Goal: Use online tool/utility: Utilize a website feature to perform a specific function

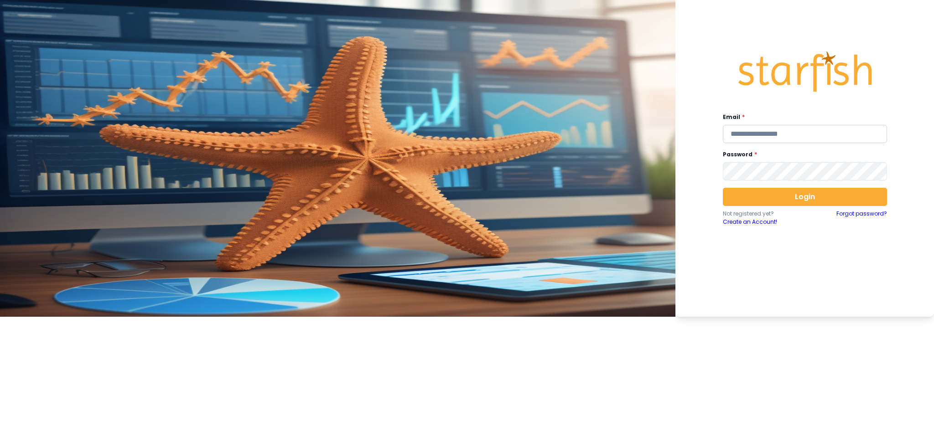
click at [700, 125] on input "email" at bounding box center [805, 134] width 164 height 18
type input "**********"
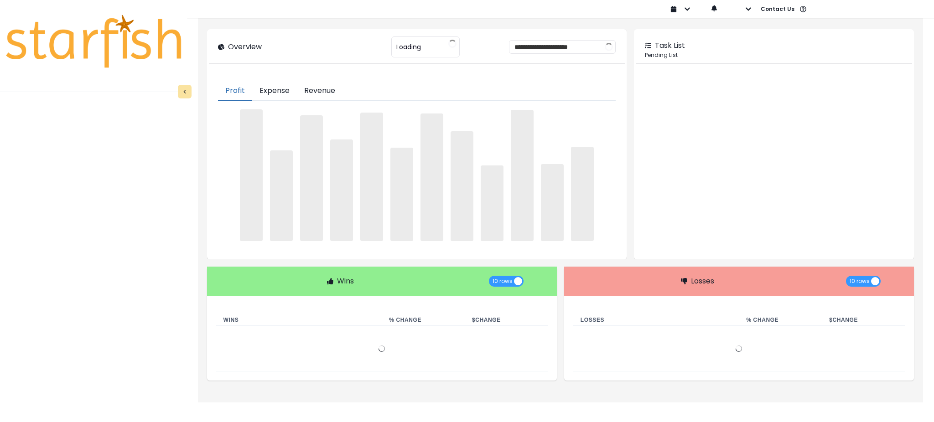
type input "********"
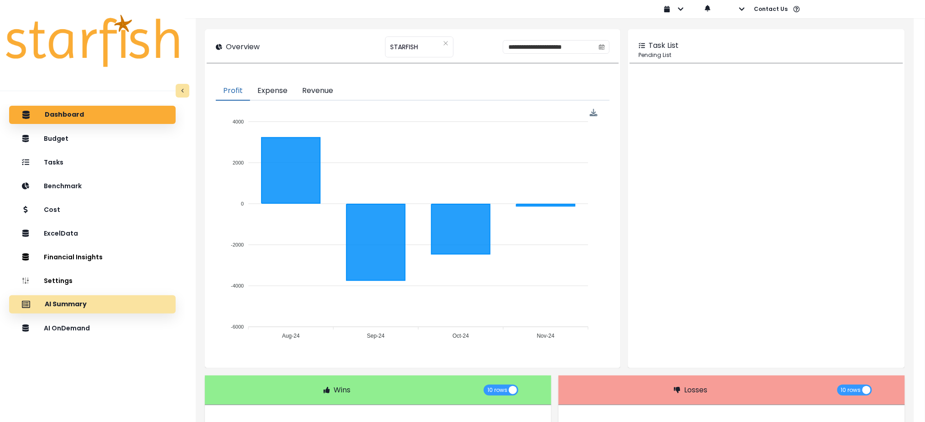
click at [113, 313] on div "AI Summary" at bounding box center [92, 304] width 152 height 19
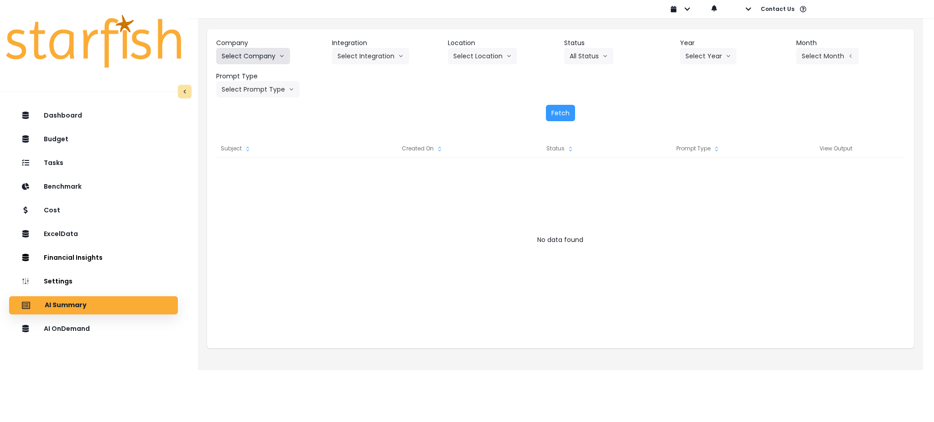
click at [246, 51] on button "Select Company" at bounding box center [253, 56] width 74 height 16
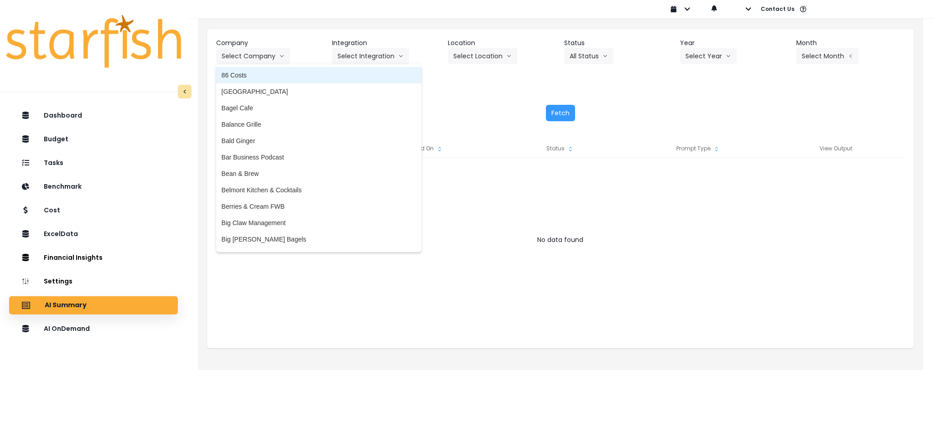
click at [249, 76] on span "86 Costs" at bounding box center [319, 75] width 194 height 9
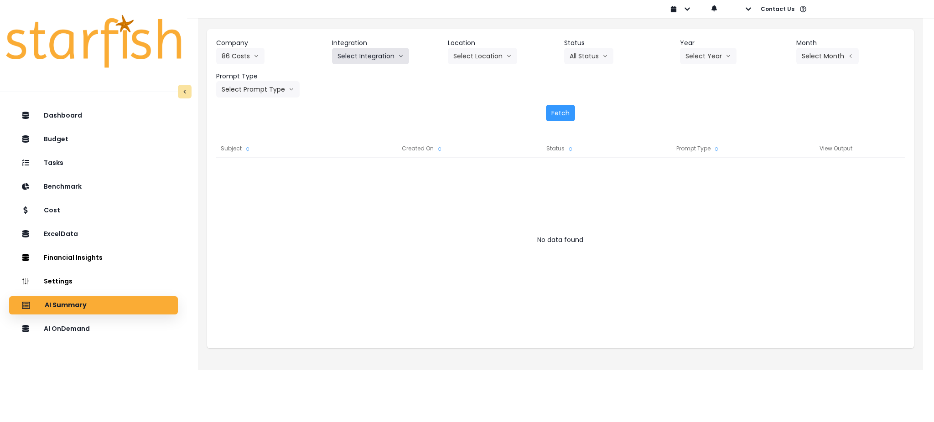
click at [359, 52] on button "Select Integration" at bounding box center [370, 56] width 77 height 16
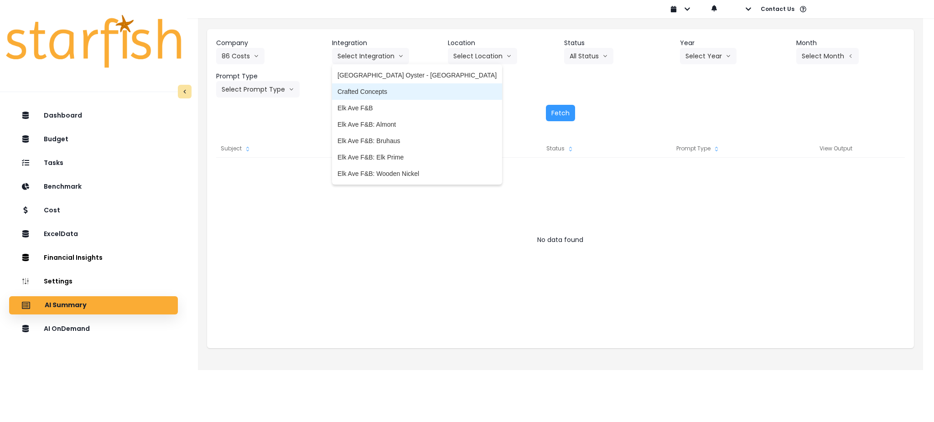
click at [355, 89] on span "Crafted Concepts" at bounding box center [417, 91] width 159 height 9
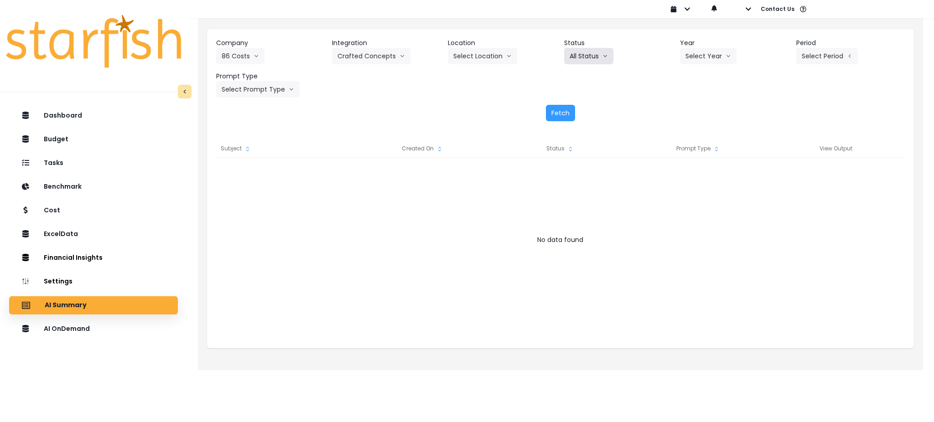
click at [578, 57] on button "All Status" at bounding box center [588, 56] width 49 height 16
click at [689, 83] on div "Company 86 Costs 86 Costs Asti Bagel Cafe Balance Grille Bald Ginger Bar Busine…" at bounding box center [560, 67] width 689 height 59
click at [700, 48] on button "Select Year" at bounding box center [708, 56] width 57 height 16
drag, startPoint x: 692, startPoint y: 109, endPoint x: 814, endPoint y: 47, distance: 137.9
click at [692, 109] on span "2025" at bounding box center [693, 108] width 14 height 9
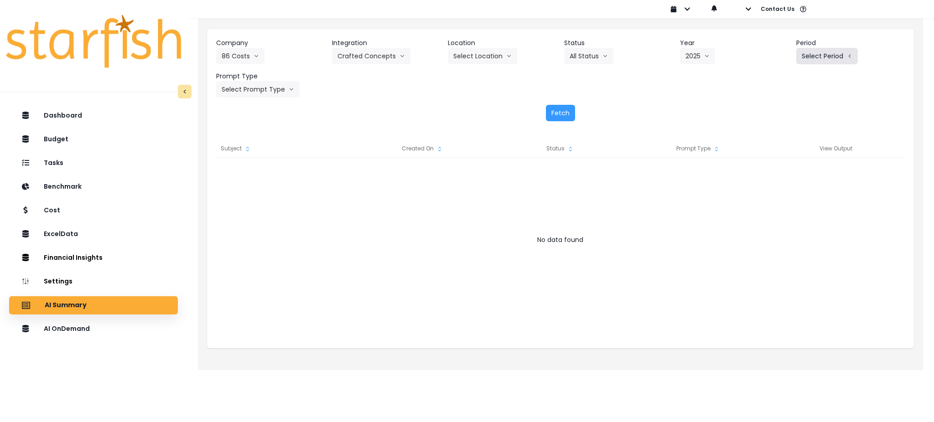
click at [700, 58] on button "Select Period" at bounding box center [828, 56] width 62 height 16
click at [700, 171] on li "P8" at bounding box center [785, 174] width 22 height 16
drag, startPoint x: 397, startPoint y: 288, endPoint x: 645, endPoint y: 207, distance: 261.3
click at [396, 288] on div at bounding box center [560, 249] width 689 height 182
click at [271, 90] on button "Select Prompt Type" at bounding box center [257, 89] width 83 height 16
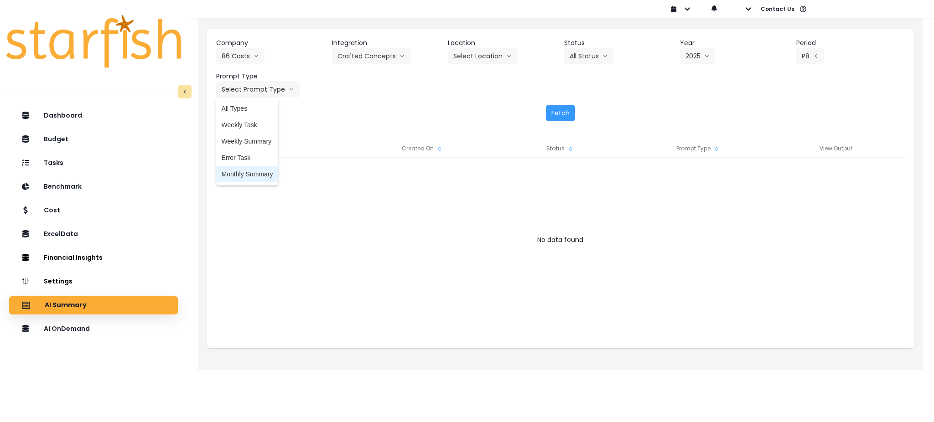
click at [235, 173] on span "Monthly Summary" at bounding box center [248, 174] width 52 height 9
click at [557, 121] on div "Company 86 Costs 86 Costs Asti Bagel Cafe Balance Grille Bald Ginger Bar Busine…" at bounding box center [560, 79] width 707 height 101
click at [557, 119] on button "Fetch" at bounding box center [560, 113] width 29 height 16
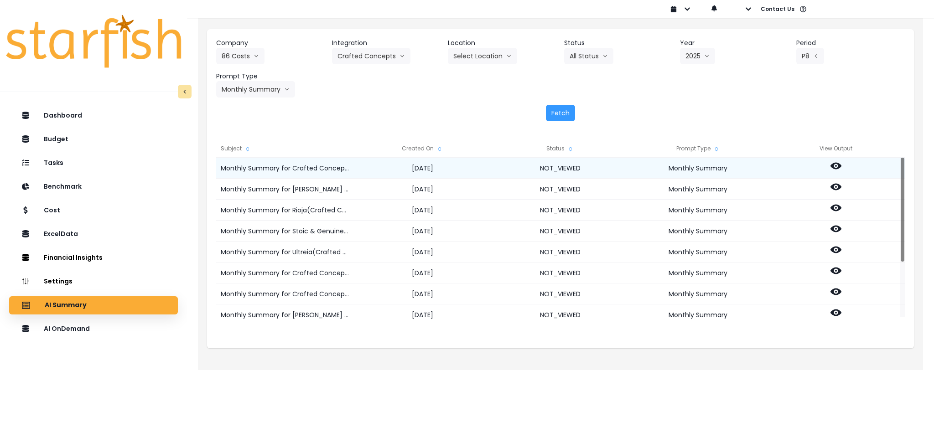
click at [700, 164] on icon at bounding box center [836, 166] width 11 height 7
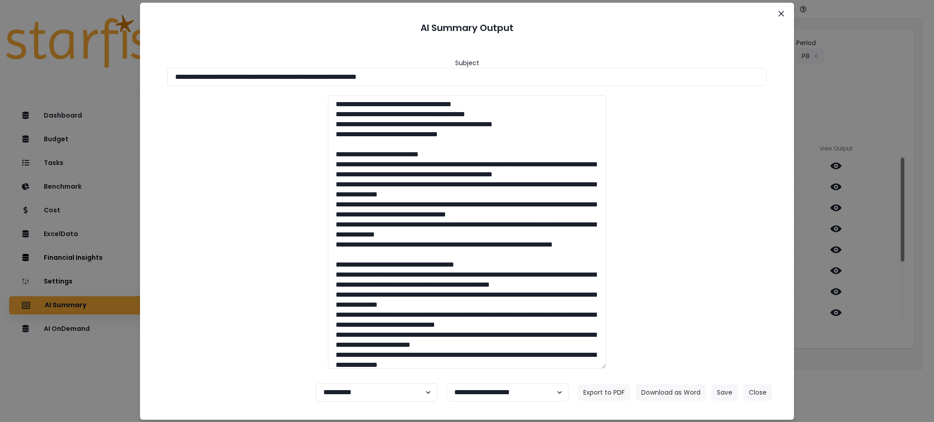
drag, startPoint x: 514, startPoint y: 77, endPoint x: 0, endPoint y: 59, distance: 514.0
click at [0, 59] on div "**********" at bounding box center [467, 211] width 934 height 422
click at [671, 317] on button "Download as Word" at bounding box center [671, 393] width 70 height 16
click at [700, 317] on div "**********" at bounding box center [467, 211] width 934 height 422
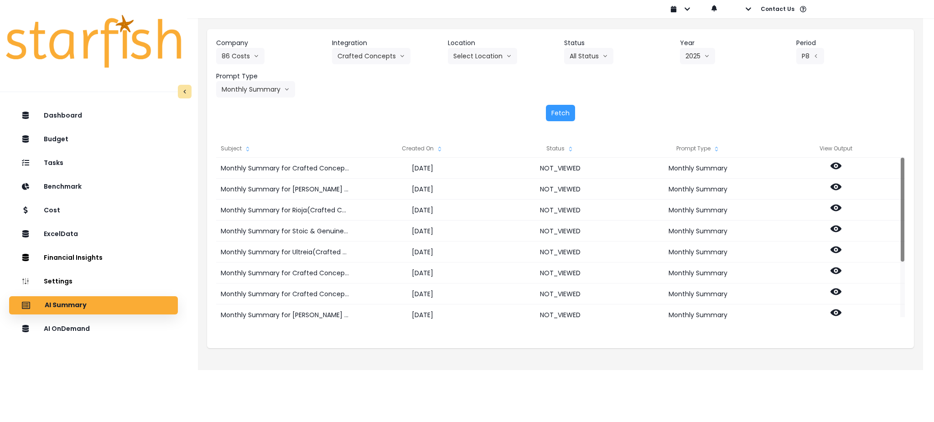
click at [700, 317] on html "Dashboard Budget Tasks Benchmark Cost ExcelData Financial Insights Location Ana…" at bounding box center [467, 179] width 934 height 358
click at [700, 78] on div "Company 86 Costs 86 Costs Asti Bagel Cafe Balance Grille Bald Ginger Bar Busine…" at bounding box center [560, 67] width 689 height 59
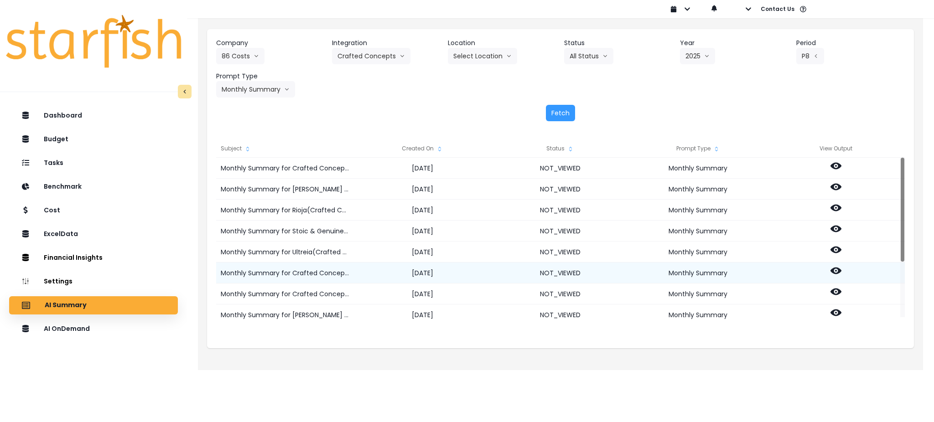
click at [700, 270] on circle at bounding box center [836, 271] width 2 height 2
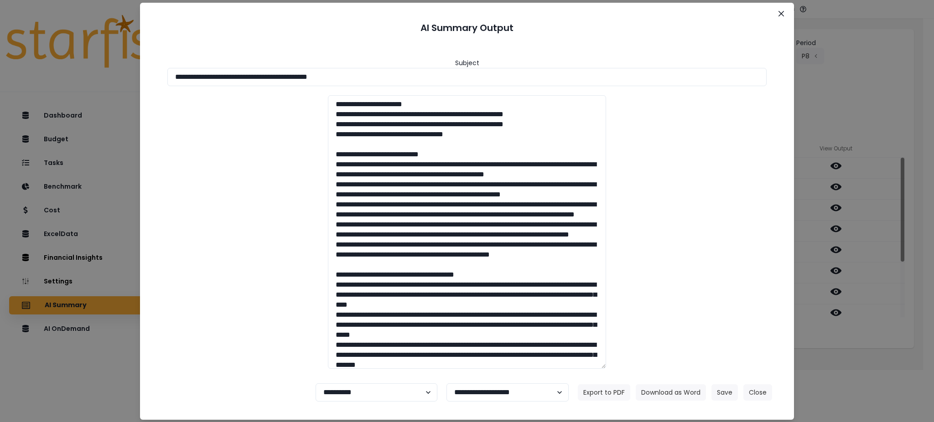
drag, startPoint x: 377, startPoint y: 78, endPoint x: 57, endPoint y: 75, distance: 319.8
click at [8, 52] on div "**********" at bounding box center [467, 211] width 934 height 422
click at [687, 317] on button "Download as Word" at bounding box center [671, 393] width 70 height 16
click at [700, 317] on div "**********" at bounding box center [467, 211] width 934 height 422
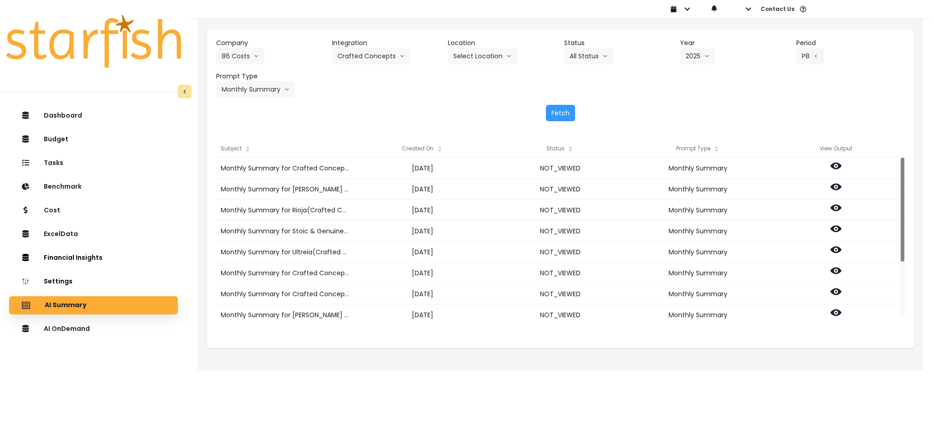
click at [700, 317] on div "Company 86 Costs 86 Costs Asti Bagel Cafe Balance Grille Bald Ginger Bar Busine…" at bounding box center [560, 192] width 725 height 358
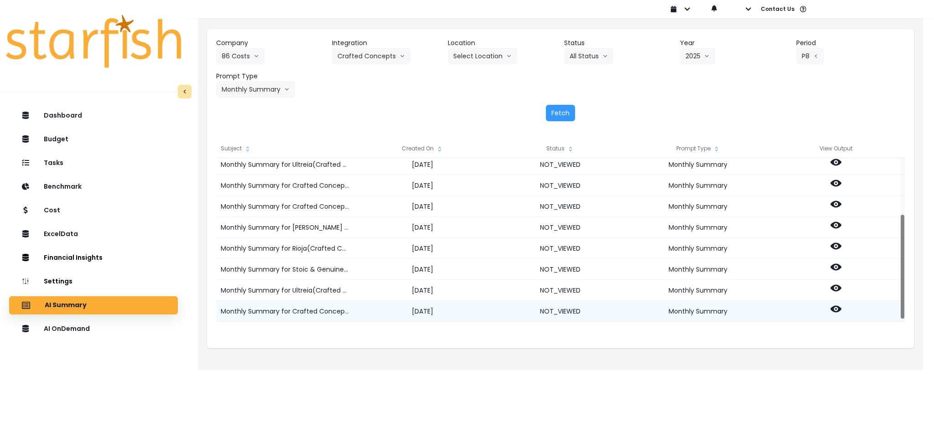
click at [700, 310] on circle at bounding box center [836, 309] width 2 height 2
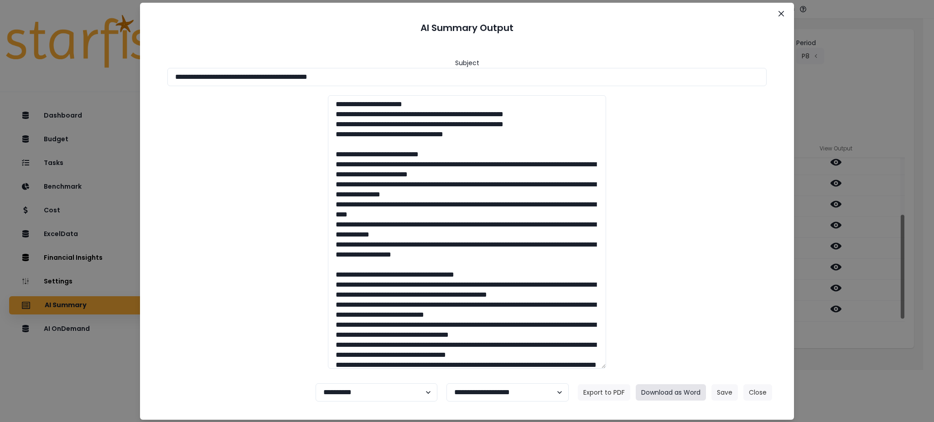
click at [680, 317] on button "Download as Word" at bounding box center [671, 393] width 70 height 16
click at [700, 317] on button "Close" at bounding box center [758, 393] width 29 height 16
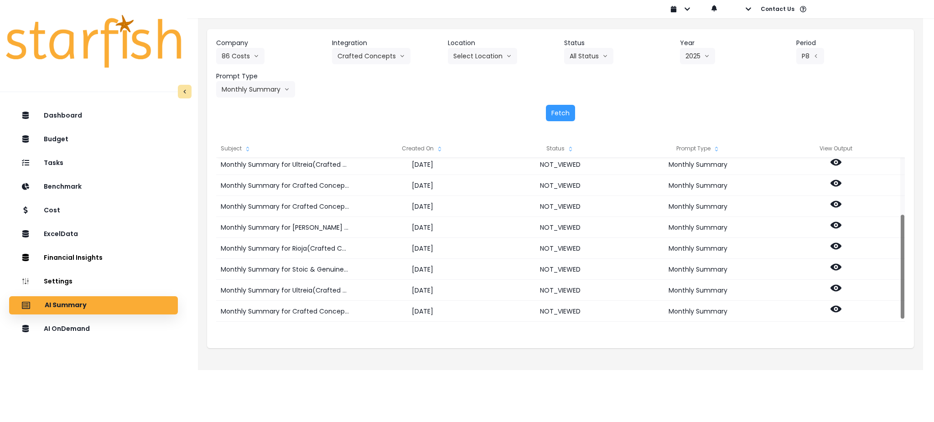
click at [378, 110] on div "Fetch" at bounding box center [560, 113] width 689 height 16
click at [98, 317] on div "AI OnDemand" at bounding box center [93, 329] width 154 height 19
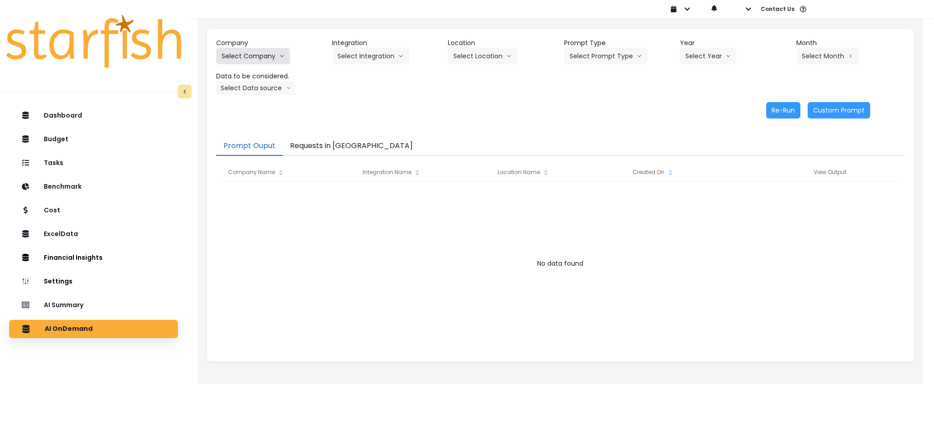
click at [279, 55] on icon "arrow down line" at bounding box center [281, 56] width 5 height 9
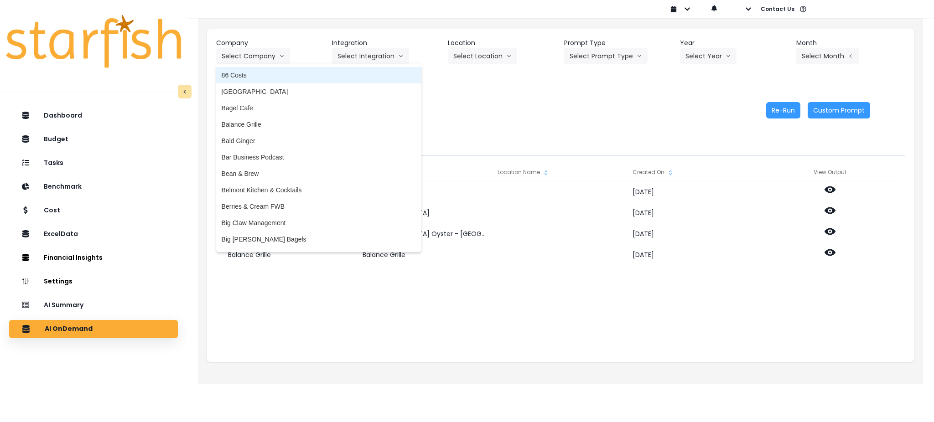
click at [292, 71] on span "86 Costs" at bounding box center [319, 75] width 194 height 9
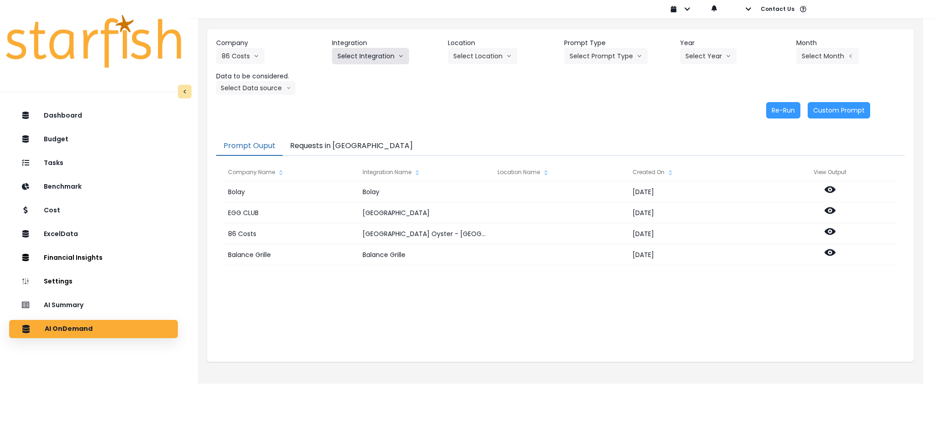
click at [354, 59] on button "Select Integration" at bounding box center [370, 56] width 77 height 16
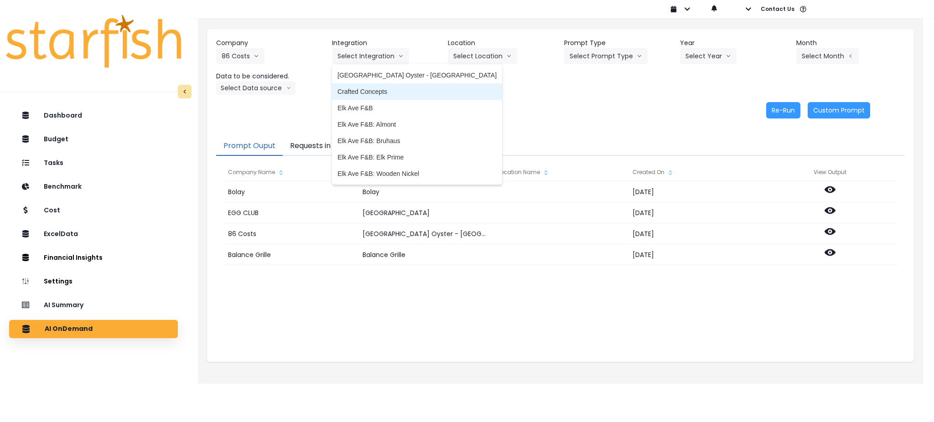
click at [362, 89] on span "Crafted Concepts" at bounding box center [417, 91] width 159 height 9
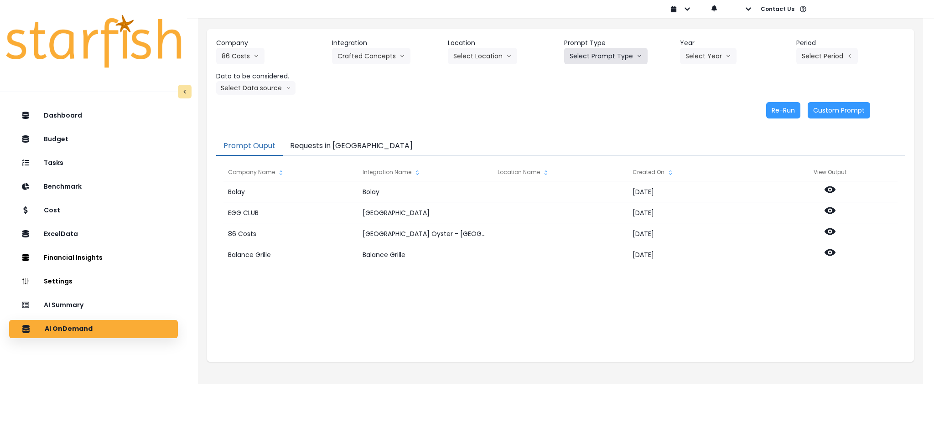
click at [614, 59] on button "Select Prompt Type" at bounding box center [605, 56] width 83 height 16
click at [597, 122] on span "Monthly Summary" at bounding box center [596, 124] width 52 height 9
click at [696, 52] on button "Select Year" at bounding box center [708, 56] width 57 height 16
click at [692, 104] on span "2025" at bounding box center [693, 108] width 14 height 9
click at [700, 57] on button "Select Period" at bounding box center [828, 56] width 62 height 16
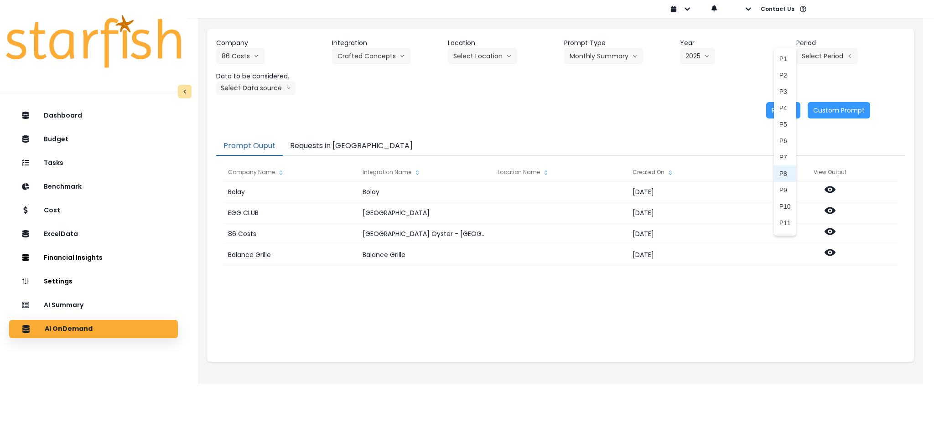
click at [700, 175] on span "P8" at bounding box center [785, 173] width 11 height 9
click at [252, 88] on button "Select Data source" at bounding box center [255, 88] width 79 height 14
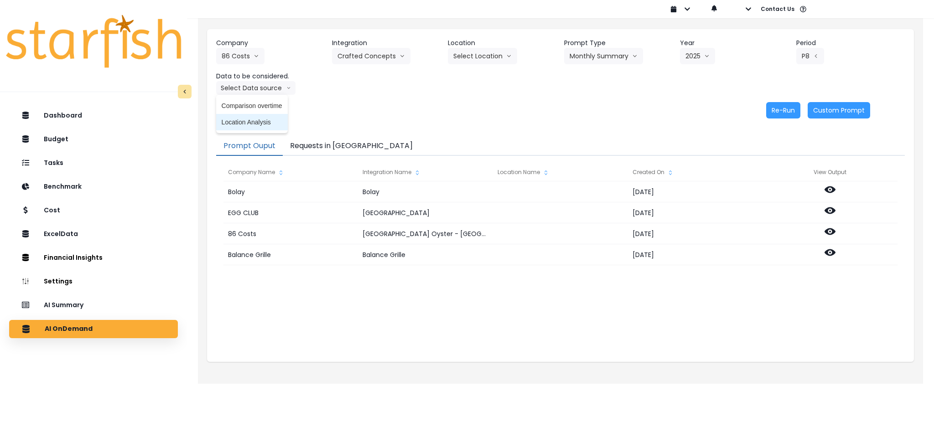
click at [249, 120] on span "Location Analysis" at bounding box center [252, 122] width 61 height 9
click at [700, 112] on button "Re-Run" at bounding box center [783, 110] width 34 height 16
click at [249, 87] on button "Location Analysis" at bounding box center [252, 88] width 73 height 14
click at [245, 103] on span "Comparison overtime" at bounding box center [252, 105] width 61 height 9
click at [700, 114] on button "Re-Run" at bounding box center [783, 110] width 34 height 16
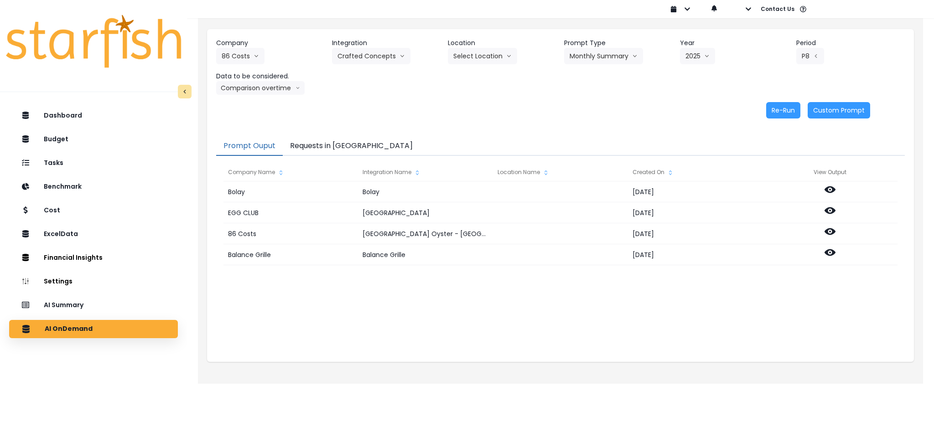
click at [556, 112] on div "Re-Run Custom Prompt" at bounding box center [543, 110] width 655 height 16
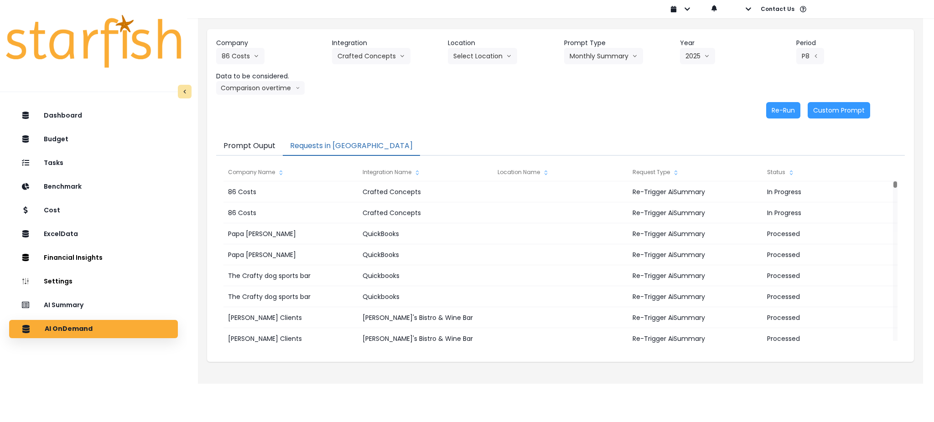
click at [313, 148] on button "Requests in [GEOGRAPHIC_DATA]" at bounding box center [351, 146] width 137 height 19
click at [505, 115] on div "Re-Run Custom Prompt" at bounding box center [543, 110] width 655 height 16
drag, startPoint x: 60, startPoint y: 309, endPoint x: 90, endPoint y: 280, distance: 42.3
click at [60, 309] on p "AI Summary" at bounding box center [64, 306] width 40 height 8
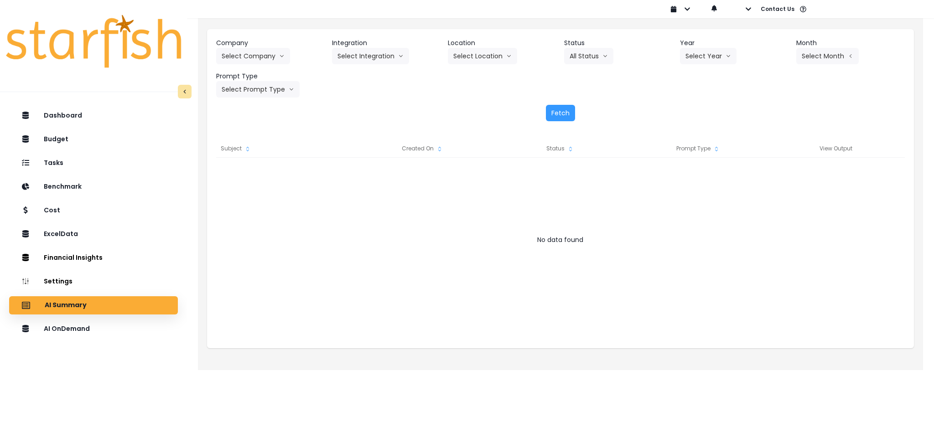
click at [294, 63] on div "Company Select Company 86 Costs Asti Bagel Cafe Balance Grille Bald Ginger Bar …" at bounding box center [270, 51] width 109 height 26
click at [265, 61] on button "Select Company" at bounding box center [253, 56] width 74 height 16
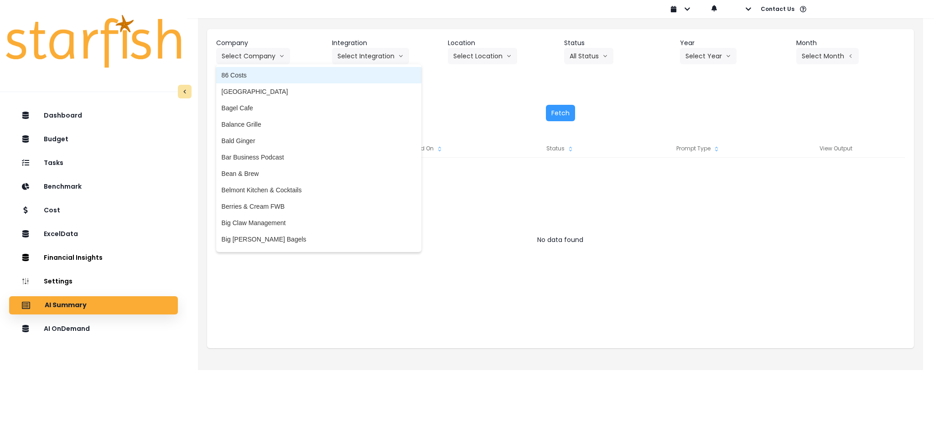
click at [261, 74] on span "86 Costs" at bounding box center [319, 75] width 194 height 9
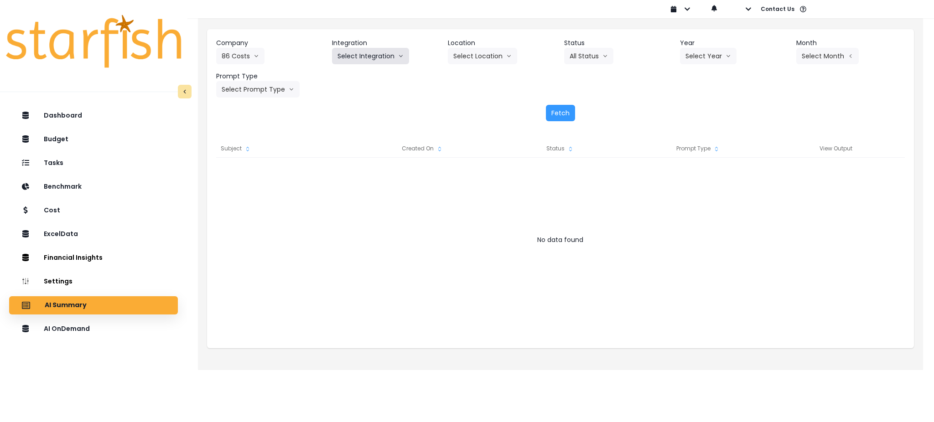
click at [359, 57] on button "Select Integration" at bounding box center [370, 56] width 77 height 16
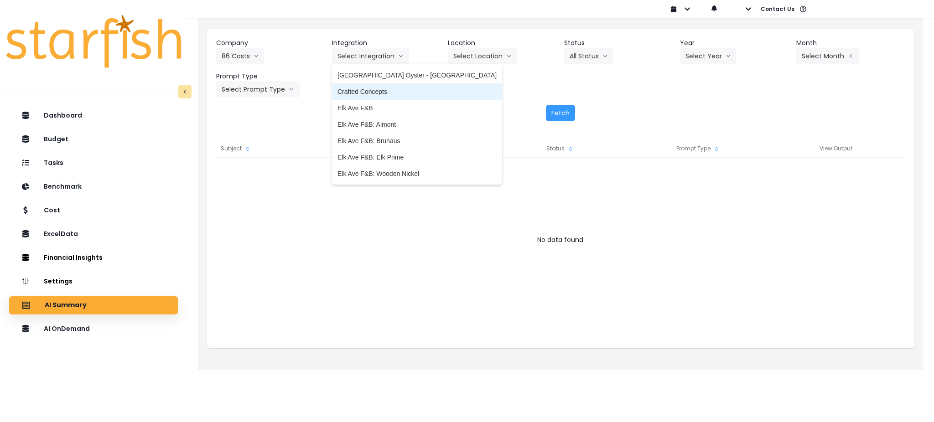
click at [366, 91] on span "Crafted Concepts" at bounding box center [417, 91] width 159 height 9
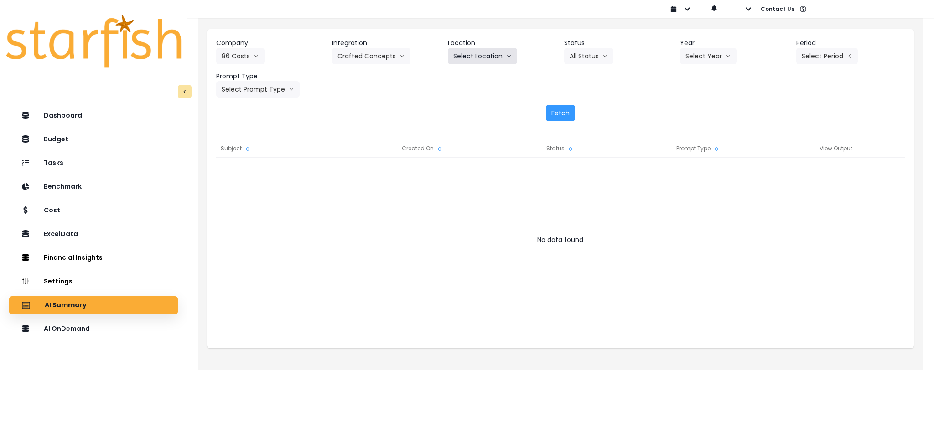
click at [485, 52] on button "Select Location" at bounding box center [482, 56] width 69 height 16
drag, startPoint x: 301, startPoint y: 280, endPoint x: 322, endPoint y: 248, distance: 38.5
click at [301, 280] on div at bounding box center [560, 249] width 689 height 182
click at [484, 56] on button "Select Location" at bounding box center [482, 56] width 69 height 16
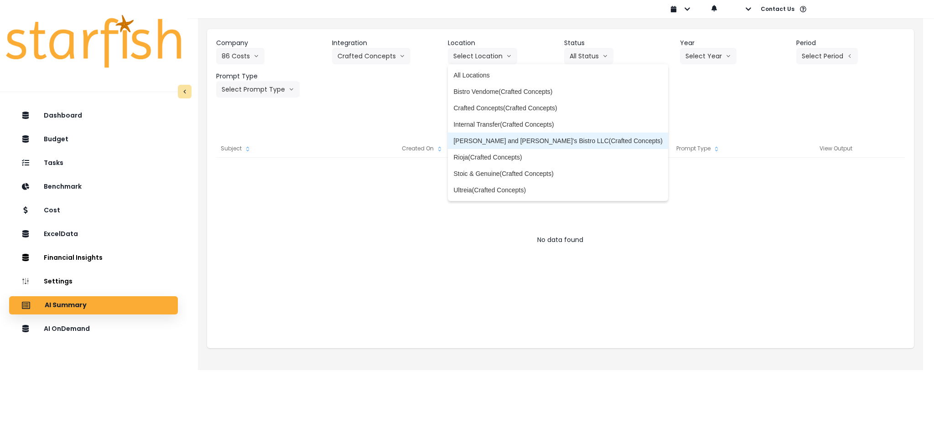
click at [490, 135] on li "Jen and Beth's Bistro LLC(Crafted Concepts)" at bounding box center [558, 141] width 220 height 16
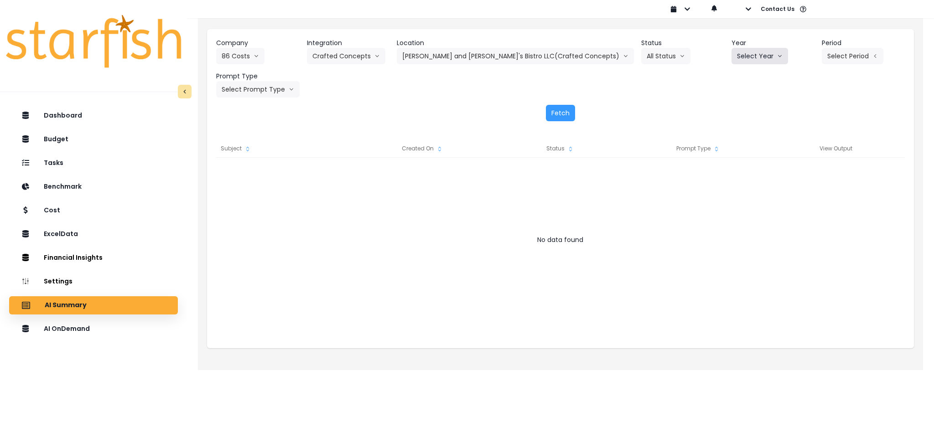
click at [700, 53] on button "Select Year" at bounding box center [760, 56] width 57 height 16
click at [700, 105] on span "2025" at bounding box center [744, 108] width 14 height 9
click at [700, 51] on button "Select Period" at bounding box center [853, 56] width 62 height 16
click at [700, 172] on span "P8" at bounding box center [810, 173] width 11 height 9
click at [252, 97] on button "Select Prompt Type" at bounding box center [257, 89] width 83 height 16
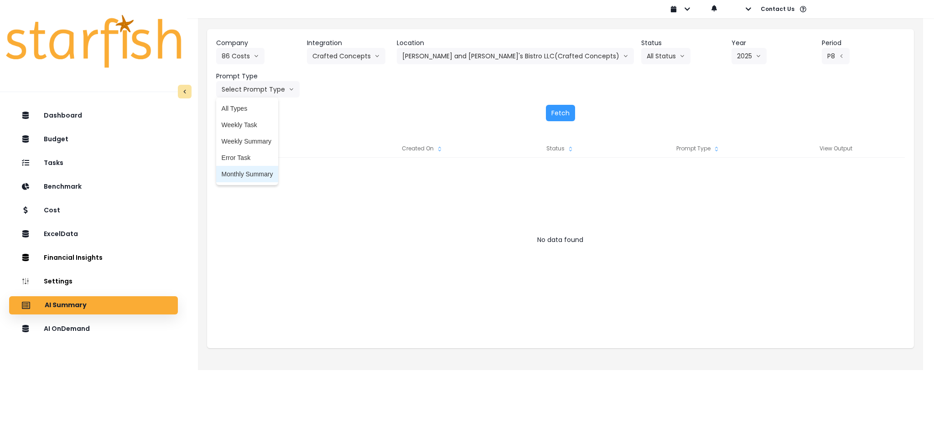
click at [245, 179] on li "Monthly Summary" at bounding box center [247, 174] width 63 height 16
click at [568, 109] on button "Fetch" at bounding box center [560, 113] width 29 height 16
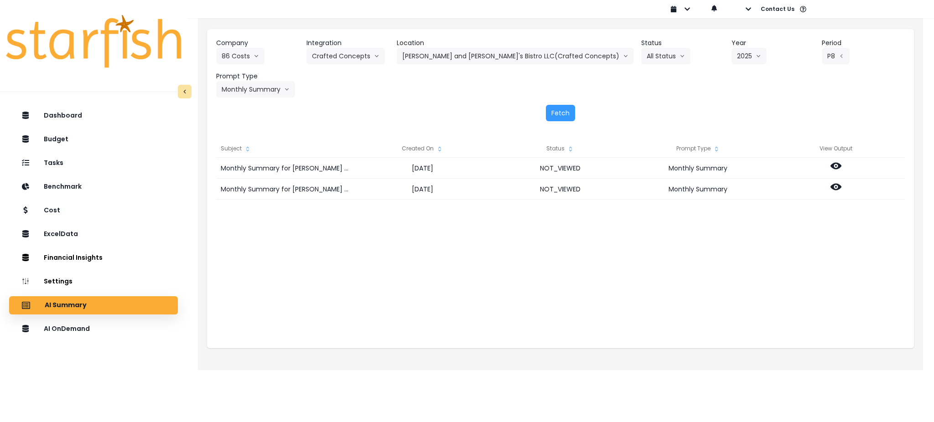
click at [479, 307] on div "Monthly Summary for Jen and Beth's Bistro LLC(Crafted Concepts) for P8 2025 202…" at bounding box center [560, 249] width 689 height 182
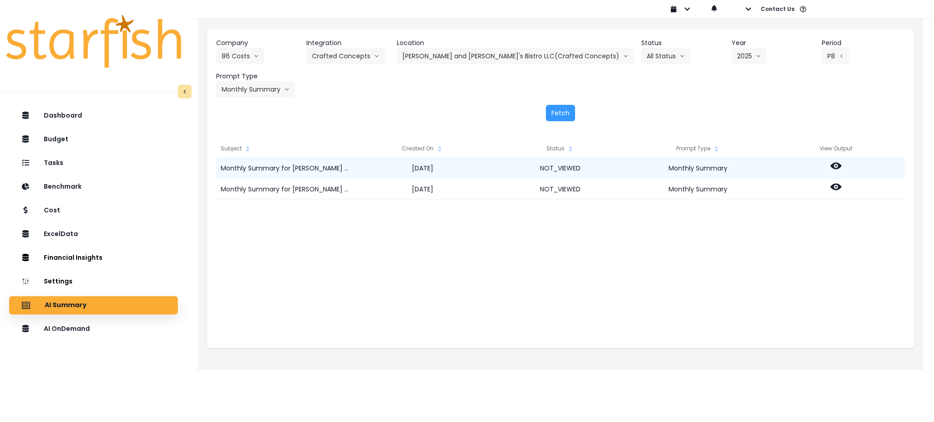
click at [700, 167] on icon at bounding box center [836, 166] width 11 height 7
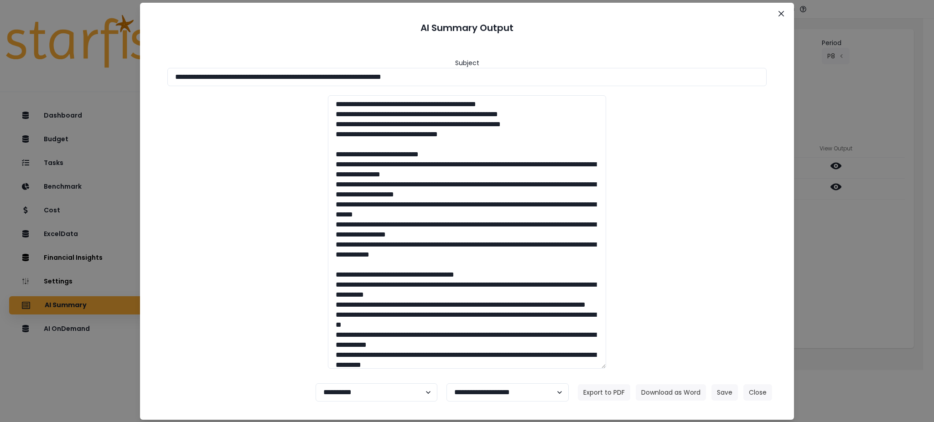
drag, startPoint x: 501, startPoint y: 81, endPoint x: 0, endPoint y: 81, distance: 500.9
click at [0, 81] on div "**********" at bounding box center [467, 211] width 934 height 422
click at [667, 317] on button "Download as Word" at bounding box center [671, 393] width 70 height 16
click at [252, 273] on div at bounding box center [467, 232] width 618 height 274
click at [700, 317] on button "Close" at bounding box center [758, 393] width 29 height 16
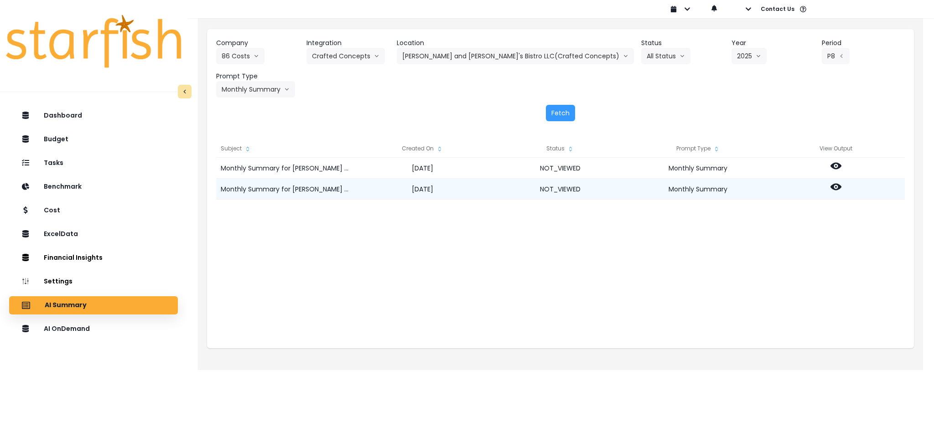
click at [700, 187] on icon at bounding box center [836, 187] width 11 height 7
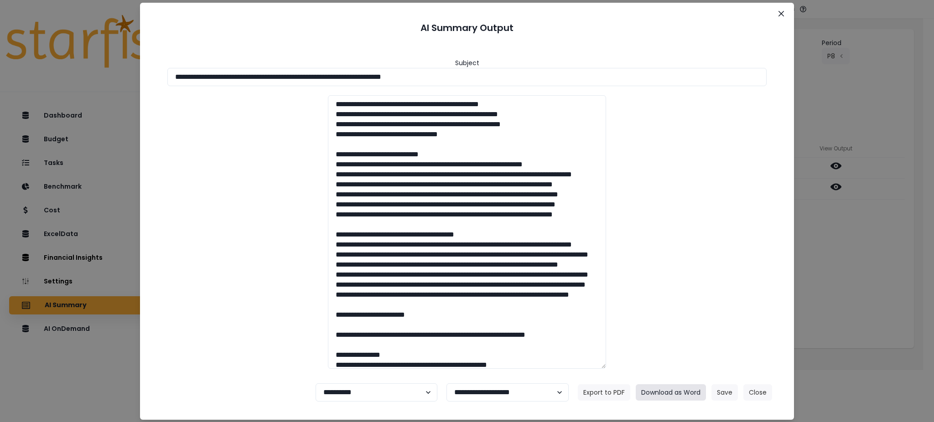
click at [677, 317] on button "Download as Word" at bounding box center [671, 393] width 70 height 16
click at [700, 317] on button "Close" at bounding box center [758, 393] width 29 height 16
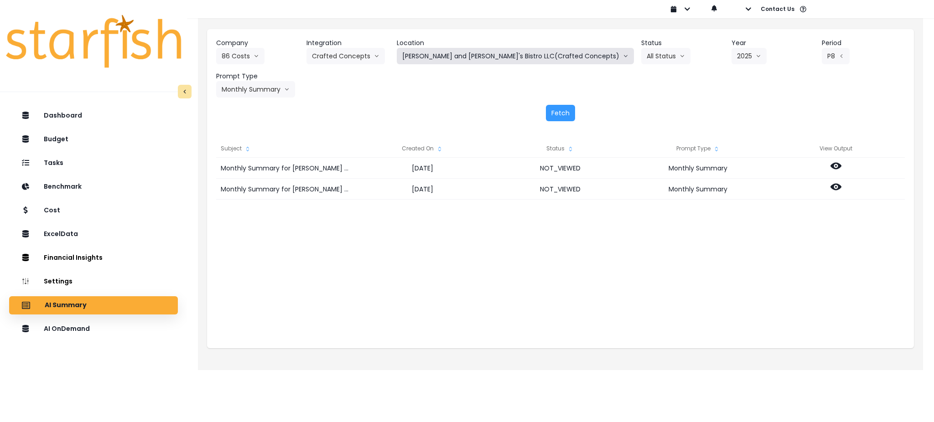
click at [471, 55] on button "Jen and Beth's Bistro LLC(Crafted Concepts)" at bounding box center [515, 56] width 237 height 16
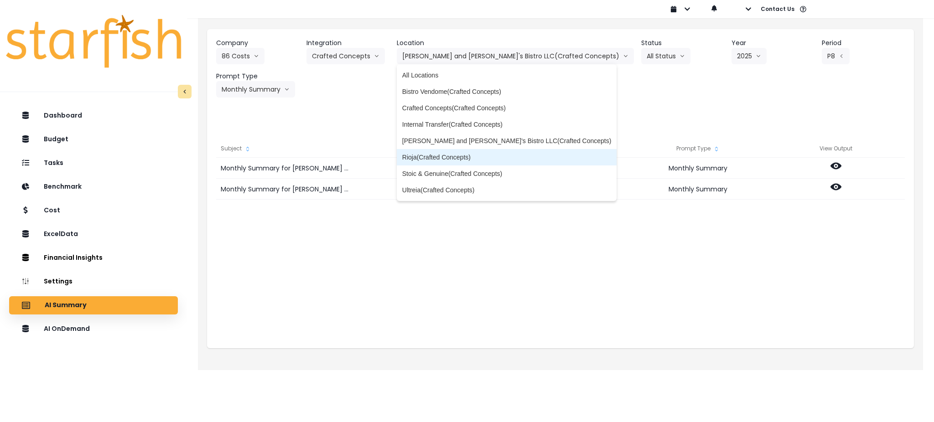
click at [465, 155] on span "Rioja(Crafted Concepts)" at bounding box center [506, 157] width 209 height 9
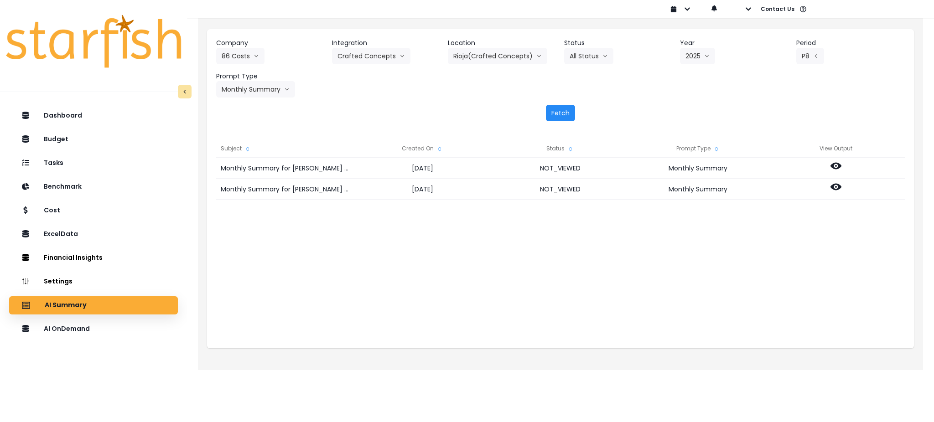
click at [558, 114] on button "Fetch" at bounding box center [560, 113] width 29 height 16
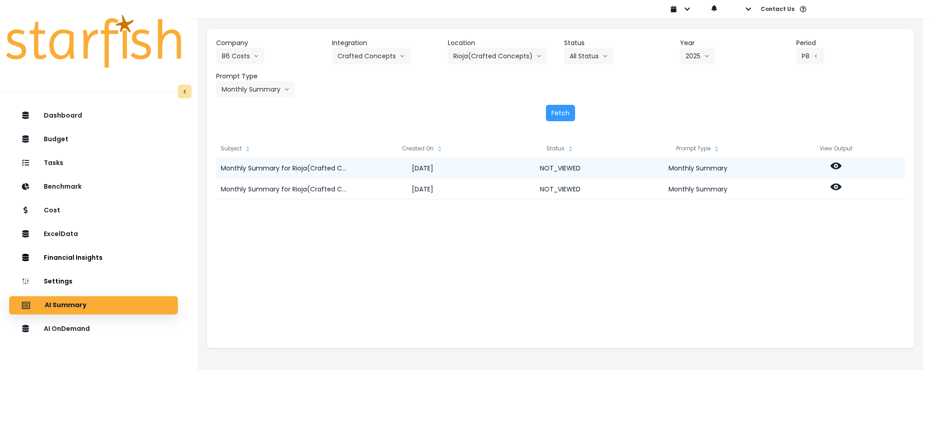
click at [700, 165] on icon at bounding box center [836, 166] width 11 height 7
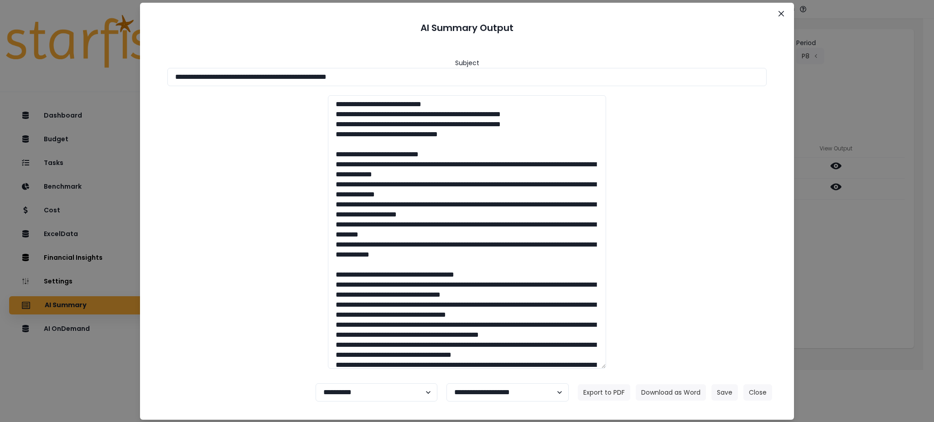
drag, startPoint x: 457, startPoint y: 78, endPoint x: 61, endPoint y: 78, distance: 396.0
click at [63, 78] on div "**********" at bounding box center [467, 211] width 934 height 422
click at [654, 317] on button "Download as Word" at bounding box center [671, 393] width 70 height 16
click at [267, 317] on div at bounding box center [467, 232] width 618 height 274
click at [700, 317] on div "**********" at bounding box center [467, 211] width 934 height 422
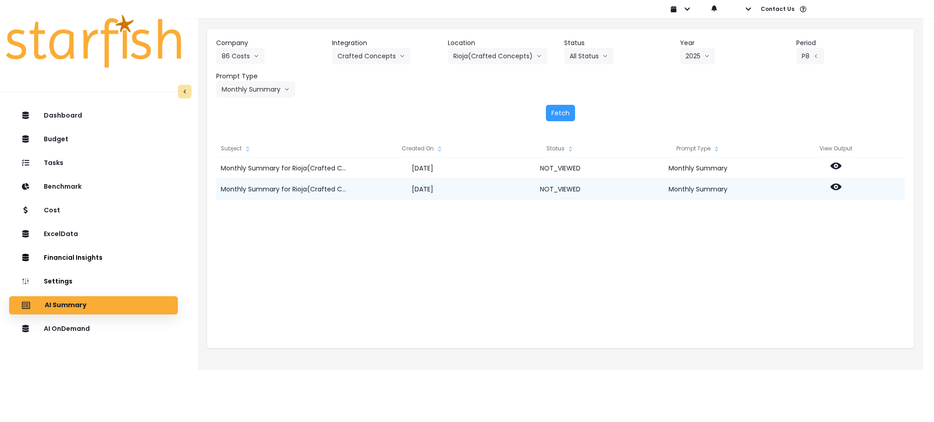
click at [700, 188] on icon at bounding box center [836, 187] width 11 height 11
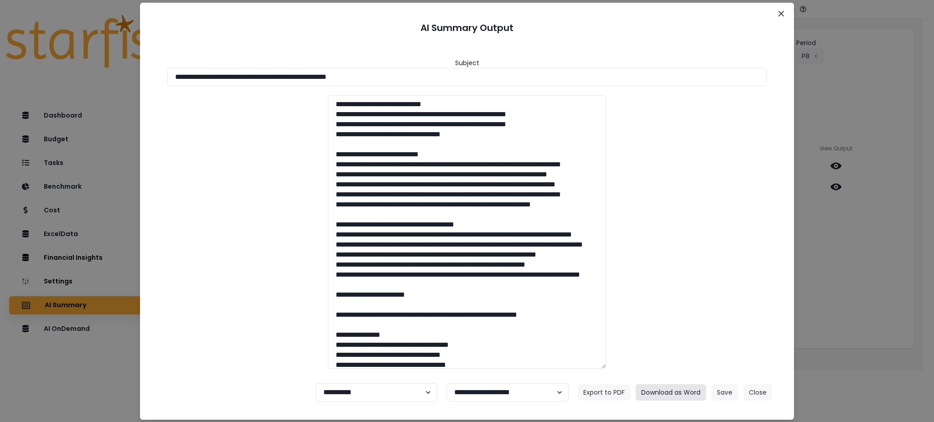
click at [665, 317] on button "Download as Word" at bounding box center [671, 393] width 70 height 16
click at [700, 317] on button "Close" at bounding box center [758, 393] width 29 height 16
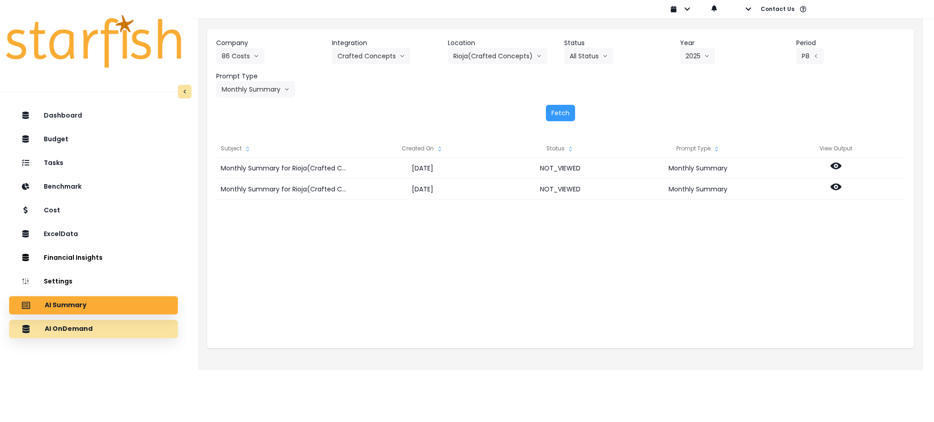
click at [113, 317] on div "AI OnDemand" at bounding box center [93, 329] width 154 height 19
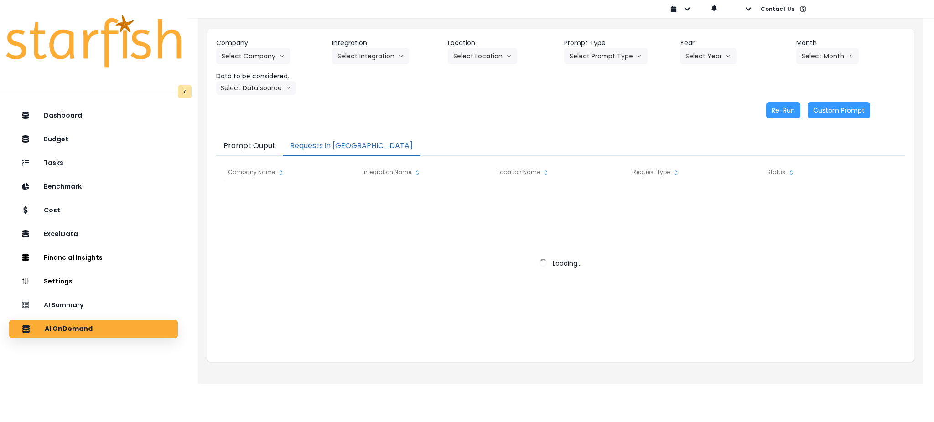
click at [330, 151] on button "Requests in [GEOGRAPHIC_DATA]" at bounding box center [351, 146] width 137 height 19
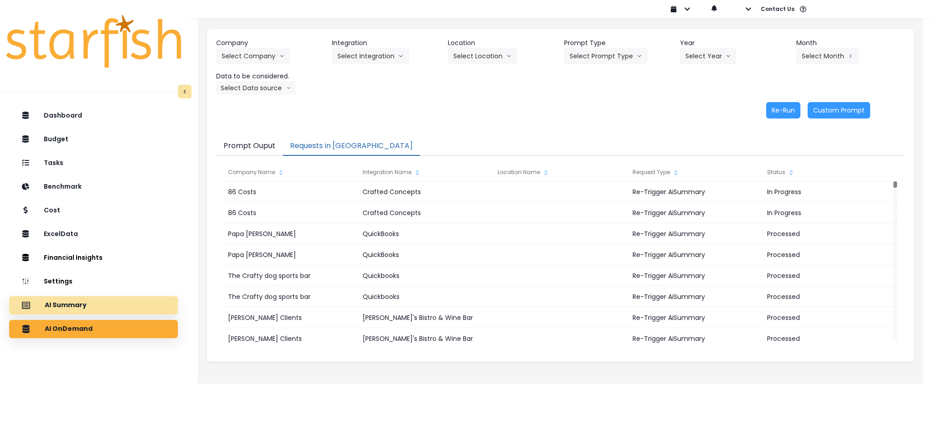
click at [132, 304] on div "AI Summary" at bounding box center [93, 305] width 154 height 19
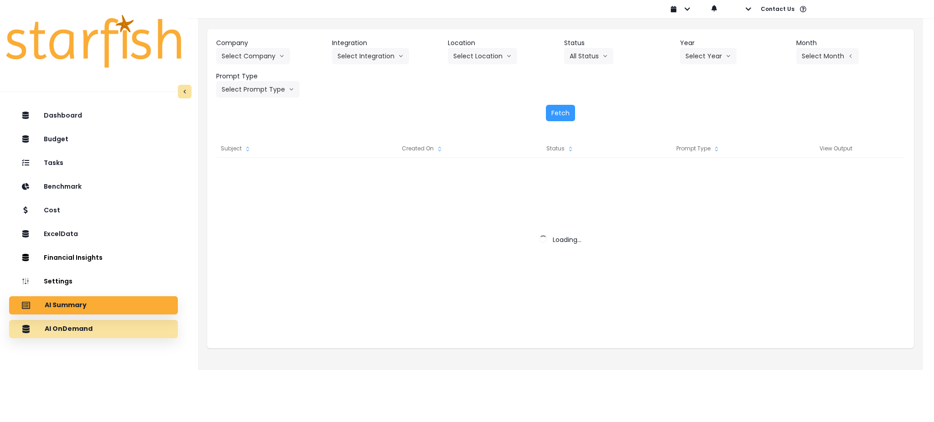
click at [101, 317] on div "AI OnDemand" at bounding box center [93, 329] width 154 height 19
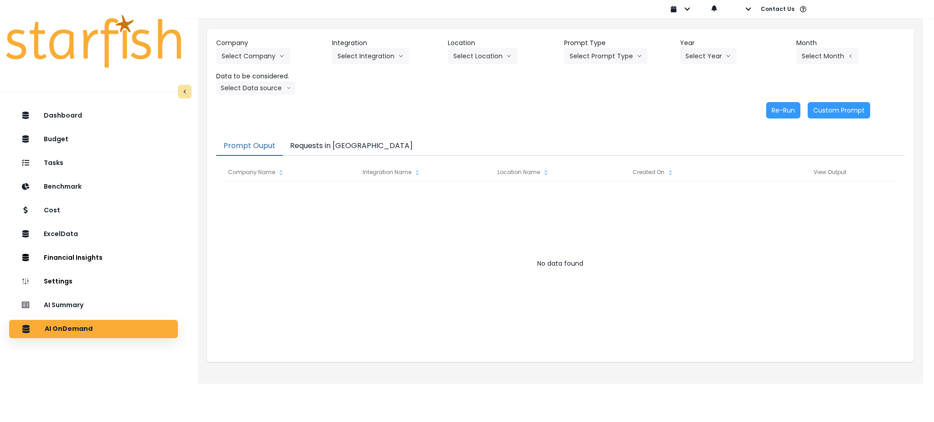
click at [334, 140] on button "Requests in [GEOGRAPHIC_DATA]" at bounding box center [351, 146] width 137 height 19
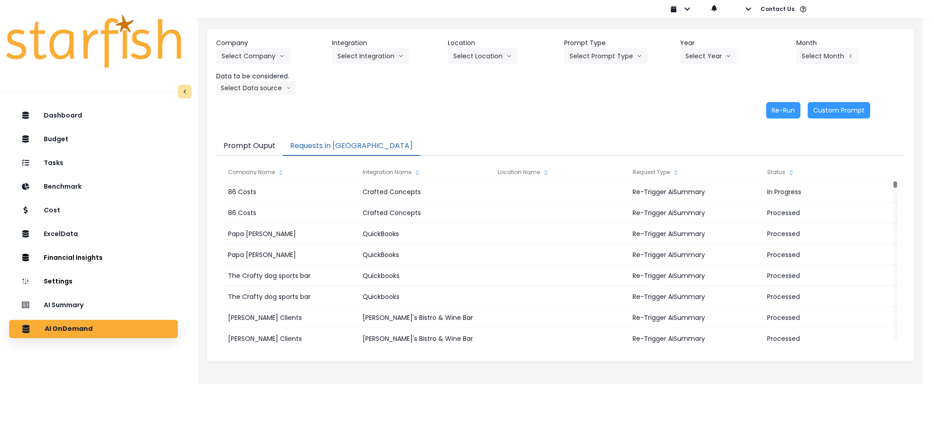
click at [464, 117] on div "Re-Run Custom Prompt" at bounding box center [543, 110] width 655 height 16
click at [464, 108] on div "Re-Run Custom Prompt" at bounding box center [543, 110] width 655 height 16
click at [49, 306] on p "AI Summary" at bounding box center [66, 306] width 42 height 8
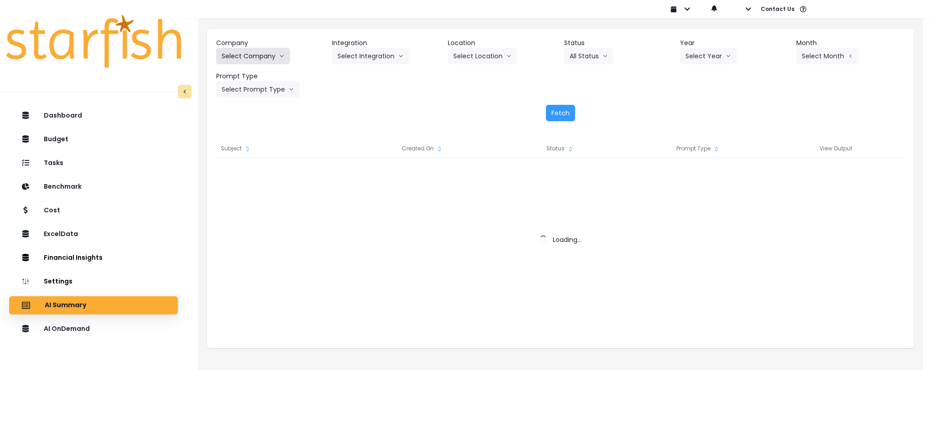
click at [266, 54] on button "Select Company" at bounding box center [253, 56] width 74 height 16
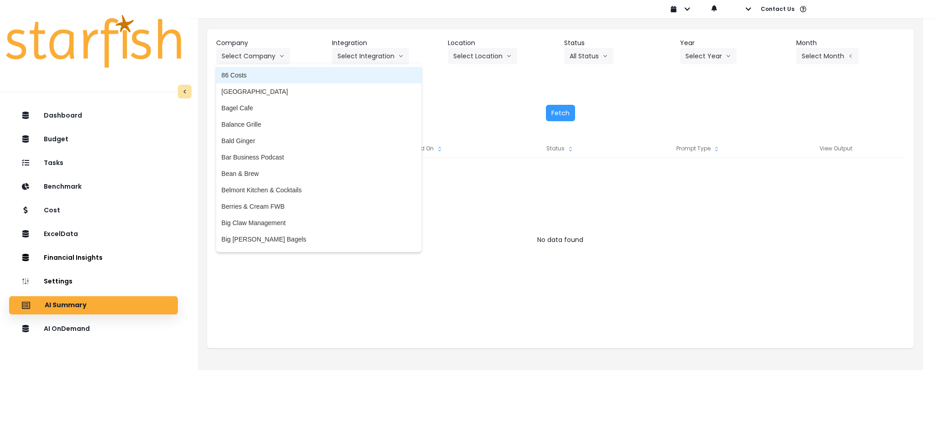
click at [258, 75] on span "86 Costs" at bounding box center [319, 75] width 194 height 9
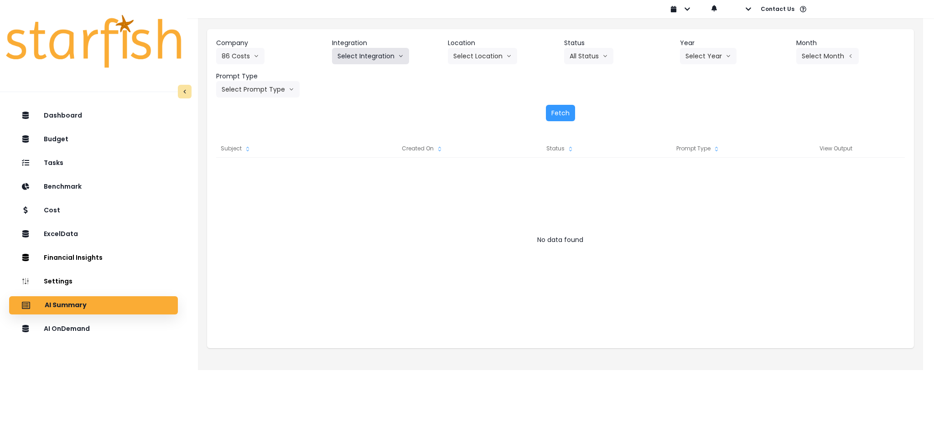
click at [356, 59] on button "Select Integration" at bounding box center [370, 56] width 77 height 16
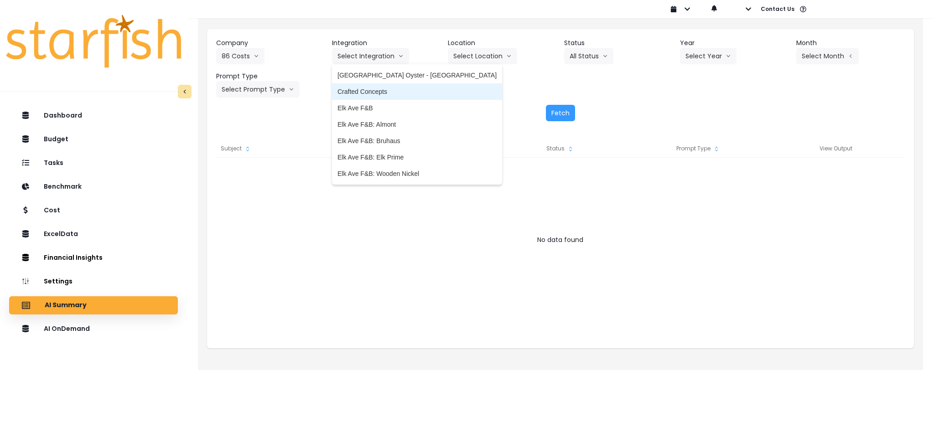
click at [386, 89] on span "Crafted Concepts" at bounding box center [417, 91] width 159 height 9
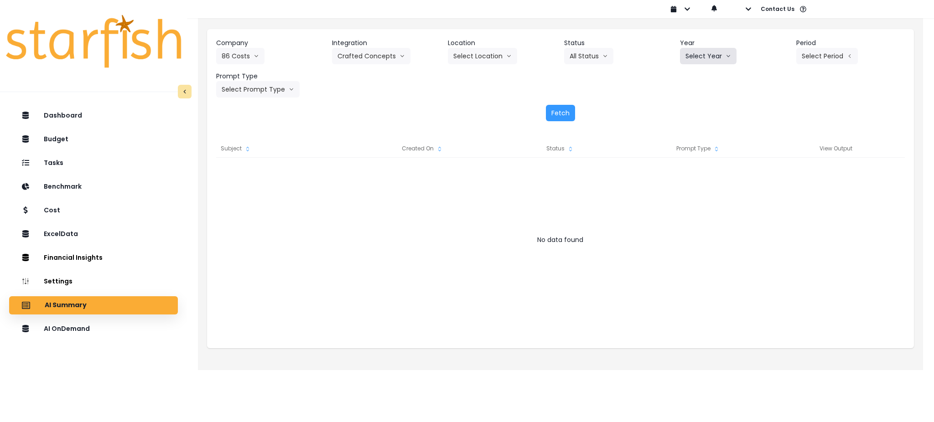
click at [700, 49] on button "Select Year" at bounding box center [708, 56] width 57 height 16
click at [698, 108] on span "2025" at bounding box center [693, 108] width 14 height 9
click at [700, 52] on button "Select Period" at bounding box center [828, 56] width 62 height 16
click at [700, 171] on span "P8" at bounding box center [785, 173] width 11 height 9
click at [246, 94] on button "Select Prompt Type" at bounding box center [257, 89] width 83 height 16
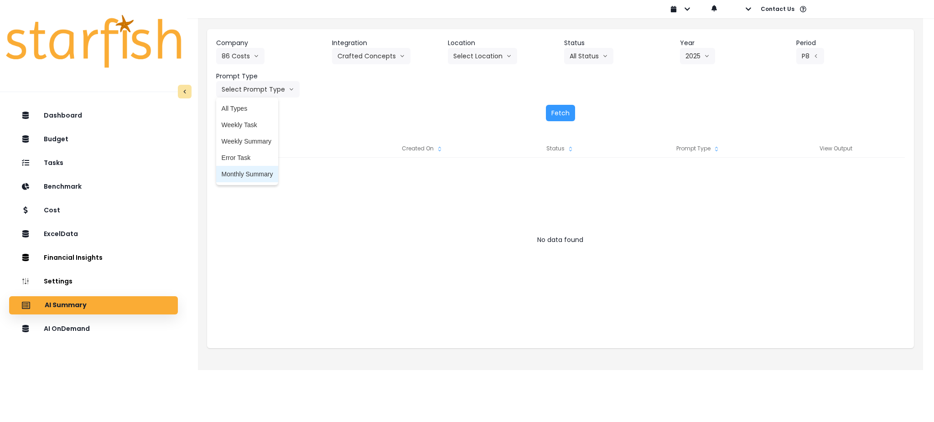
click at [238, 172] on span "Monthly Summary" at bounding box center [248, 174] width 52 height 9
click at [555, 108] on button "Fetch" at bounding box center [560, 113] width 29 height 16
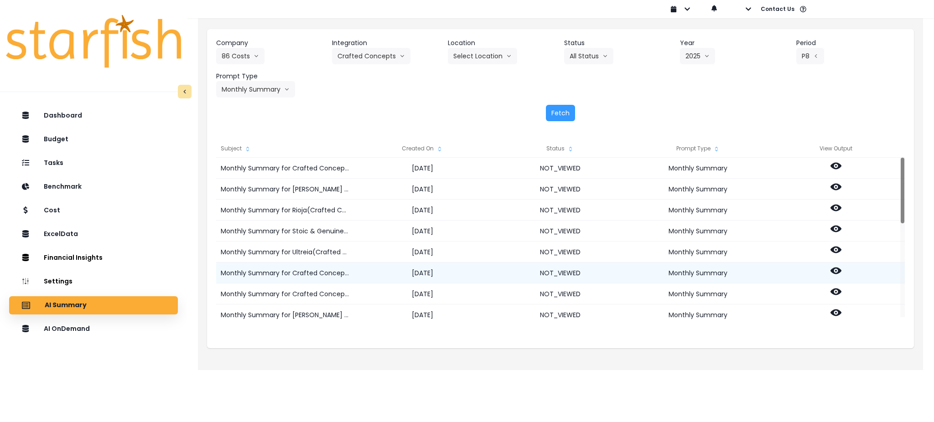
click at [700, 272] on icon at bounding box center [836, 271] width 11 height 11
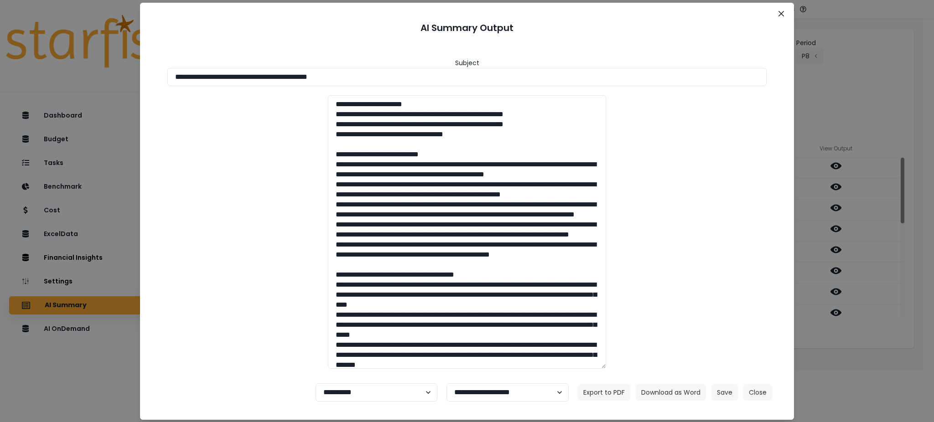
click at [283, 214] on div at bounding box center [467, 232] width 618 height 274
click at [700, 317] on button "Close" at bounding box center [758, 393] width 29 height 16
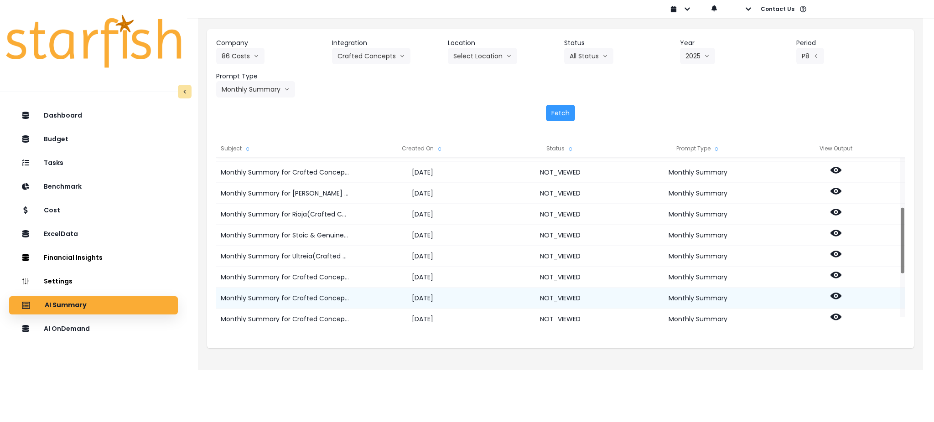
click at [700, 297] on icon at bounding box center [836, 296] width 11 height 11
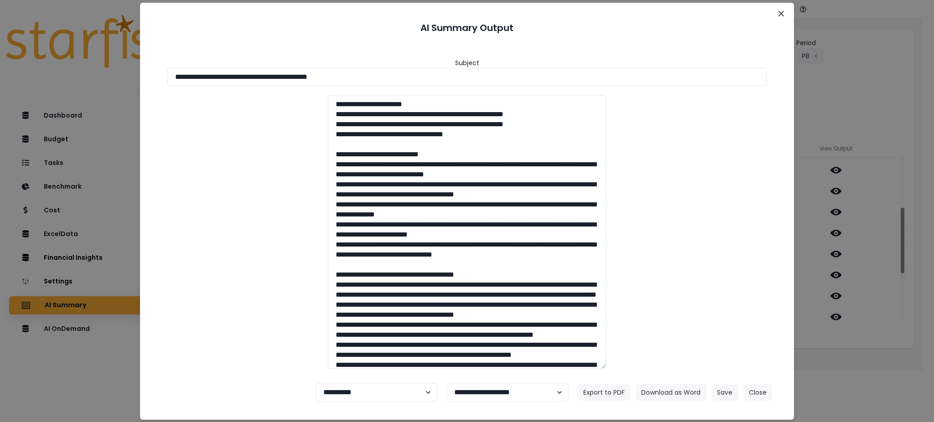
click at [281, 212] on div at bounding box center [467, 232] width 618 height 274
click at [679, 157] on div at bounding box center [467, 232] width 618 height 274
drag, startPoint x: 391, startPoint y: 76, endPoint x: 0, endPoint y: 48, distance: 392.0
click at [0, 48] on div "**********" at bounding box center [467, 211] width 934 height 422
click at [676, 317] on button "Download as Word" at bounding box center [671, 393] width 70 height 16
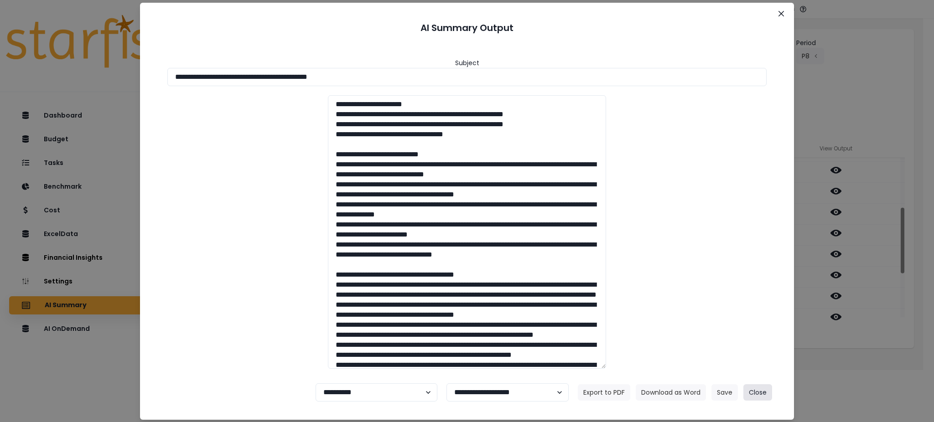
click at [700, 317] on button "Close" at bounding box center [758, 393] width 29 height 16
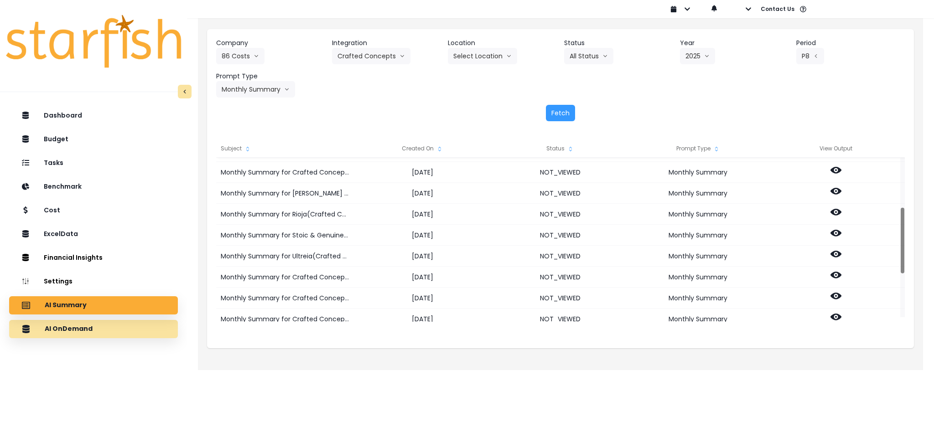
click at [115, 317] on div "AI OnDemand" at bounding box center [93, 329] width 154 height 19
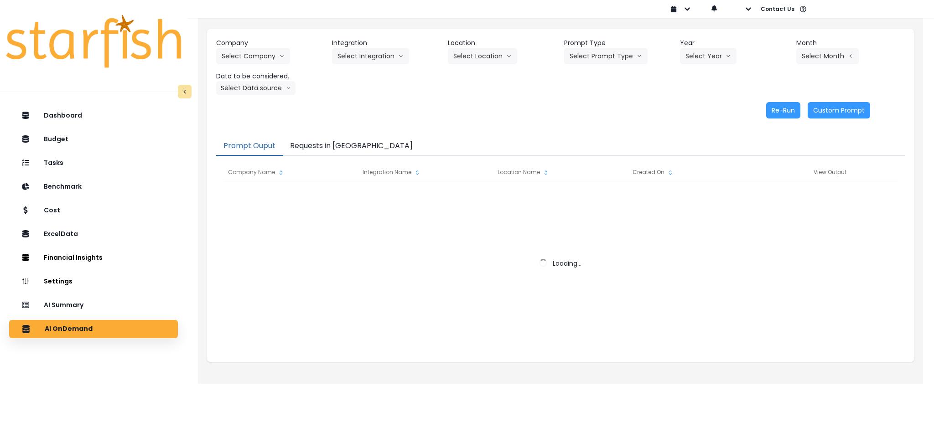
click at [307, 148] on button "Requests in [GEOGRAPHIC_DATA]" at bounding box center [351, 146] width 137 height 19
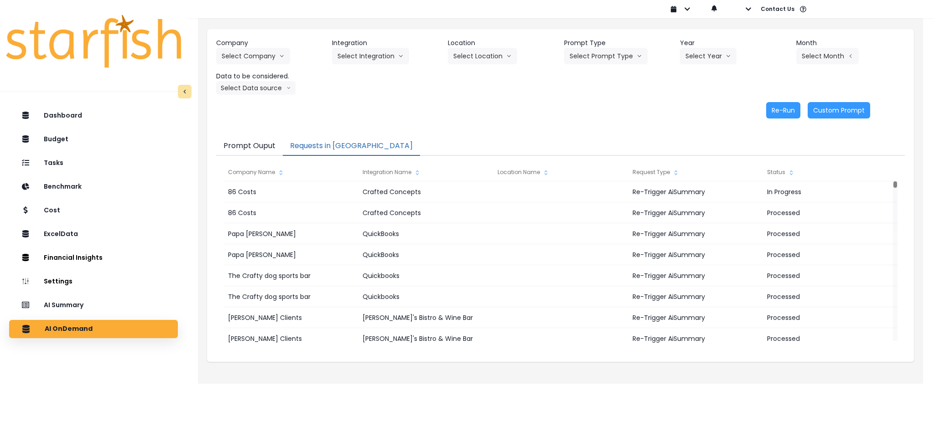
click at [152, 317] on div "Dashboard Budget Tasks Benchmark Cost ExcelData Financial Insights Location Ana…" at bounding box center [93, 282] width 187 height 354
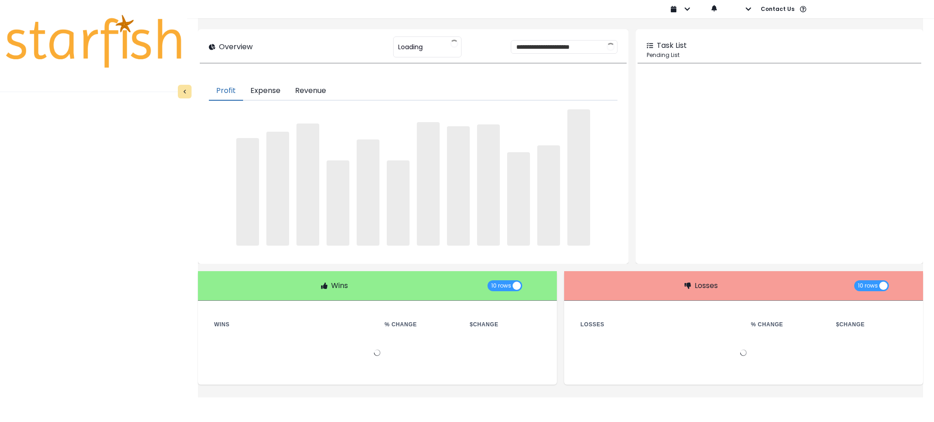
type input "********"
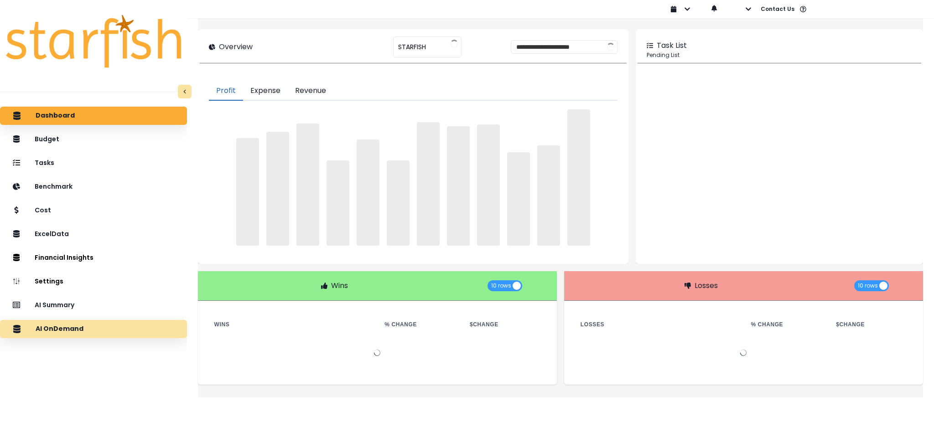
click at [74, 327] on p "AI OnDemand" at bounding box center [60, 329] width 48 height 8
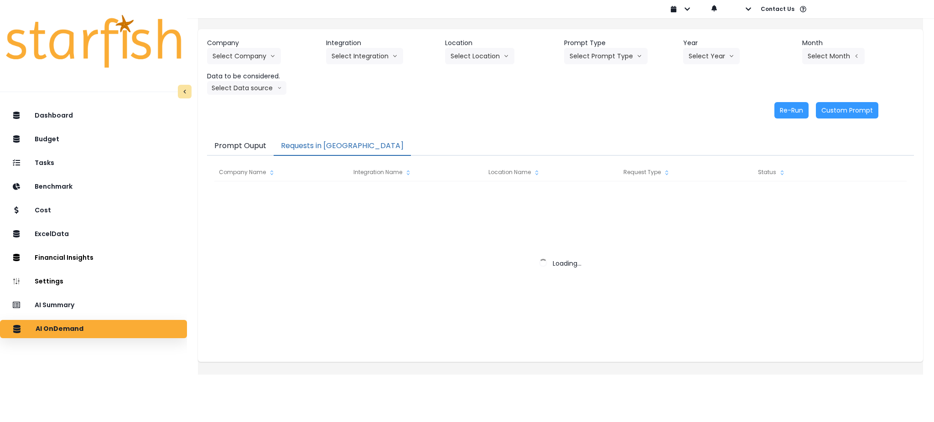
click at [327, 143] on button "Requests in [GEOGRAPHIC_DATA]" at bounding box center [342, 146] width 137 height 19
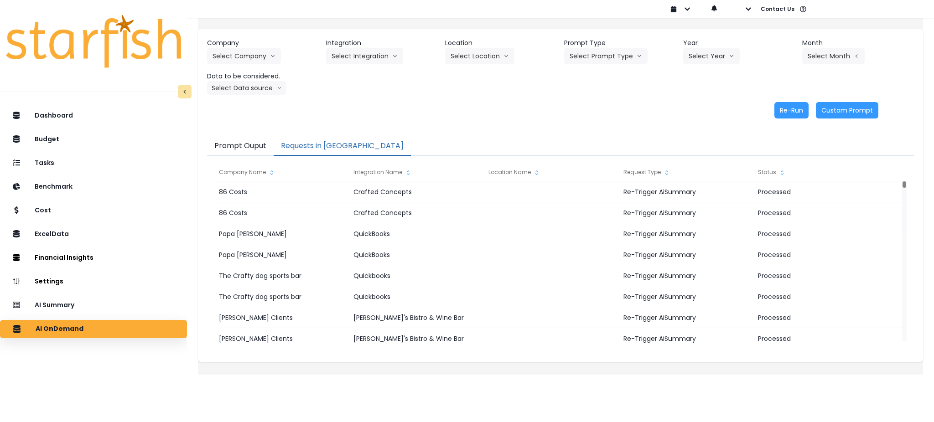
click at [89, 315] on div "Dashboard Budget Tasks Benchmark Cost ExcelData Financial Insights Location Ana…" at bounding box center [93, 282] width 187 height 354
click at [89, 307] on div "AI Summary" at bounding box center [93, 305] width 172 height 19
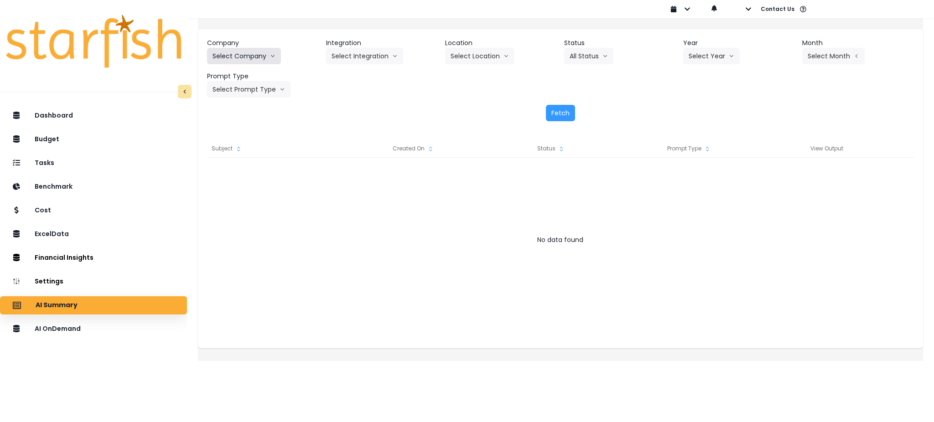
click at [266, 58] on button "Select Company" at bounding box center [244, 56] width 74 height 16
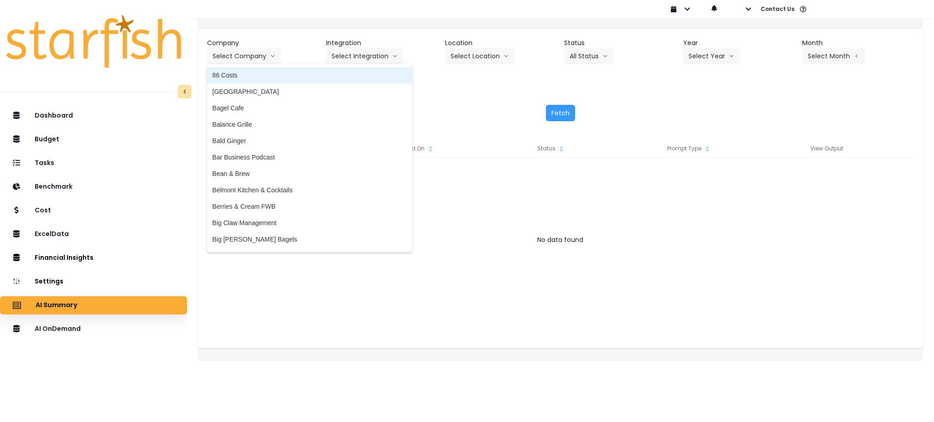
click at [260, 73] on span "86 Costs" at bounding box center [310, 75] width 194 height 9
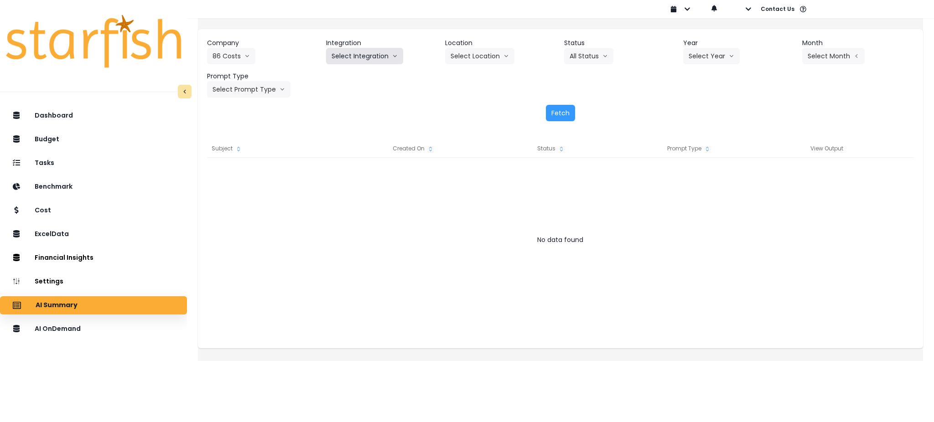
click at [371, 59] on button "Select Integration" at bounding box center [364, 56] width 77 height 16
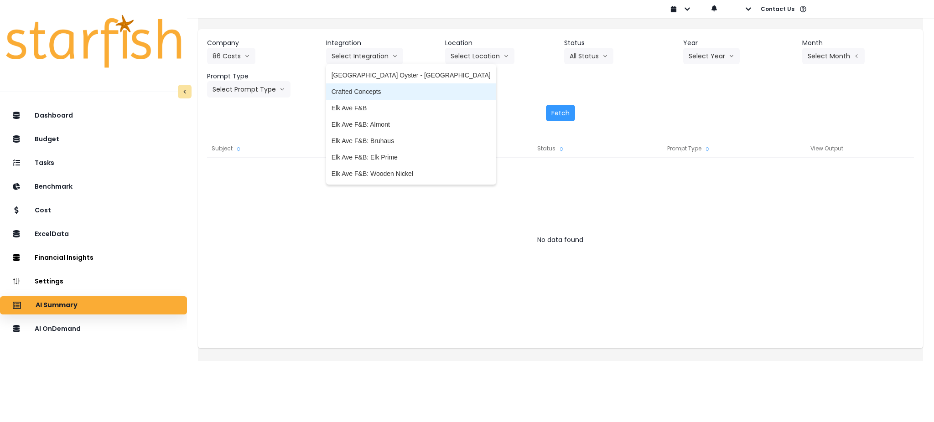
click at [370, 87] on span "Crafted Concepts" at bounding box center [411, 91] width 159 height 9
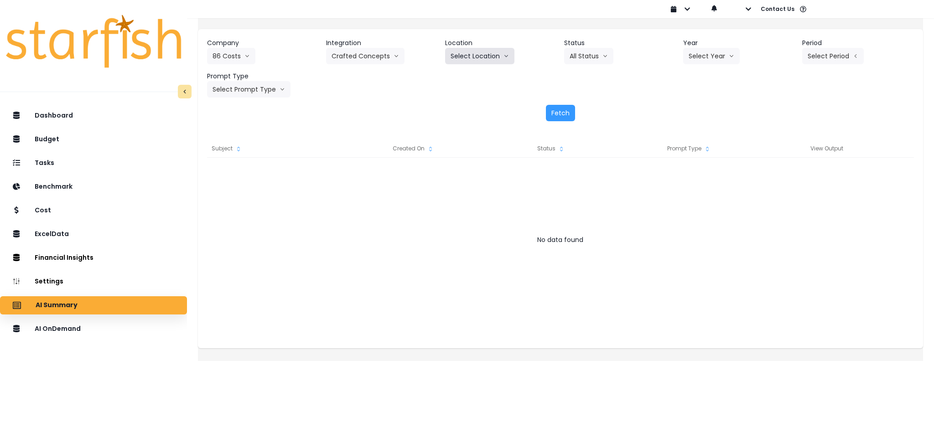
click at [479, 60] on button "Select Location" at bounding box center [479, 56] width 69 height 16
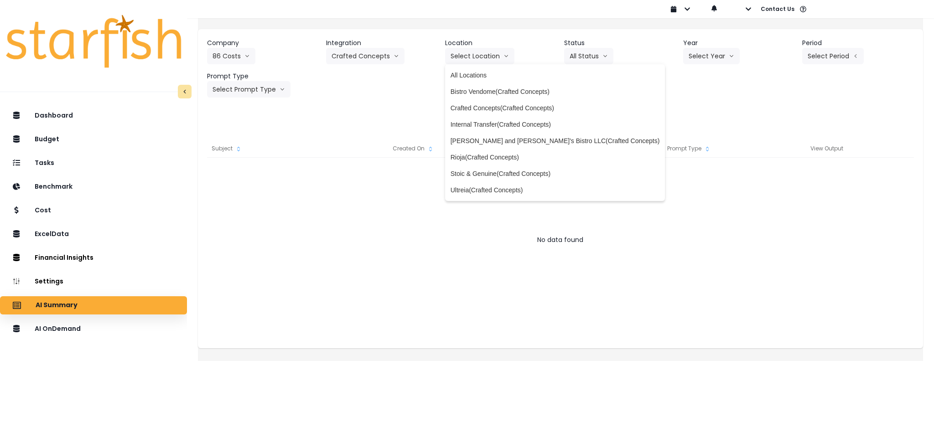
click at [648, 103] on div "Company 86 Costs 86 Costs Asti Bagel Cafe Balance Grille Bald Ginger Bar Busine…" at bounding box center [560, 79] width 725 height 101
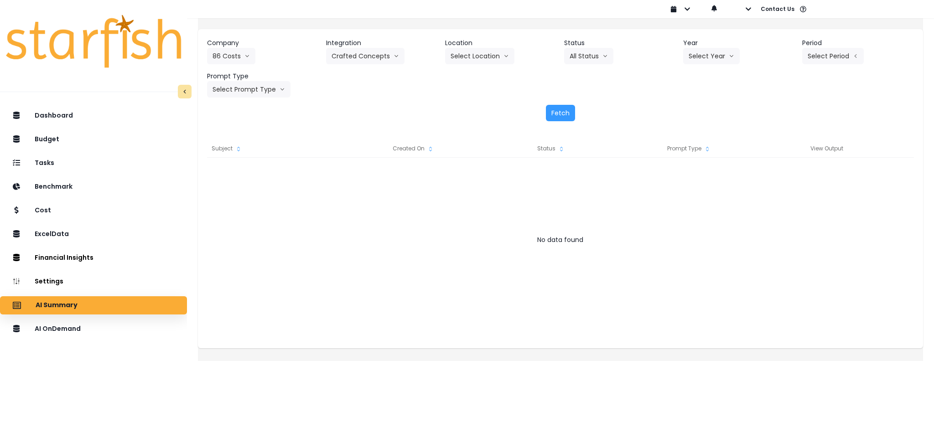
drag, startPoint x: 407, startPoint y: 244, endPoint x: 484, endPoint y: 161, distance: 113.3
click at [407, 244] on div "No data found" at bounding box center [560, 240] width 707 height 18
click at [714, 61] on button "Select Year" at bounding box center [711, 56] width 57 height 16
click at [698, 113] on li "2025" at bounding box center [695, 108] width 25 height 16
click at [848, 49] on button "Select Period" at bounding box center [834, 56] width 62 height 16
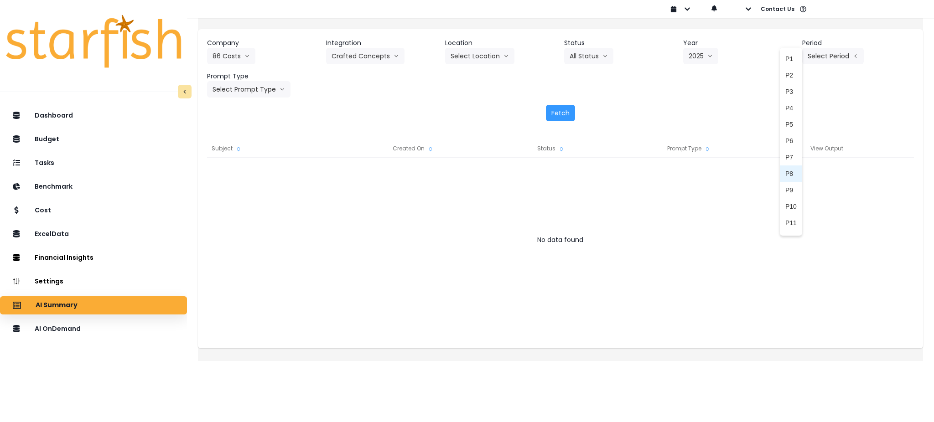
click at [786, 174] on span "P8" at bounding box center [791, 173] width 11 height 9
click at [278, 96] on button "Select Prompt Type" at bounding box center [248, 89] width 83 height 16
click at [241, 178] on span "Monthly Summary" at bounding box center [239, 174] width 52 height 9
click at [560, 115] on button "Fetch" at bounding box center [560, 113] width 29 height 16
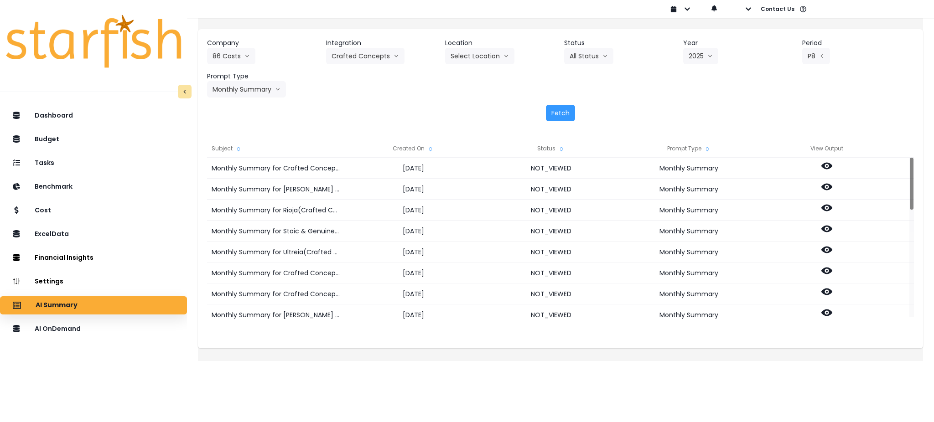
click at [403, 126] on div "Company 86 Costs 86 Costs Asti Bagel Cafe Balance Grille Bald Ginger Bar Busine…" at bounding box center [560, 79] width 725 height 101
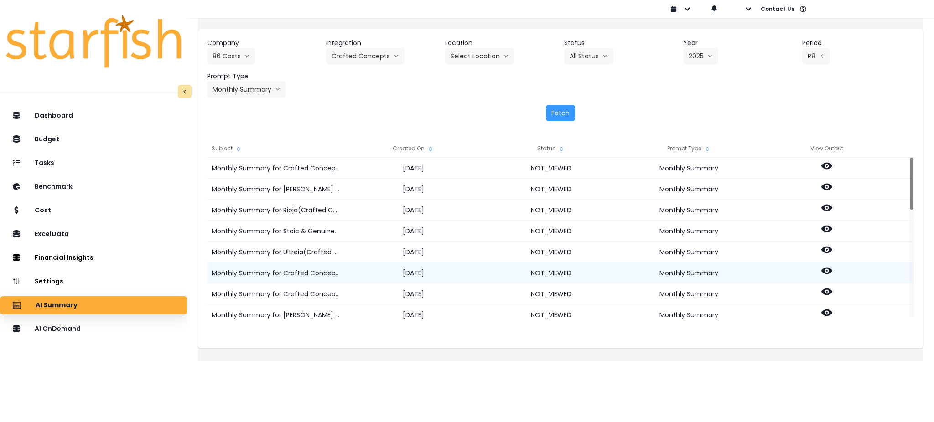
click at [833, 271] on icon at bounding box center [827, 271] width 11 height 7
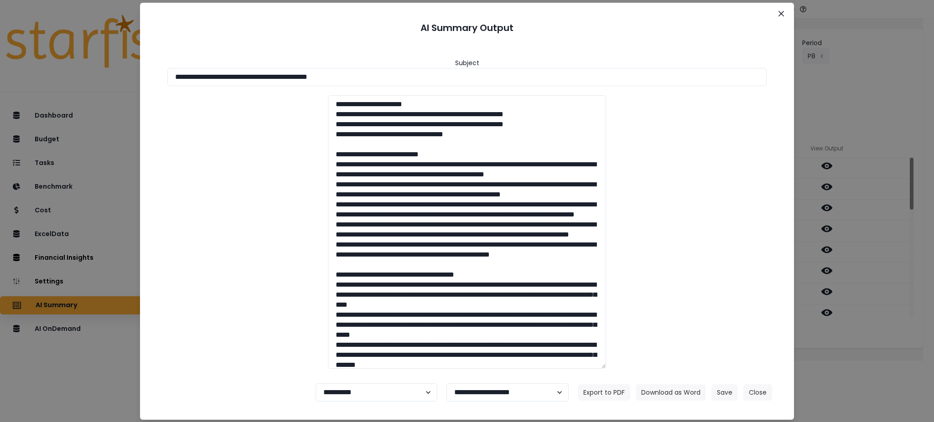
click at [232, 245] on div at bounding box center [467, 232] width 618 height 274
click at [80, 376] on div "**********" at bounding box center [467, 211] width 934 height 422
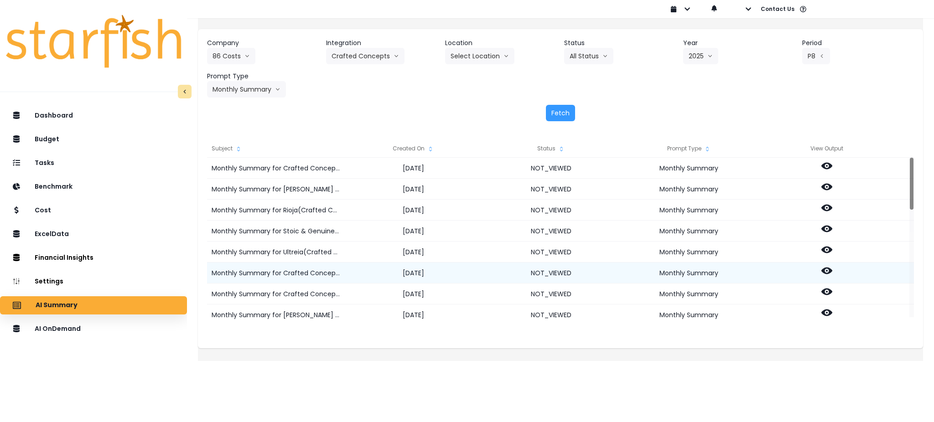
click at [833, 268] on icon at bounding box center [827, 271] width 11 height 7
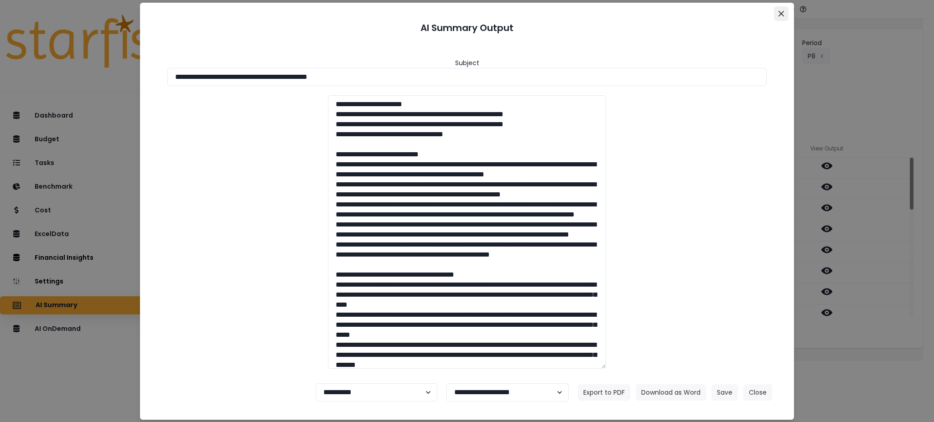
click at [782, 13] on icon "Close" at bounding box center [781, 12] width 5 height 5
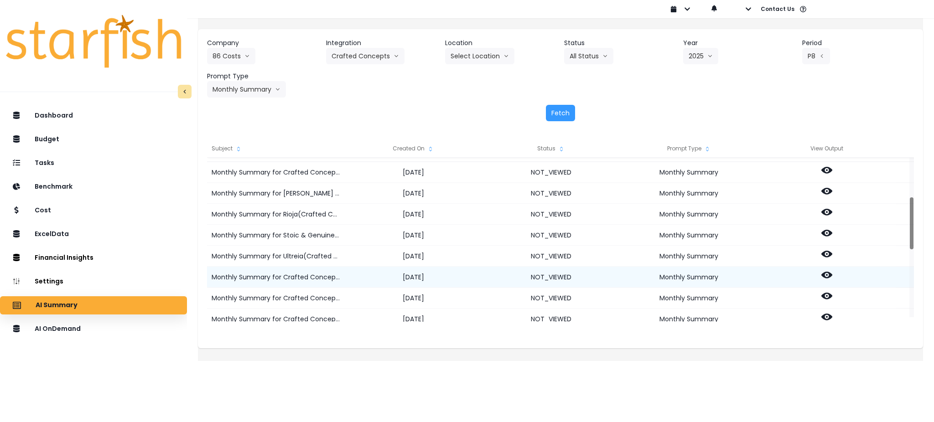
click at [833, 277] on icon at bounding box center [827, 275] width 11 height 7
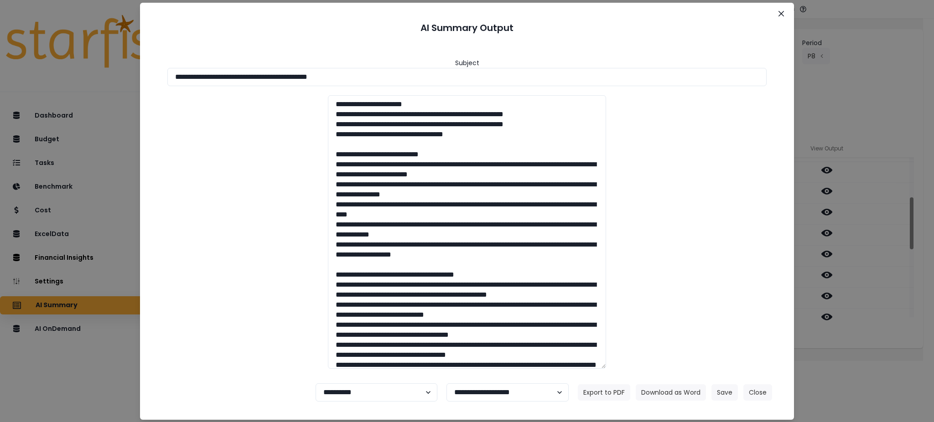
click at [250, 273] on div at bounding box center [467, 232] width 618 height 274
click at [780, 12] on icon "Close" at bounding box center [781, 12] width 5 height 5
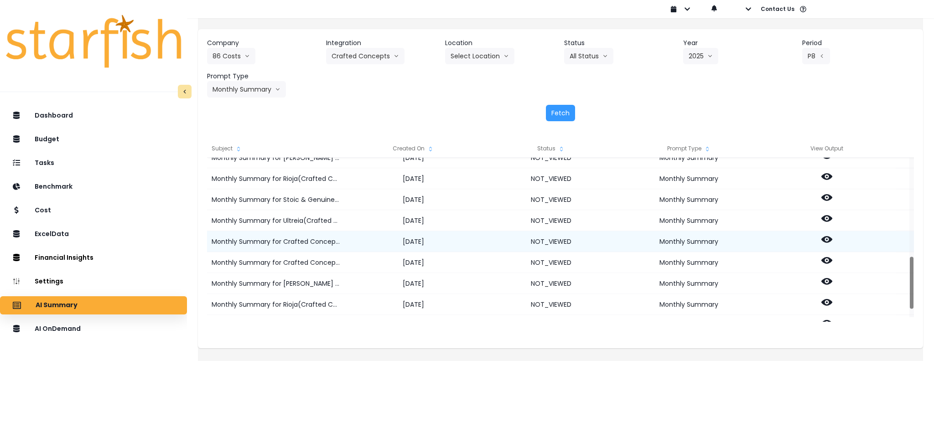
click at [833, 240] on icon at bounding box center [827, 239] width 11 height 7
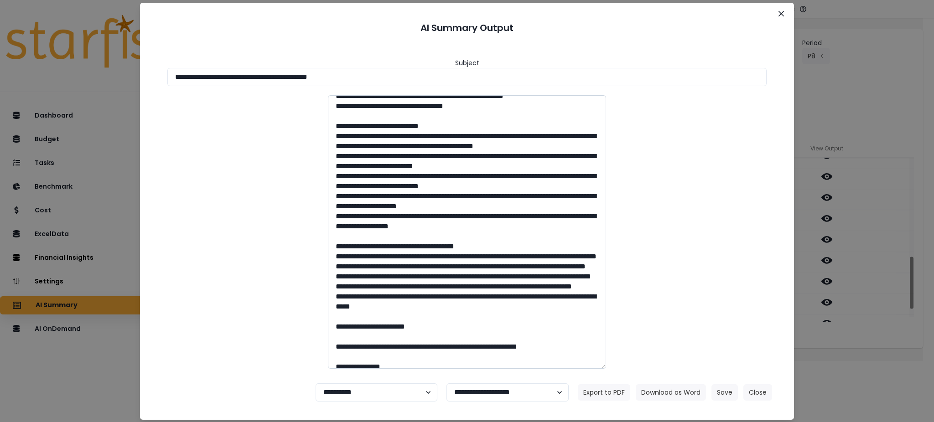
scroll to position [61, 0]
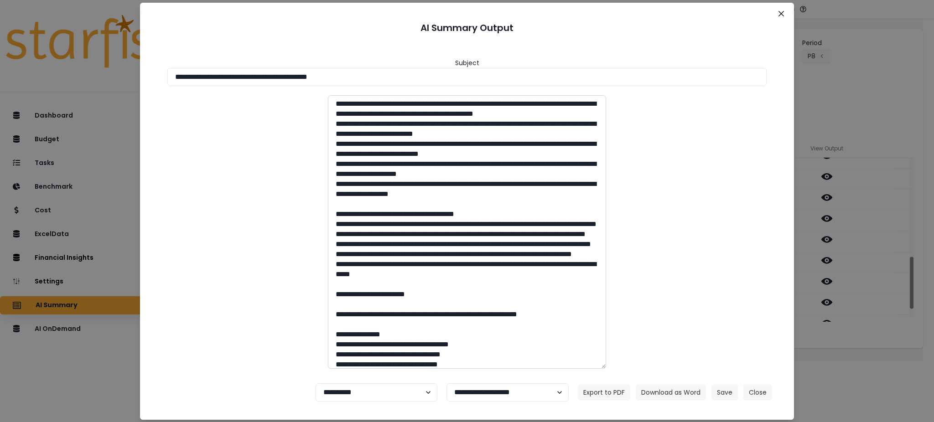
drag, startPoint x: 373, startPoint y: 216, endPoint x: 437, endPoint y: 224, distance: 64.5
click at [373, 216] on textarea at bounding box center [467, 232] width 278 height 274
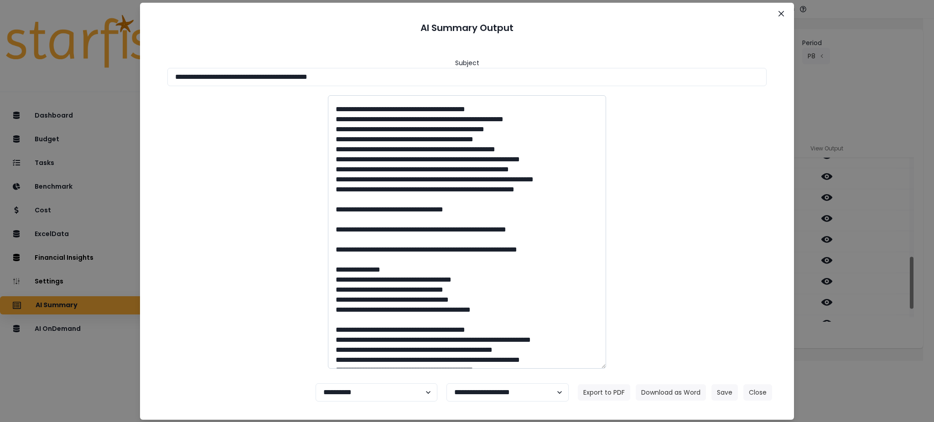
scroll to position [547, 0]
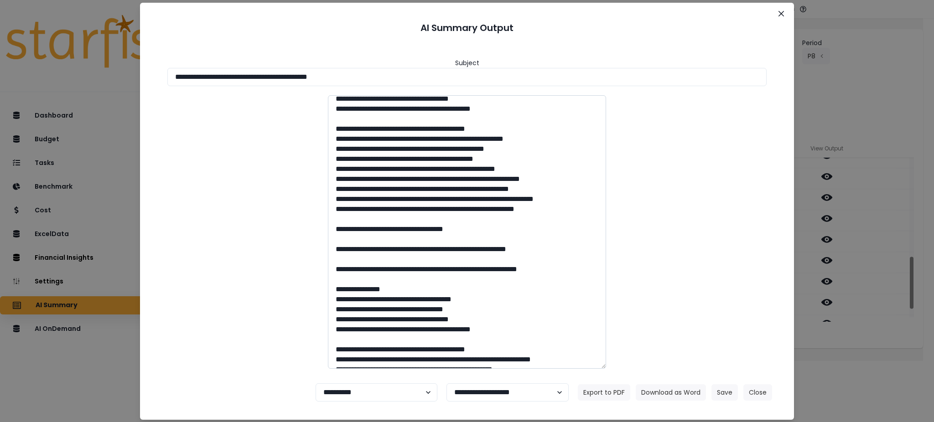
drag, startPoint x: 382, startPoint y: 118, endPoint x: 429, endPoint y: 121, distance: 47.6
click at [429, 121] on textarea at bounding box center [467, 232] width 278 height 274
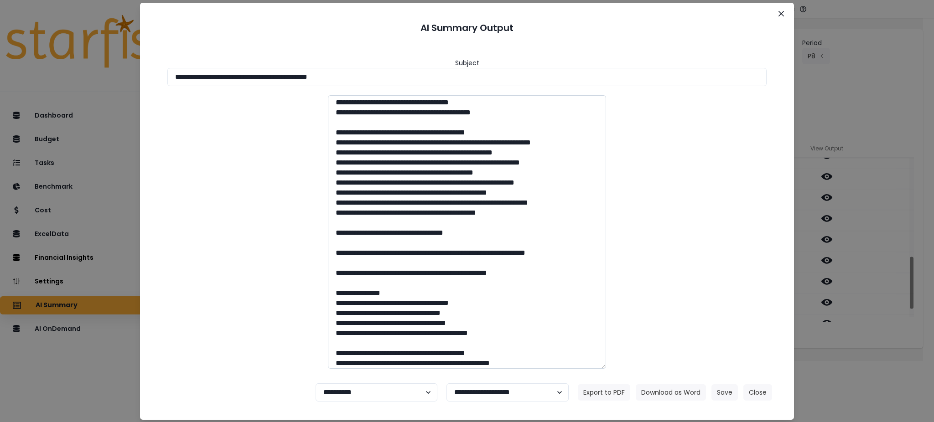
scroll to position [730, 0]
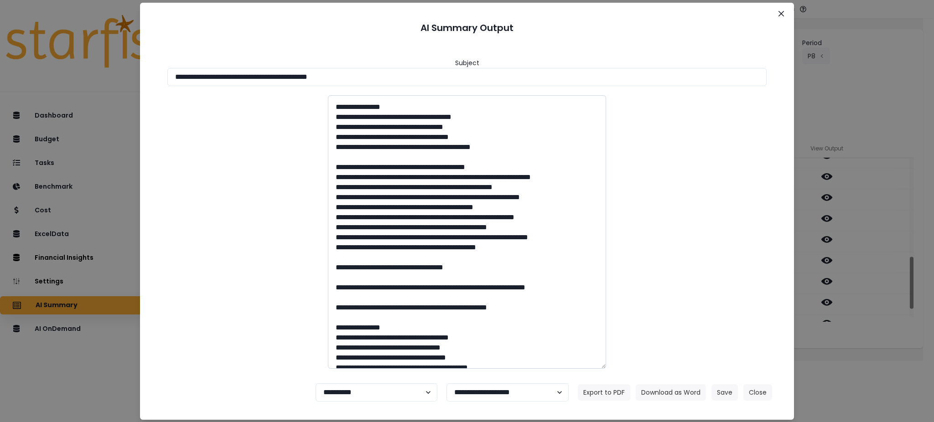
drag, startPoint x: 383, startPoint y: 176, endPoint x: 435, endPoint y: 177, distance: 52.5
click at [435, 177] on textarea at bounding box center [467, 232] width 278 height 274
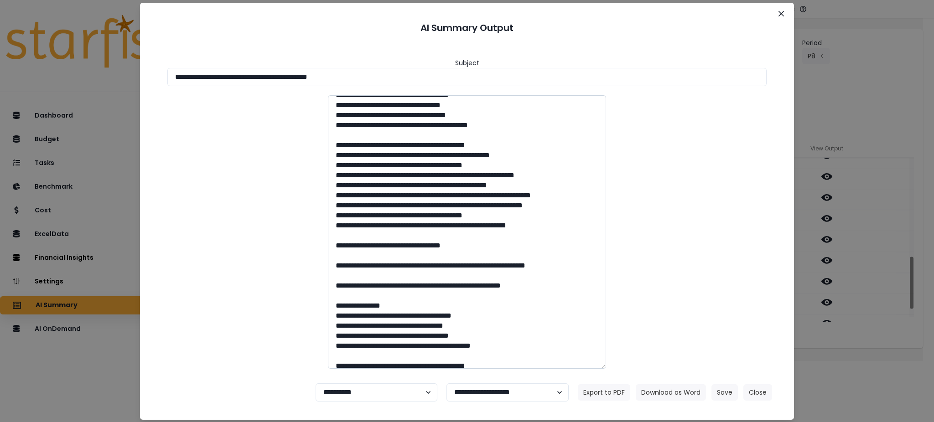
scroll to position [973, 0]
click at [393, 172] on textarea at bounding box center [467, 232] width 278 height 274
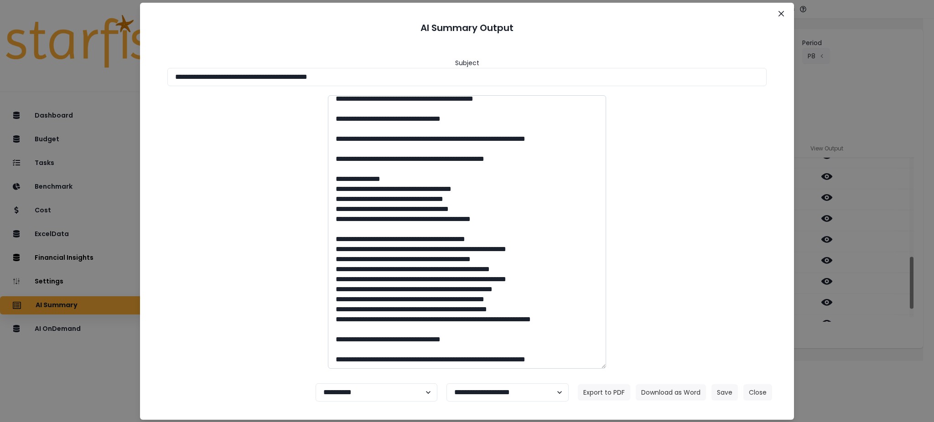
scroll to position [1399, 0]
drag, startPoint x: 384, startPoint y: 211, endPoint x: 429, endPoint y: 211, distance: 45.2
click at [429, 211] on textarea at bounding box center [467, 232] width 278 height 274
click at [420, 212] on textarea at bounding box center [467, 232] width 278 height 274
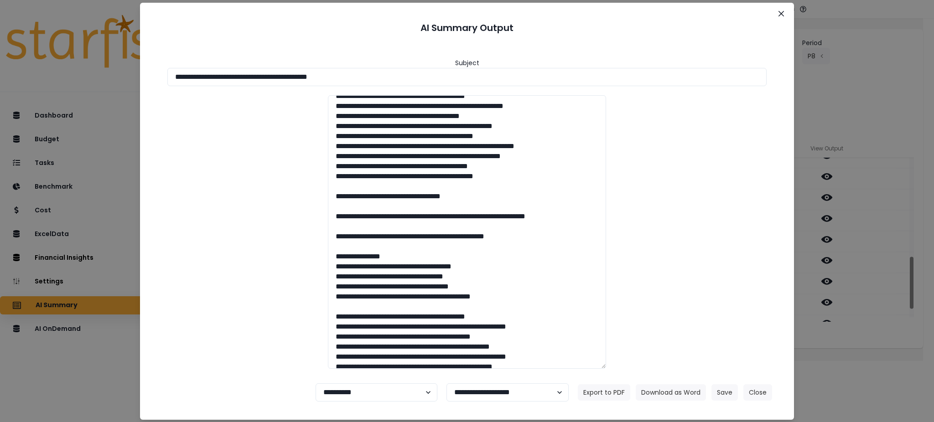
scroll to position [1208, 0]
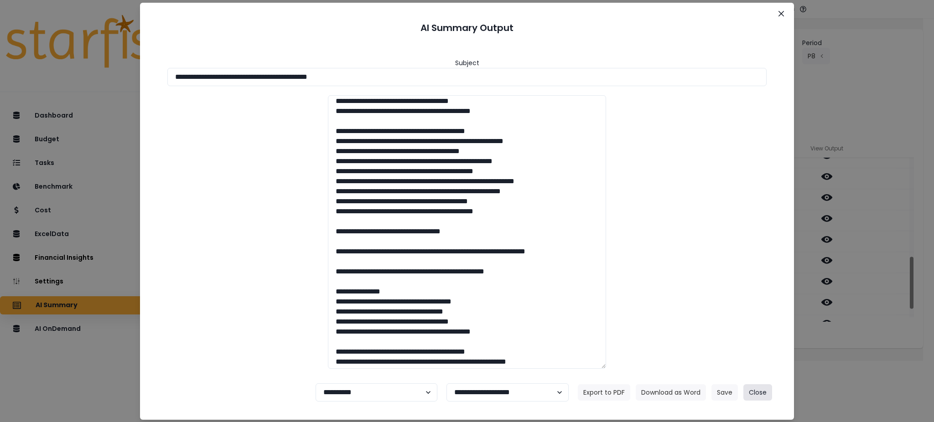
click at [754, 392] on button "Close" at bounding box center [758, 393] width 29 height 16
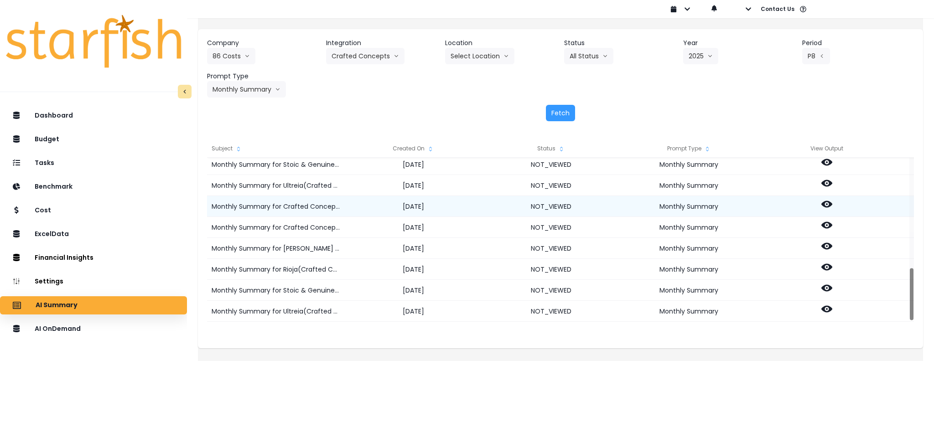
click at [833, 203] on icon at bounding box center [827, 204] width 11 height 7
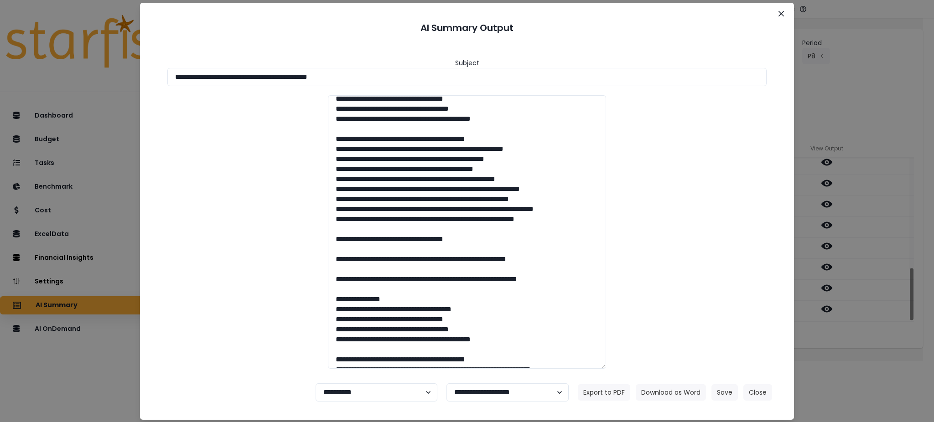
scroll to position [547, 0]
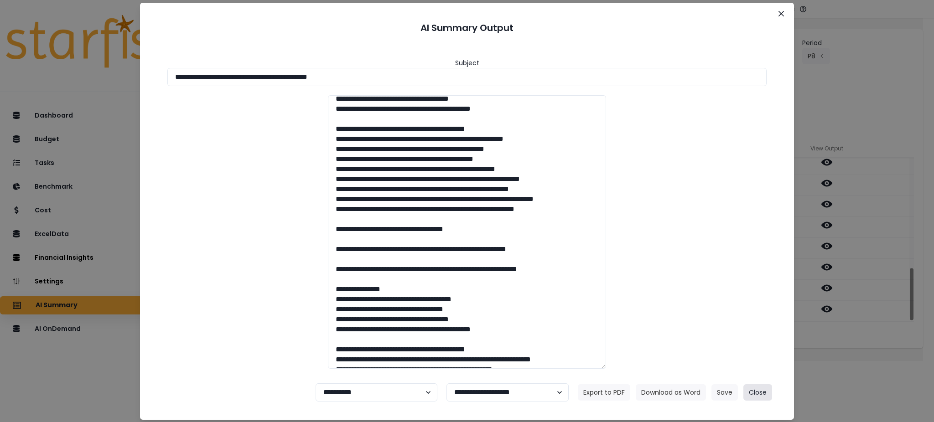
click at [766, 390] on button "Close" at bounding box center [758, 393] width 29 height 16
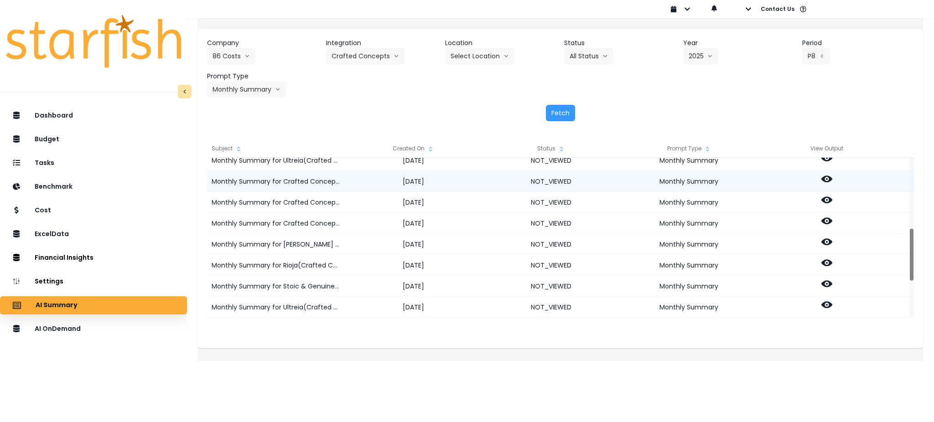
click at [828, 179] on circle at bounding box center [827, 179] width 2 height 2
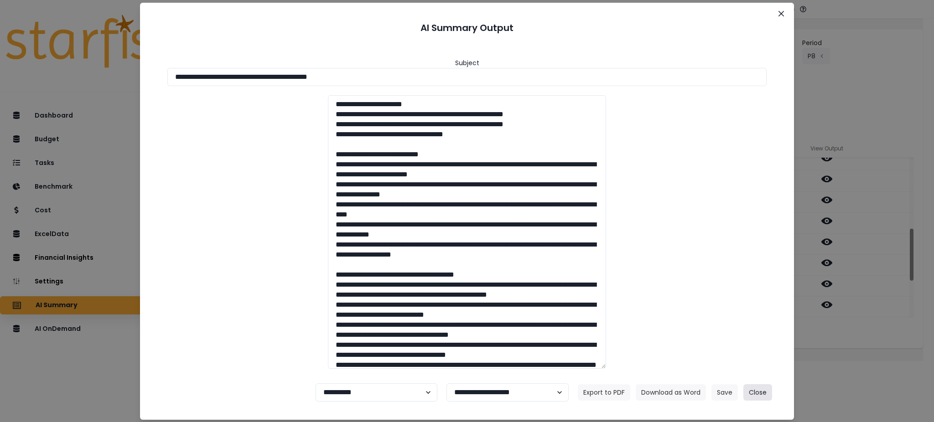
click at [764, 391] on button "Close" at bounding box center [758, 393] width 29 height 16
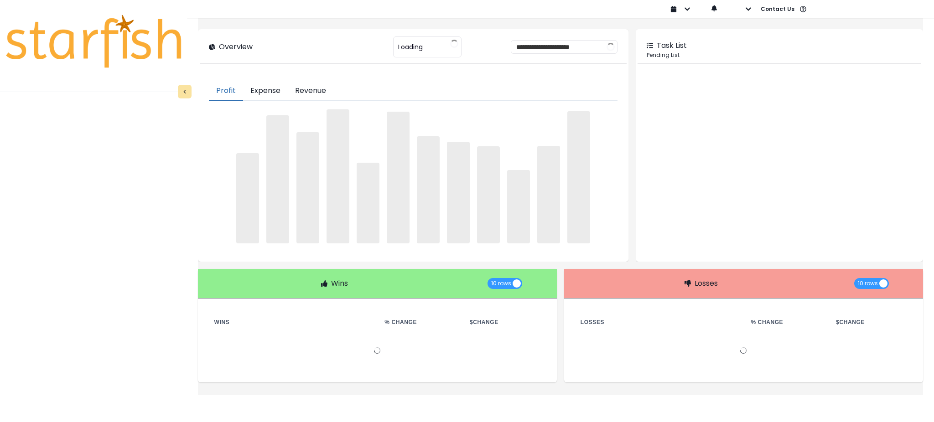
type input "********"
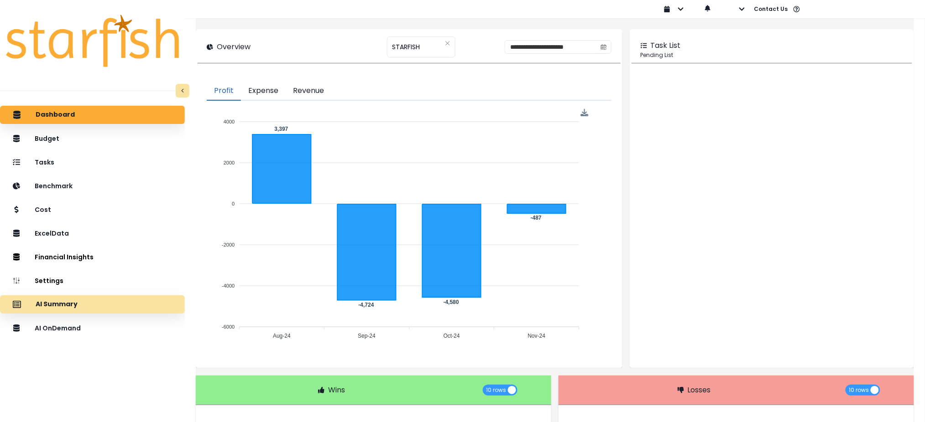
click at [95, 300] on div "AI Summary" at bounding box center [92, 304] width 170 height 19
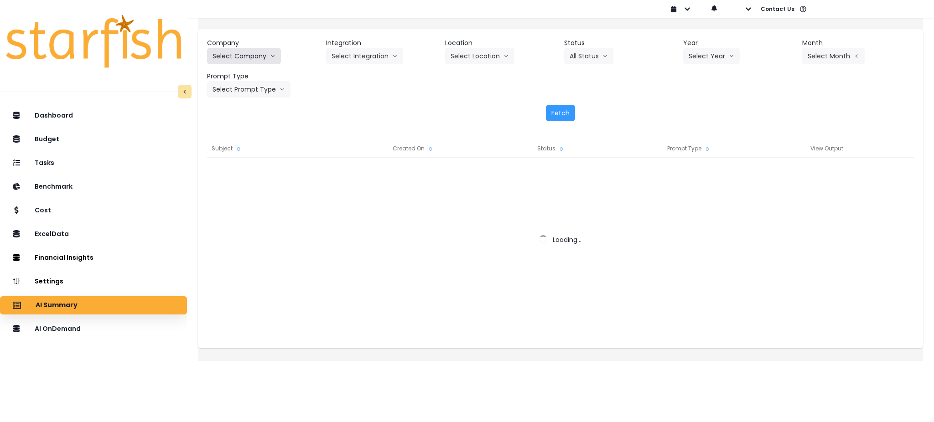
click at [261, 58] on button "Select Company" at bounding box center [244, 56] width 74 height 16
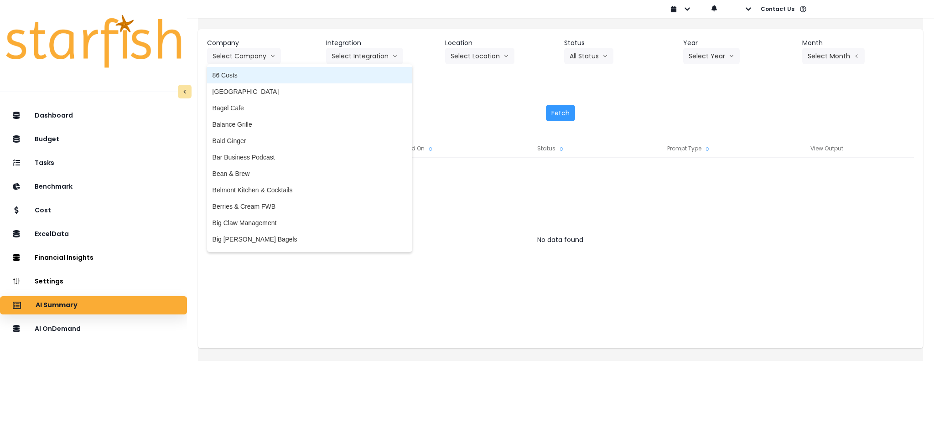
click at [271, 73] on span "86 Costs" at bounding box center [310, 75] width 194 height 9
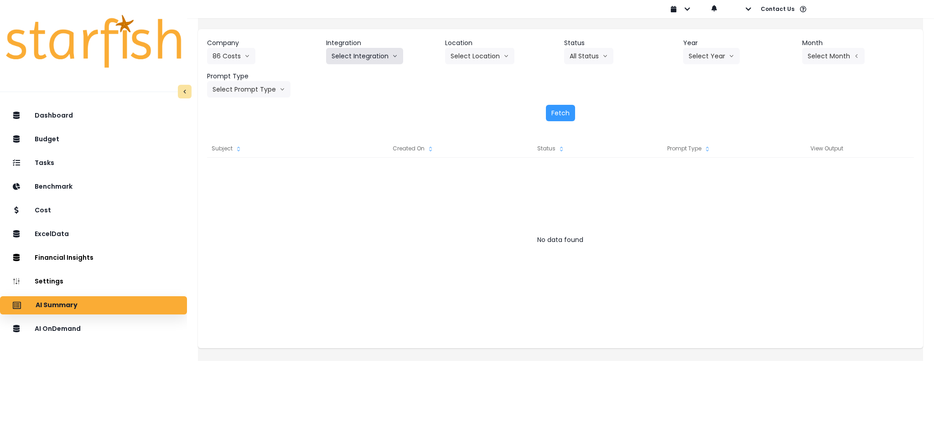
click at [366, 58] on button "Select Integration" at bounding box center [364, 56] width 77 height 16
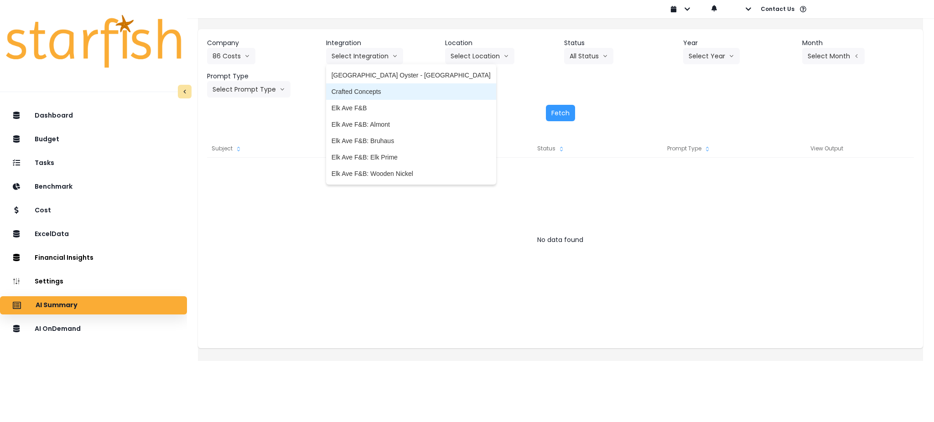
click at [368, 90] on span "Crafted Concepts" at bounding box center [411, 91] width 159 height 9
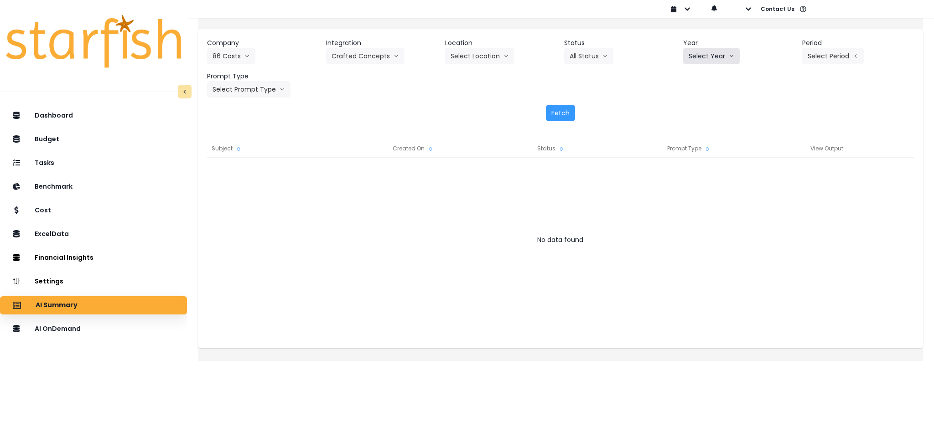
click at [713, 56] on button "Select Year" at bounding box center [711, 56] width 57 height 16
click at [689, 104] on span "2025" at bounding box center [696, 108] width 14 height 9
click at [853, 54] on icon "arrow left line" at bounding box center [855, 56] width 5 height 9
click at [786, 171] on span "P8" at bounding box center [791, 173] width 11 height 9
click at [254, 94] on button "Select Prompt Type" at bounding box center [248, 89] width 83 height 16
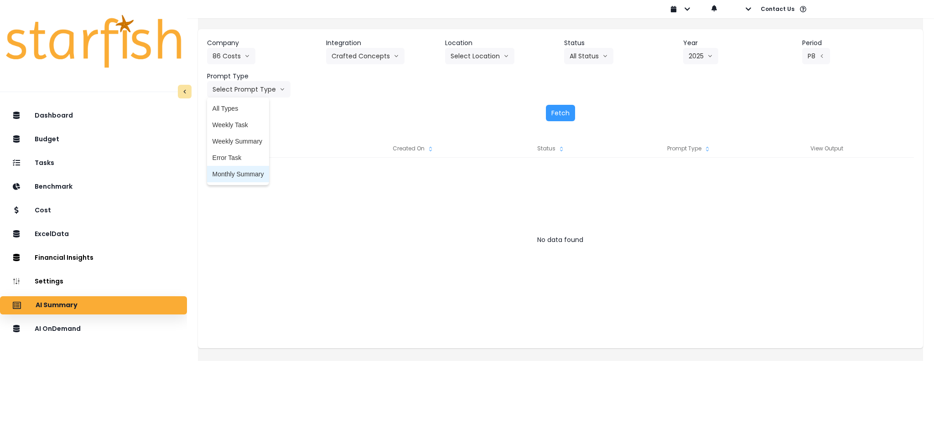
click at [249, 175] on span "Monthly Summary" at bounding box center [239, 174] width 52 height 9
click at [560, 115] on button "Fetch" at bounding box center [560, 113] width 29 height 16
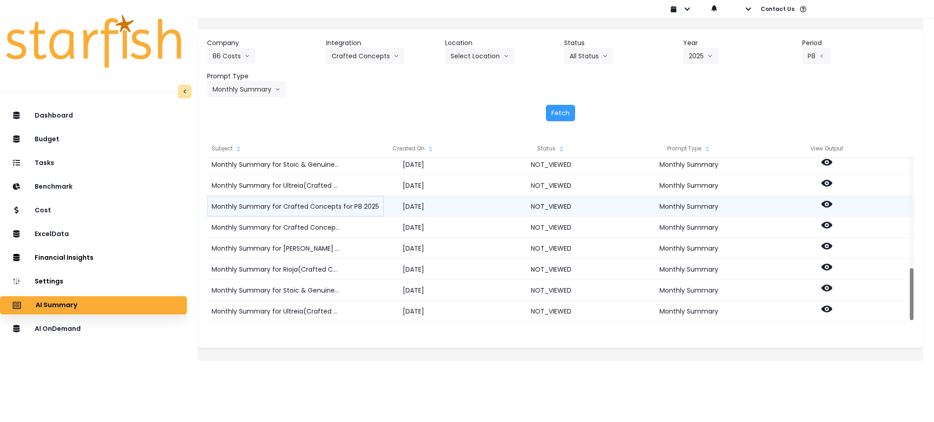
click at [319, 205] on div "Monthly Summary for Crafted Concepts for P8 2025" at bounding box center [295, 206] width 177 height 21
click at [830, 204] on icon at bounding box center [827, 204] width 11 height 11
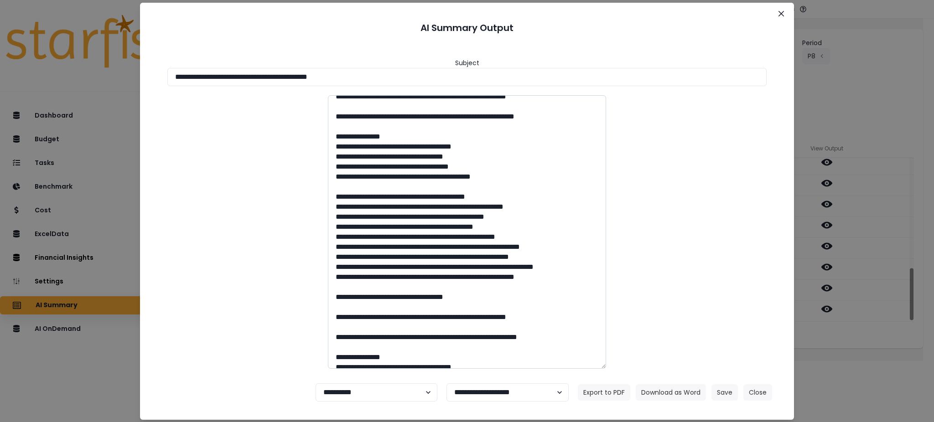
scroll to position [486, 0]
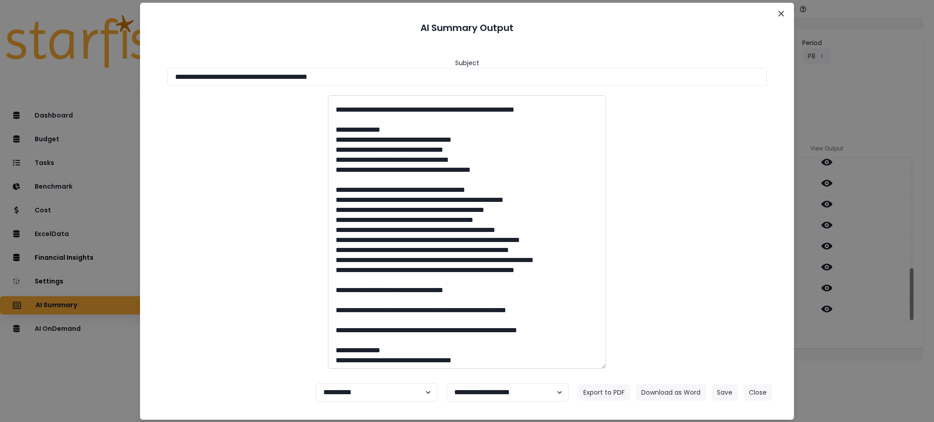
drag, startPoint x: 383, startPoint y: 182, endPoint x: 432, endPoint y: 180, distance: 48.4
click at [432, 180] on textarea at bounding box center [467, 232] width 278 height 274
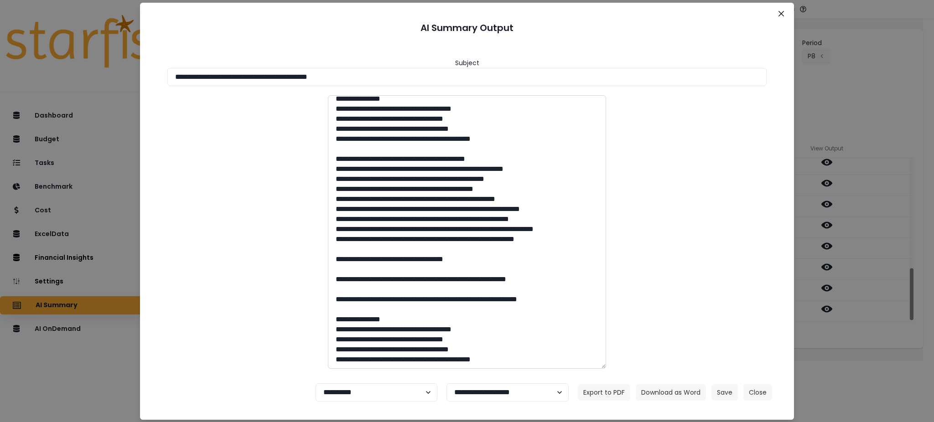
scroll to position [556, 0]
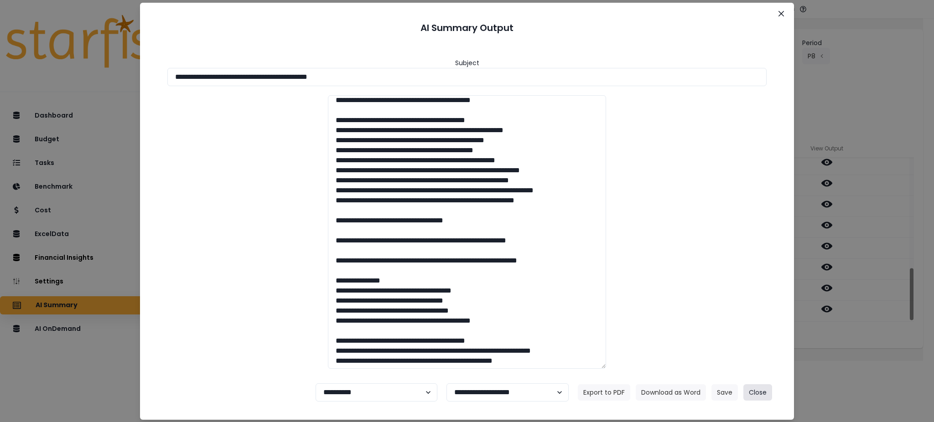
click at [763, 390] on button "Close" at bounding box center [758, 393] width 29 height 16
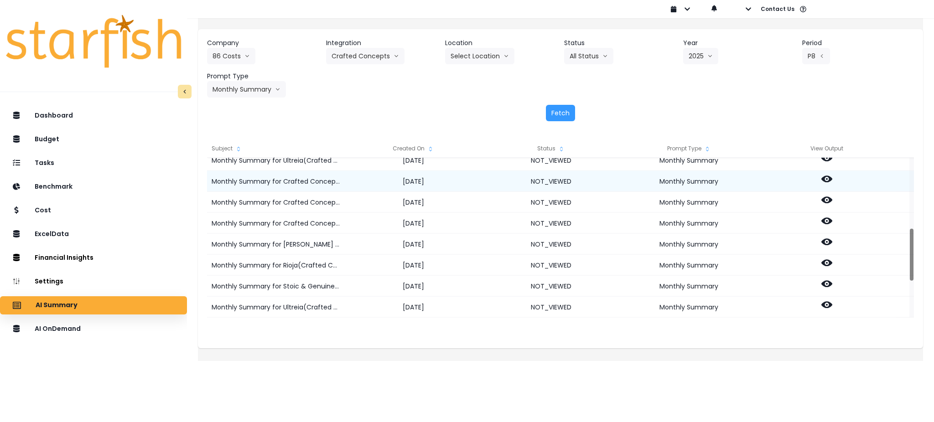
click at [833, 177] on icon at bounding box center [827, 179] width 11 height 7
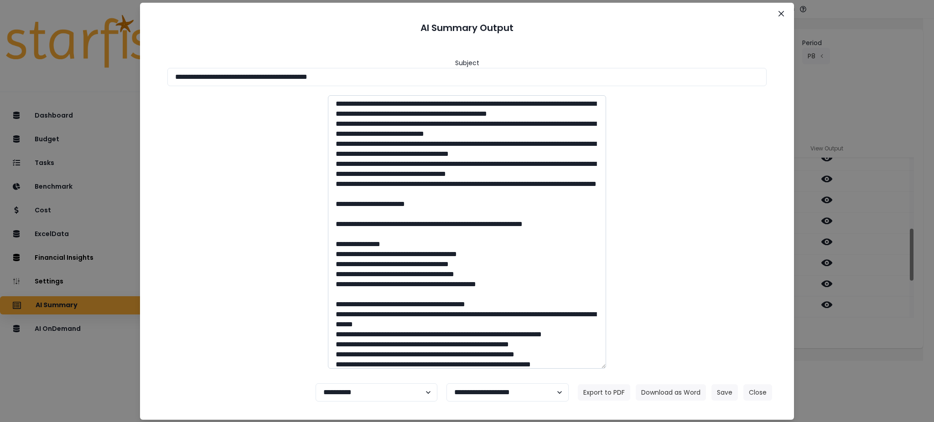
scroll to position [182, 0]
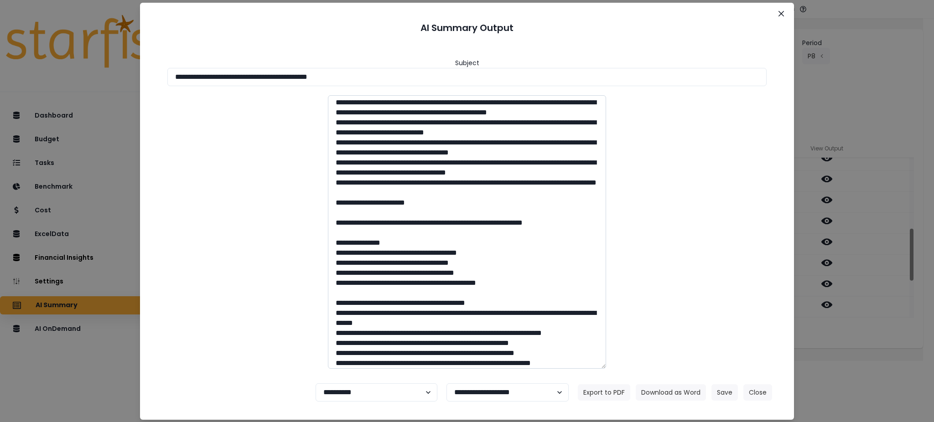
drag, startPoint x: 383, startPoint y: 252, endPoint x: 434, endPoint y: 252, distance: 51.6
click at [434, 252] on textarea at bounding box center [467, 232] width 278 height 274
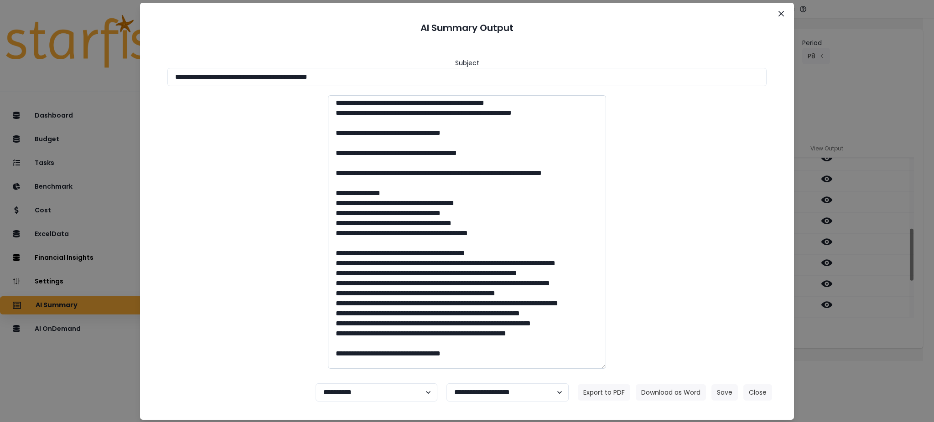
scroll to position [1216, 0]
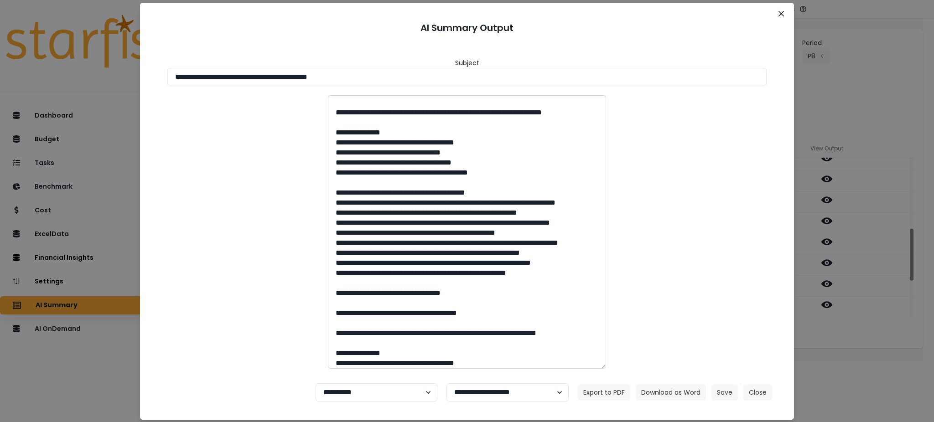
drag, startPoint x: 382, startPoint y: 233, endPoint x: 434, endPoint y: 232, distance: 52.0
click at [434, 232] on textarea at bounding box center [467, 232] width 278 height 274
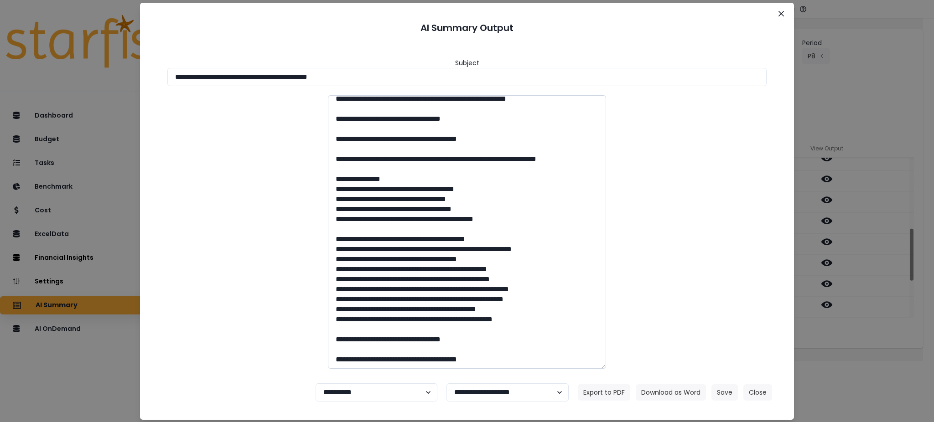
scroll to position [1409, 0]
click at [761, 393] on button "Close" at bounding box center [758, 393] width 29 height 16
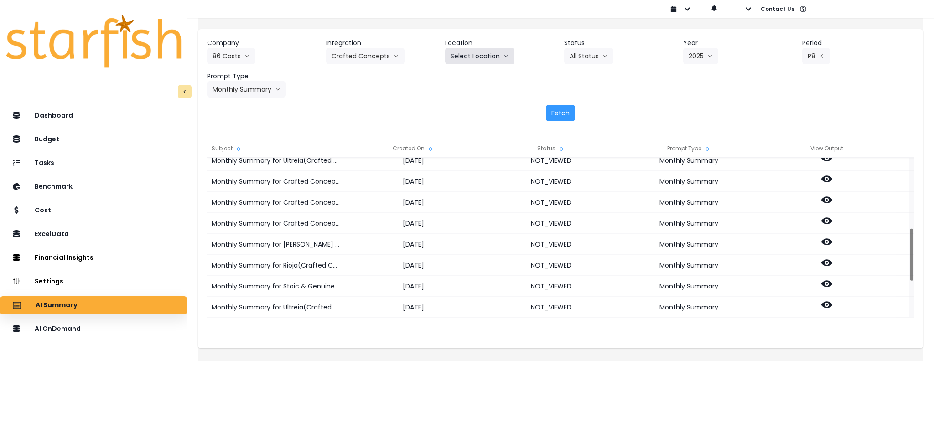
click at [501, 62] on button "Select Location" at bounding box center [479, 56] width 69 height 16
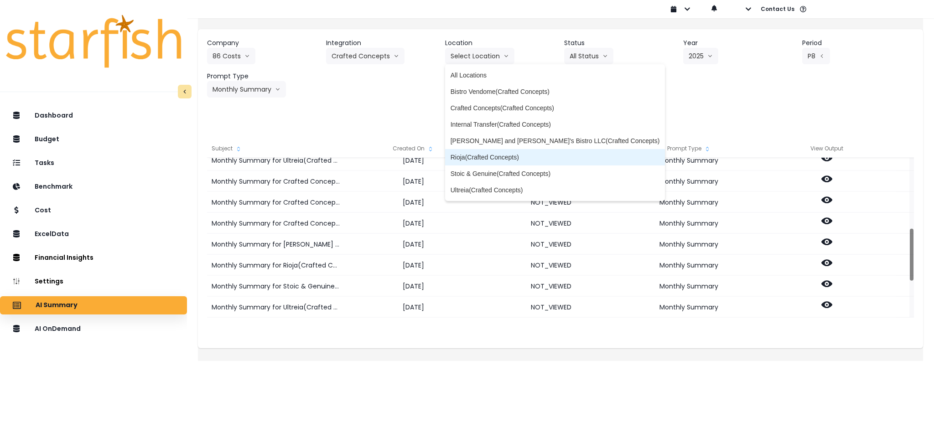
click at [492, 162] on span "Rioja(Crafted Concepts)" at bounding box center [555, 157] width 209 height 9
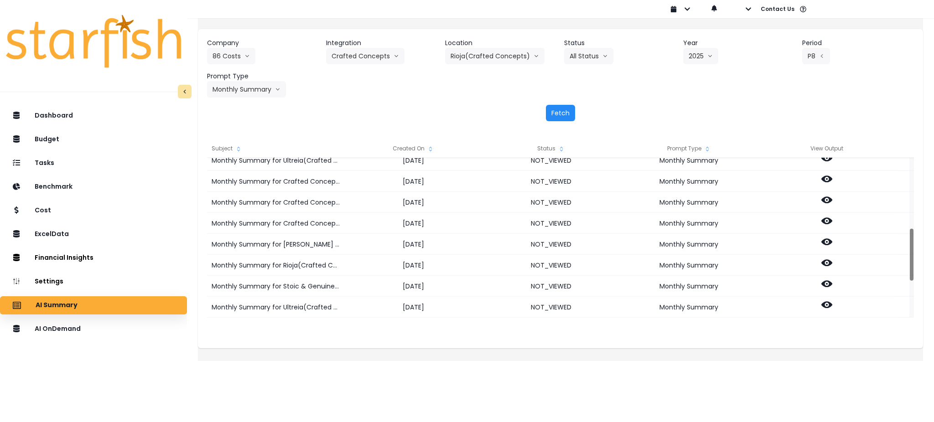
click at [561, 116] on button "Fetch" at bounding box center [560, 113] width 29 height 16
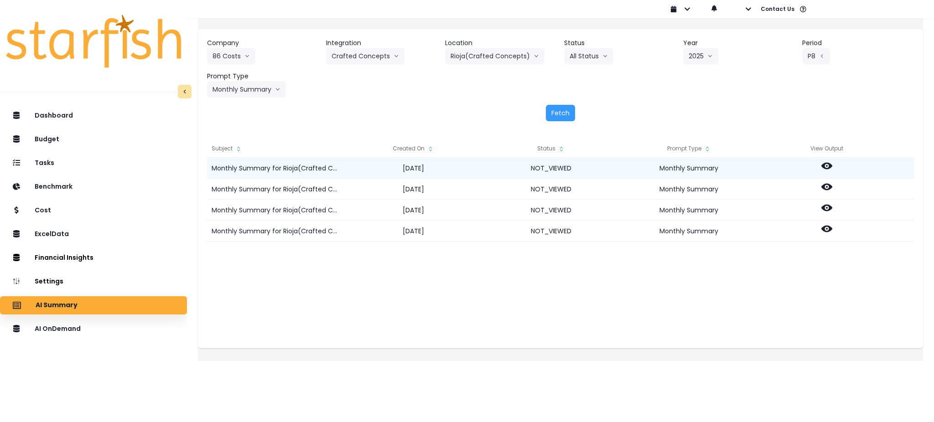
click at [833, 164] on icon at bounding box center [827, 166] width 11 height 11
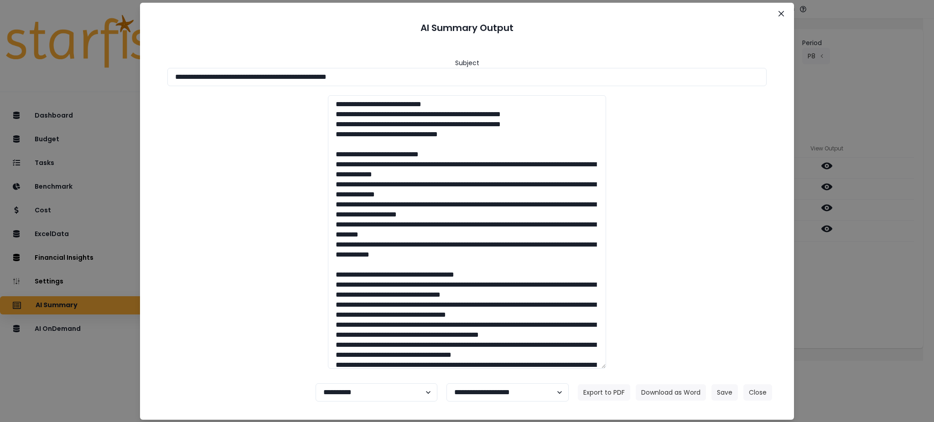
drag, startPoint x: 292, startPoint y: 243, endPoint x: 313, endPoint y: 239, distance: 20.5
click at [292, 243] on div at bounding box center [467, 232] width 618 height 274
click at [748, 397] on button "Close" at bounding box center [758, 393] width 29 height 16
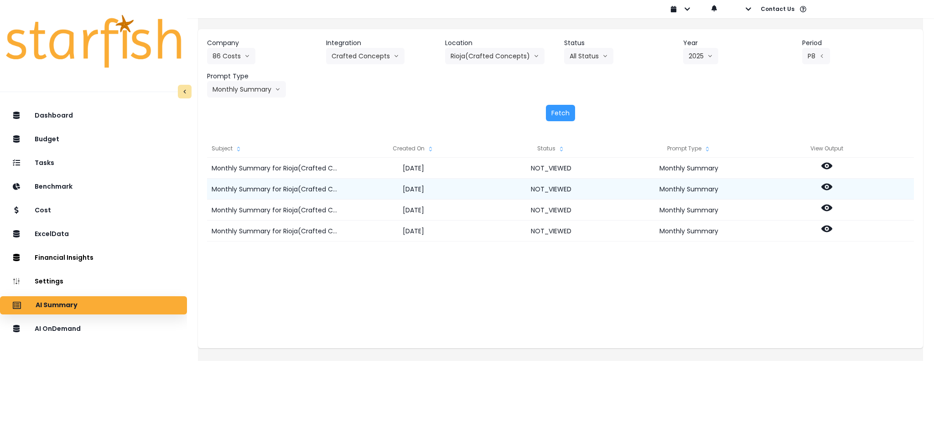
click at [833, 186] on icon at bounding box center [827, 187] width 11 height 11
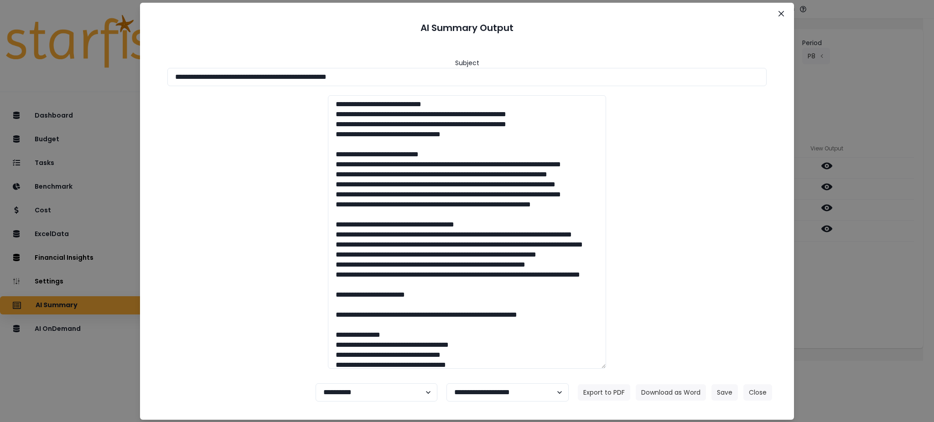
click at [228, 295] on div at bounding box center [467, 232] width 618 height 274
click at [113, 356] on div "**********" at bounding box center [467, 211] width 934 height 422
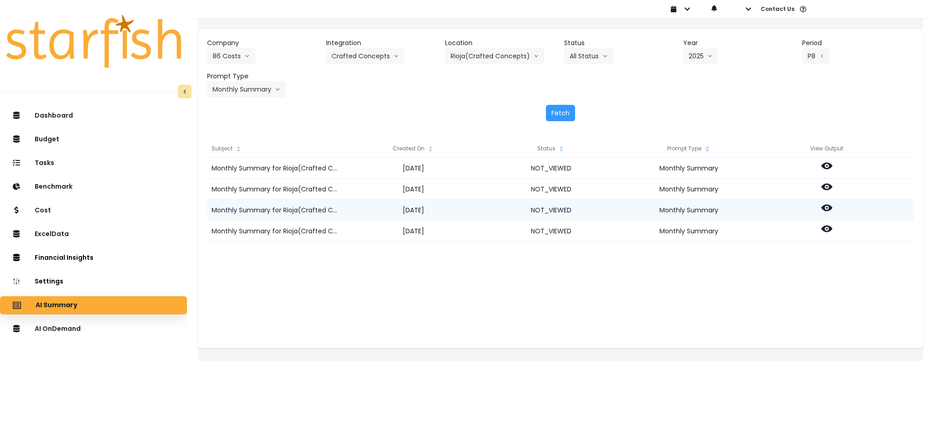
click at [828, 208] on circle at bounding box center [827, 208] width 2 height 2
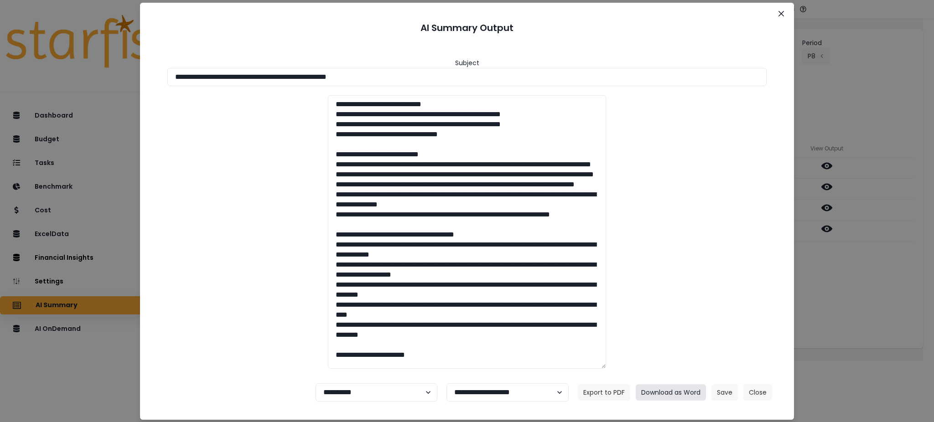
click at [667, 396] on button "Download as Word" at bounding box center [671, 393] width 70 height 16
click at [83, 372] on div "**********" at bounding box center [467, 211] width 934 height 422
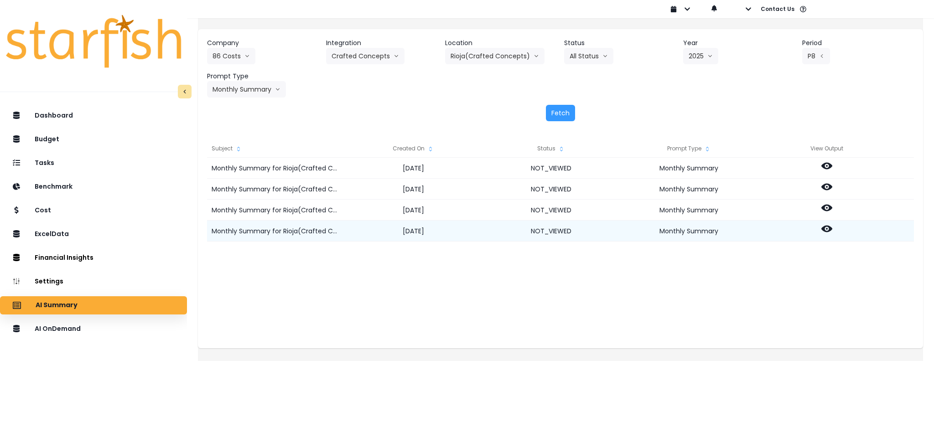
click at [833, 232] on icon at bounding box center [827, 229] width 11 height 11
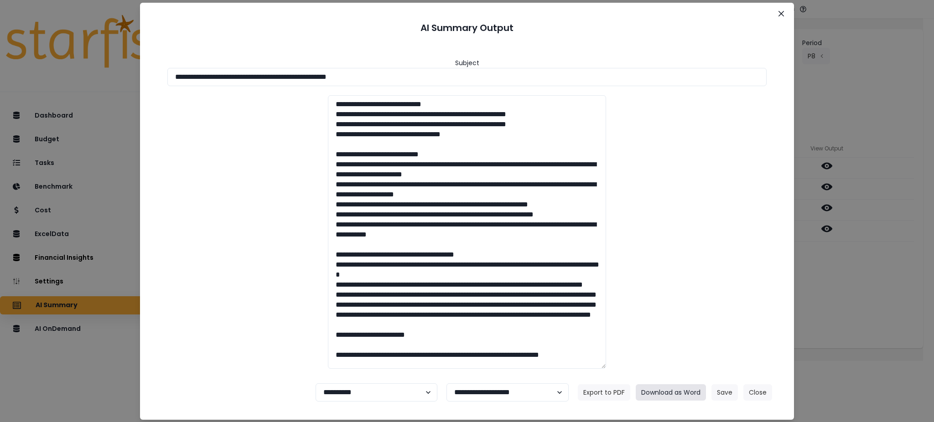
click at [674, 392] on button "Download as Word" at bounding box center [671, 393] width 70 height 16
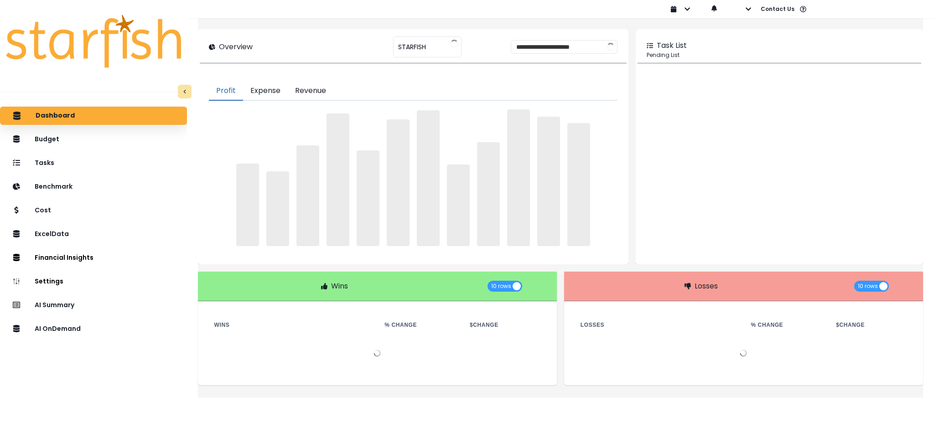
type input "********"
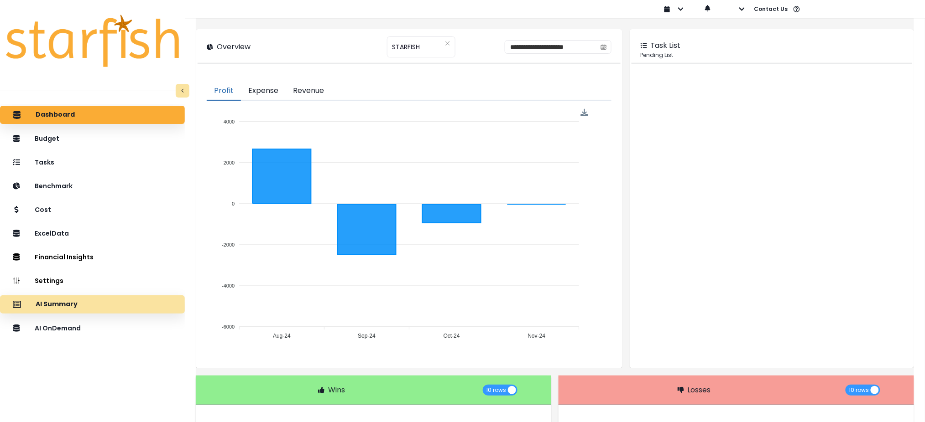
click at [101, 302] on div "AI Summary" at bounding box center [92, 304] width 170 height 19
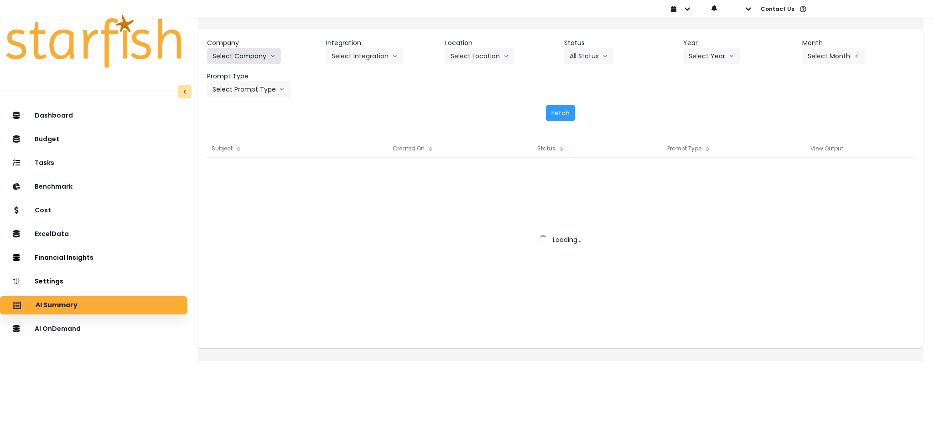
click at [255, 58] on button "Select Company" at bounding box center [244, 56] width 74 height 16
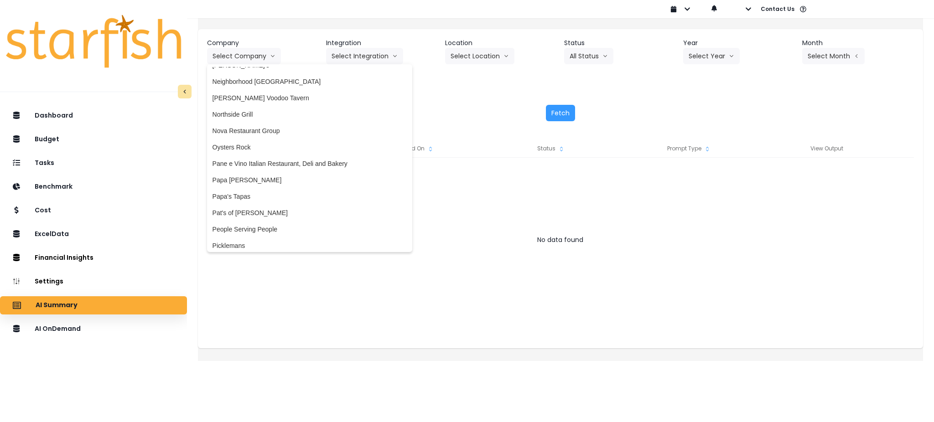
scroll to position [1277, 0]
click at [273, 179] on span "Papa [PERSON_NAME]" at bounding box center [310, 177] width 194 height 9
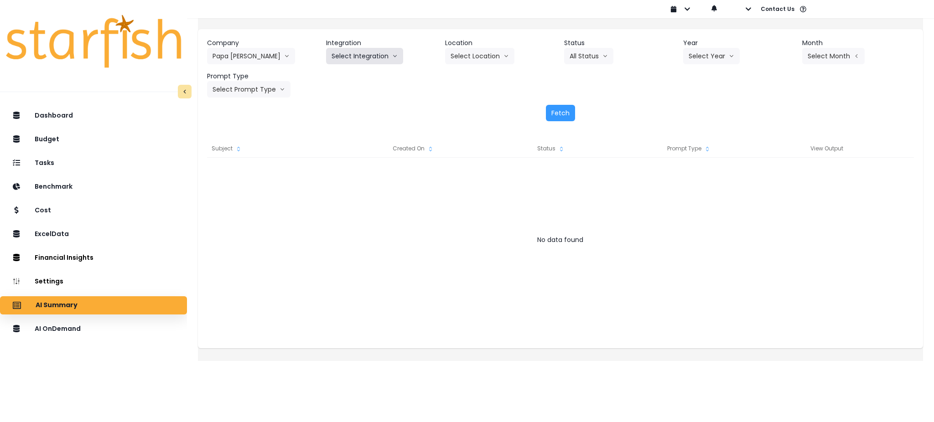
click at [370, 57] on button "Select Integration" at bounding box center [364, 56] width 77 height 16
click at [360, 73] on span "QuickBooks" at bounding box center [359, 75] width 54 height 9
click at [575, 110] on div "Fetch" at bounding box center [560, 113] width 707 height 16
click at [558, 112] on button "Fetch" at bounding box center [560, 113] width 29 height 16
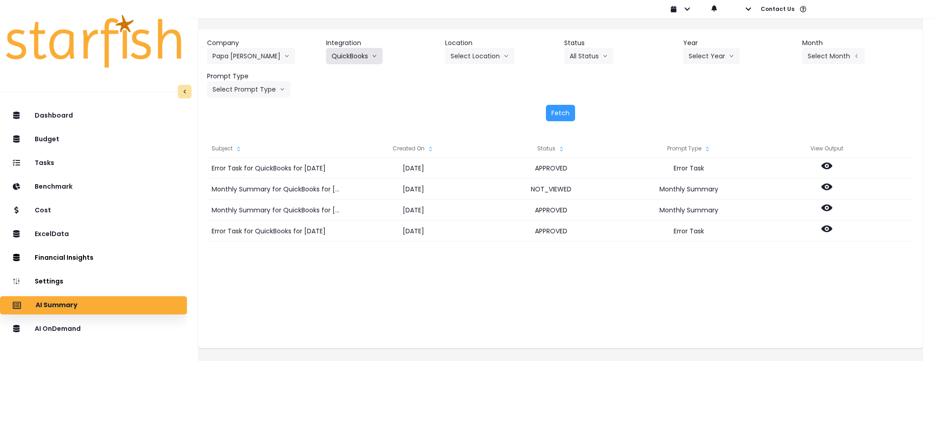
click at [371, 60] on button "QuickBooks" at bounding box center [354, 56] width 57 height 16
click at [348, 88] on span "Quickbooks Online" at bounding box center [359, 91] width 54 height 9
click at [556, 113] on button "Fetch" at bounding box center [560, 113] width 29 height 16
click at [425, 93] on div "Company Papa [PERSON_NAME] 86 Costs Asti Bagel Cafe Balance Grille Bald Ginger …" at bounding box center [560, 67] width 707 height 59
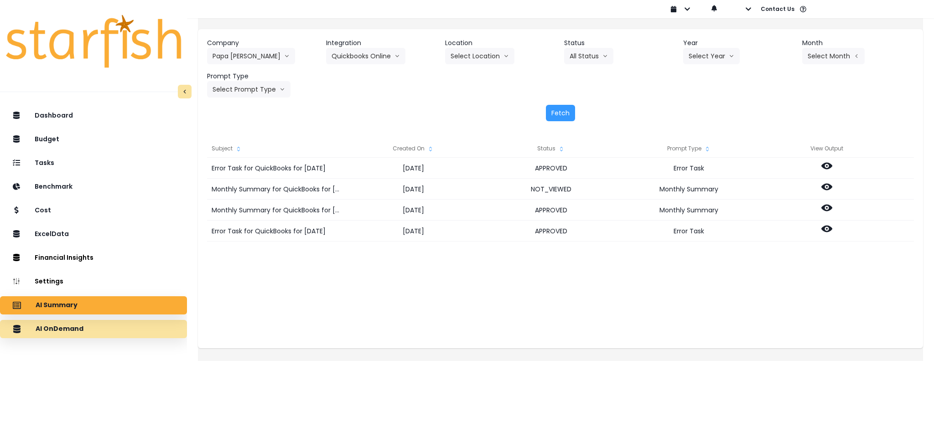
click at [118, 334] on div "AI OnDemand" at bounding box center [93, 329] width 172 height 19
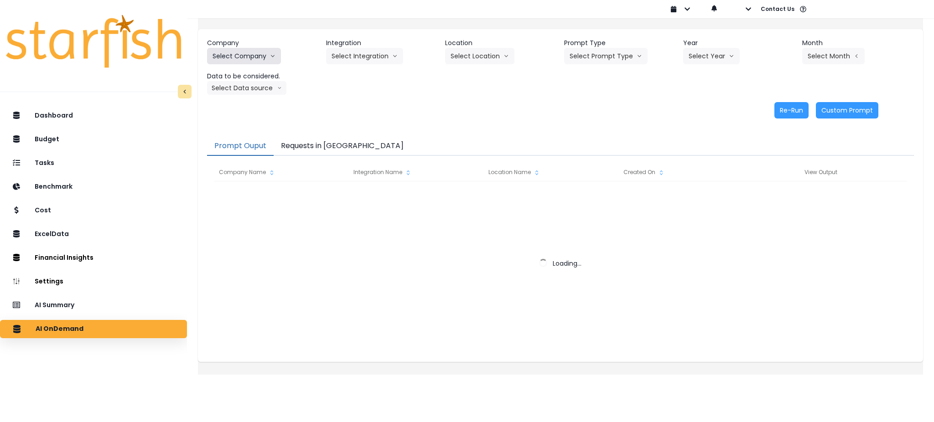
click at [260, 56] on button "Select Company" at bounding box center [244, 56] width 74 height 16
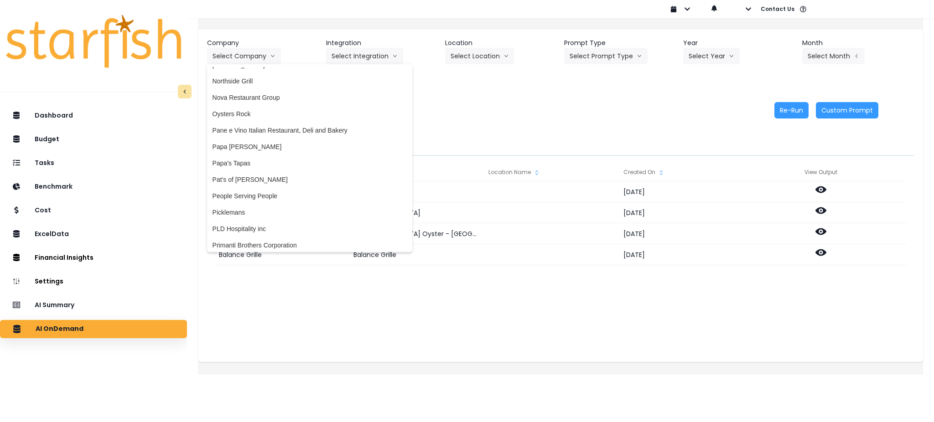
scroll to position [1338, 0]
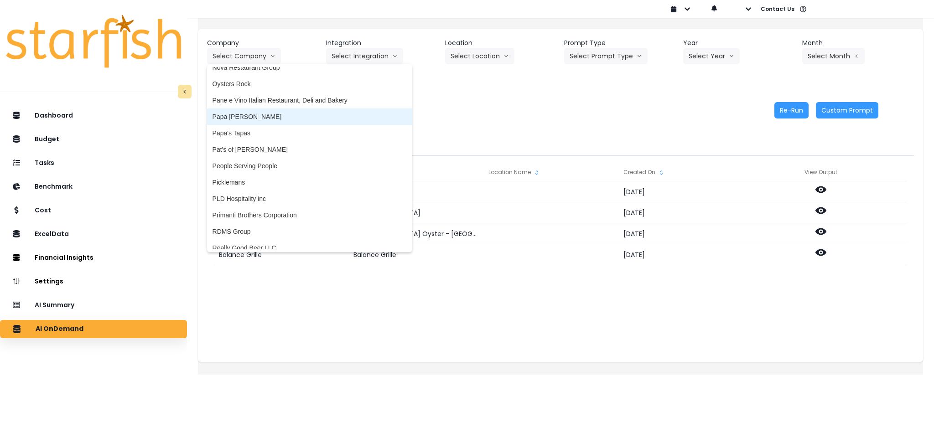
click at [265, 119] on span "Papa [PERSON_NAME]" at bounding box center [310, 116] width 194 height 9
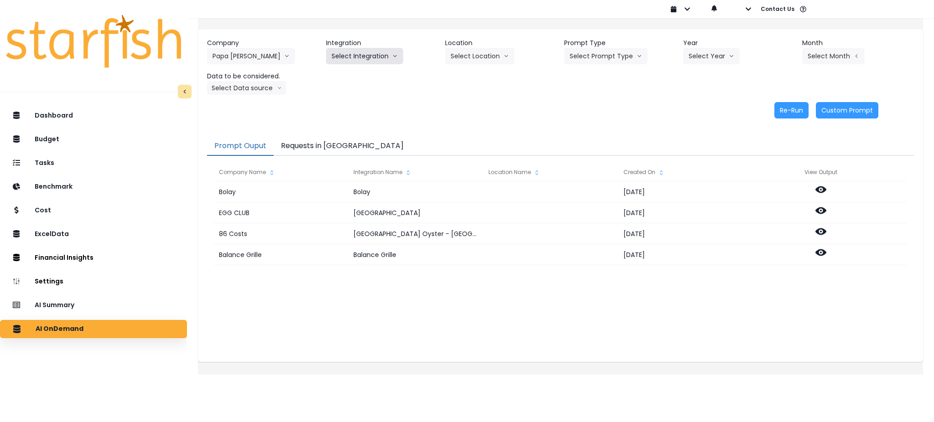
click at [363, 55] on button "Select Integration" at bounding box center [364, 56] width 77 height 16
click at [369, 57] on button "Select Integration" at bounding box center [364, 56] width 77 height 16
click at [22, 376] on div "Dashboard Budget Tasks Benchmark Cost ExcelData Financial Insights Location Ana…" at bounding box center [93, 282] width 187 height 354
click at [318, 149] on button "Requests in [GEOGRAPHIC_DATA]" at bounding box center [342, 146] width 137 height 19
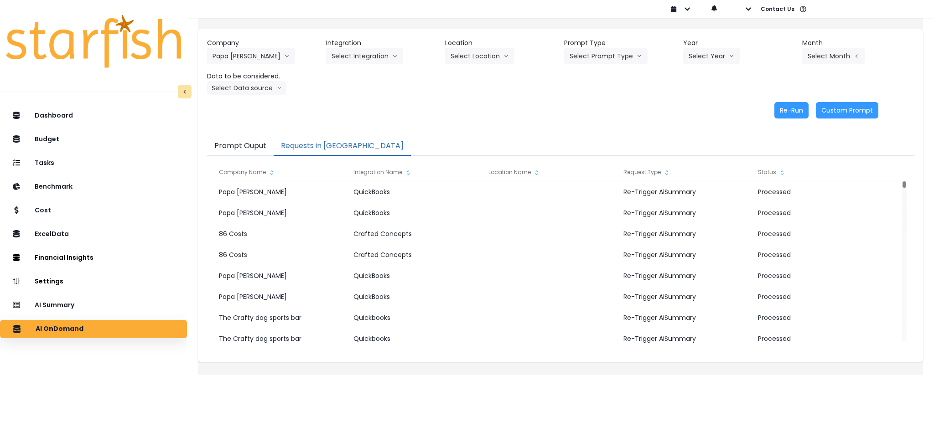
click at [370, 68] on div "Company Papa [PERSON_NAME] 86 Costs Asti Bagel Cafe Balance Grille Bald Ginger …" at bounding box center [560, 66] width 707 height 57
click at [371, 55] on button "Select Integration" at bounding box center [364, 56] width 77 height 16
click at [359, 78] on span "QuickBooks" at bounding box center [359, 75] width 54 height 9
click at [588, 62] on button "Select Prompt Type" at bounding box center [605, 56] width 83 height 16
click at [593, 123] on span "Monthly Summary" at bounding box center [596, 124] width 52 height 9
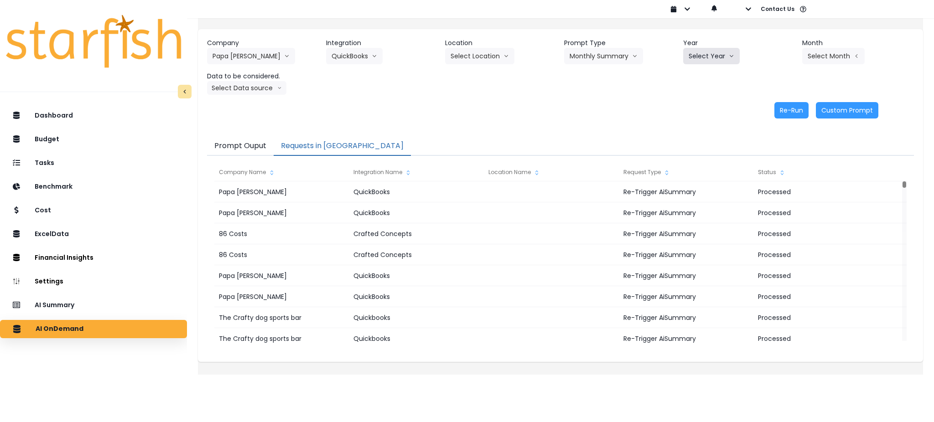
click at [714, 53] on button "Select Year" at bounding box center [711, 56] width 57 height 16
click at [697, 102] on li "2025" at bounding box center [695, 108] width 25 height 16
click at [823, 62] on button "Select Month" at bounding box center [834, 56] width 63 height 16
click at [779, 158] on span "July" at bounding box center [788, 157] width 18 height 9
click at [246, 87] on button "Select Data source" at bounding box center [246, 88] width 79 height 14
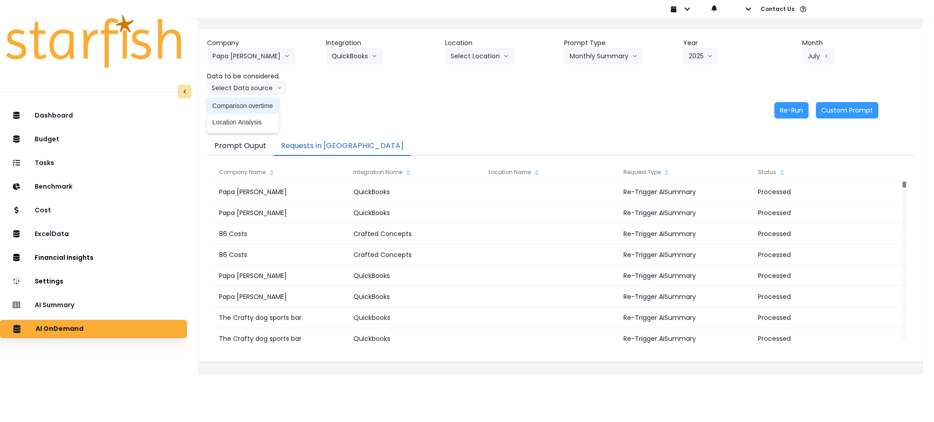
click at [252, 104] on span "Comparison overtime" at bounding box center [243, 105] width 61 height 9
click at [779, 110] on button "Re-Run" at bounding box center [792, 110] width 34 height 16
click at [448, 114] on div "Re-Run Custom Prompt" at bounding box center [543, 110] width 672 height 16
click at [440, 100] on div "Company Papa [PERSON_NAME] 86 Costs Asti Bagel Cafe Balance Grille Bald Ginger …" at bounding box center [560, 78] width 725 height 99
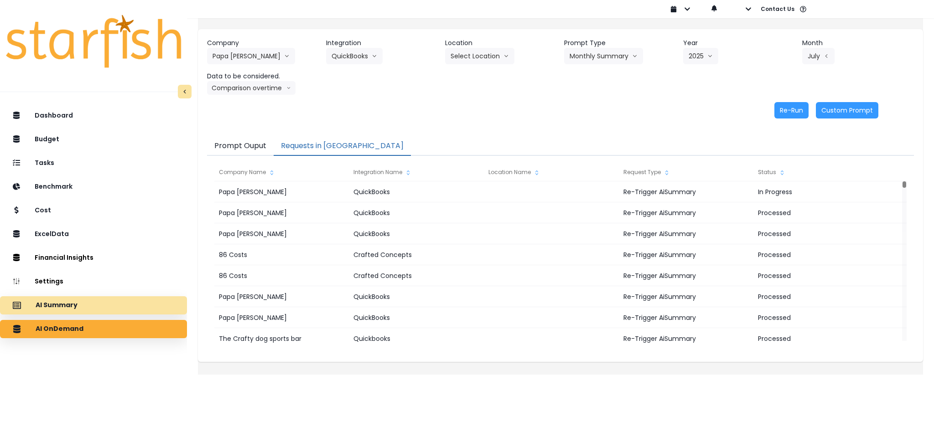
click at [94, 299] on div "AI Summary" at bounding box center [93, 305] width 172 height 19
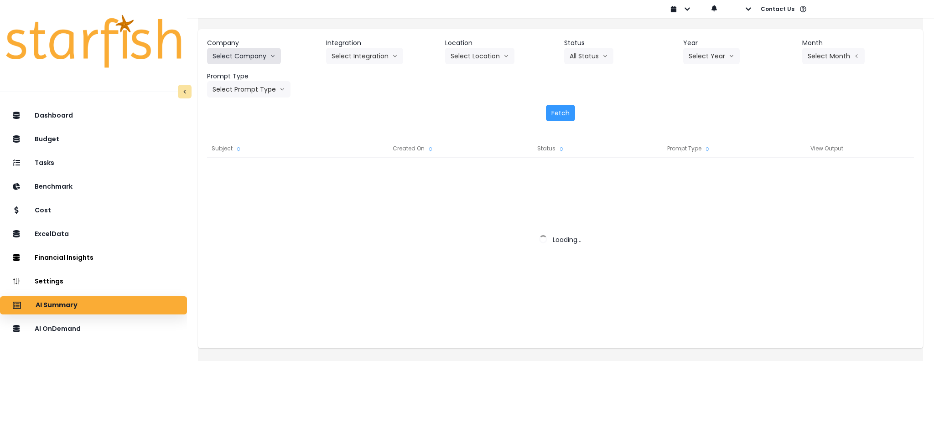
click at [269, 57] on button "Select Company" at bounding box center [244, 56] width 74 height 16
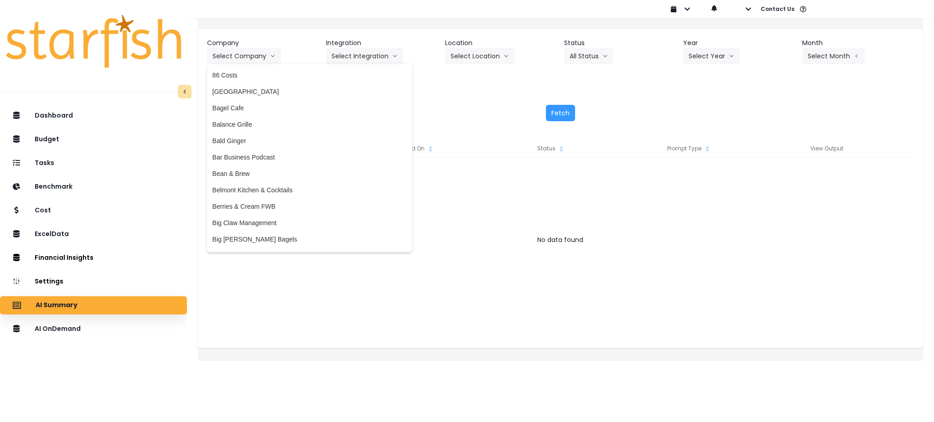
click at [425, 101] on div "Company Select Company 86 Costs Asti Bagel Cafe Balance Grille Bald Ginger Bar …" at bounding box center [560, 79] width 725 height 101
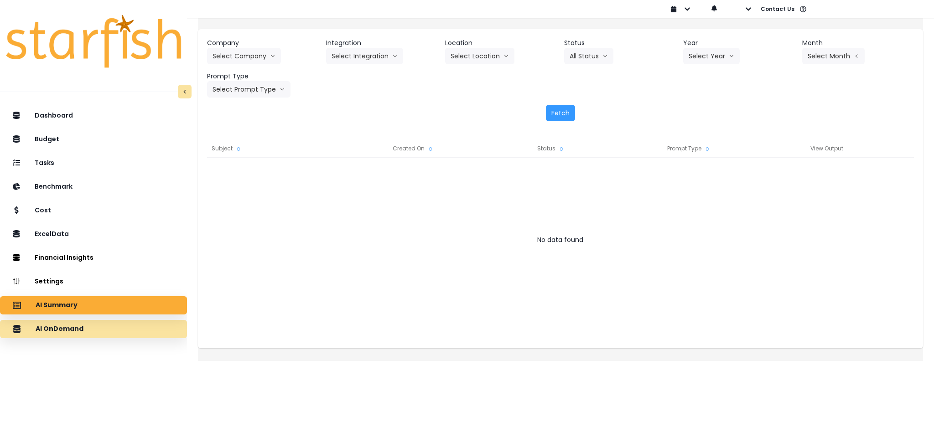
click at [94, 334] on div "AI OnDemand" at bounding box center [93, 329] width 172 height 19
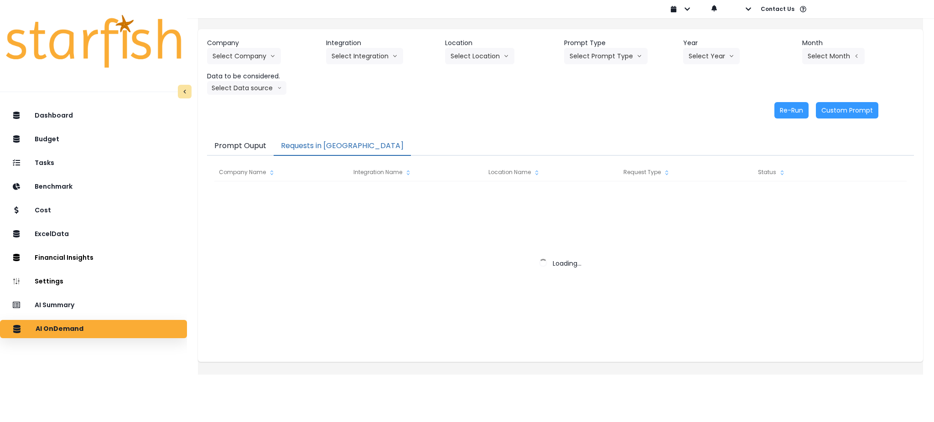
click at [306, 154] on button "Requests in [GEOGRAPHIC_DATA]" at bounding box center [342, 146] width 137 height 19
